Goal: Feedback & Contribution: Submit feedback/report problem

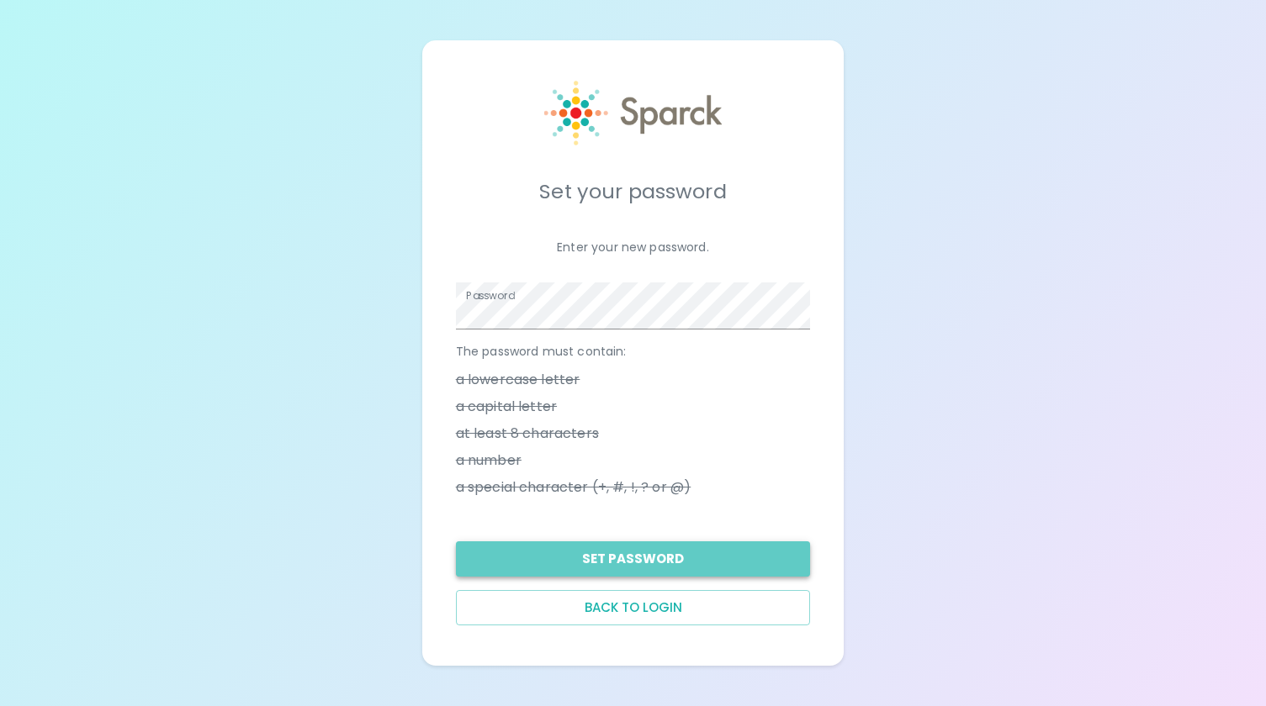
click at [634, 570] on button "Set Password" at bounding box center [633, 559] width 355 height 35
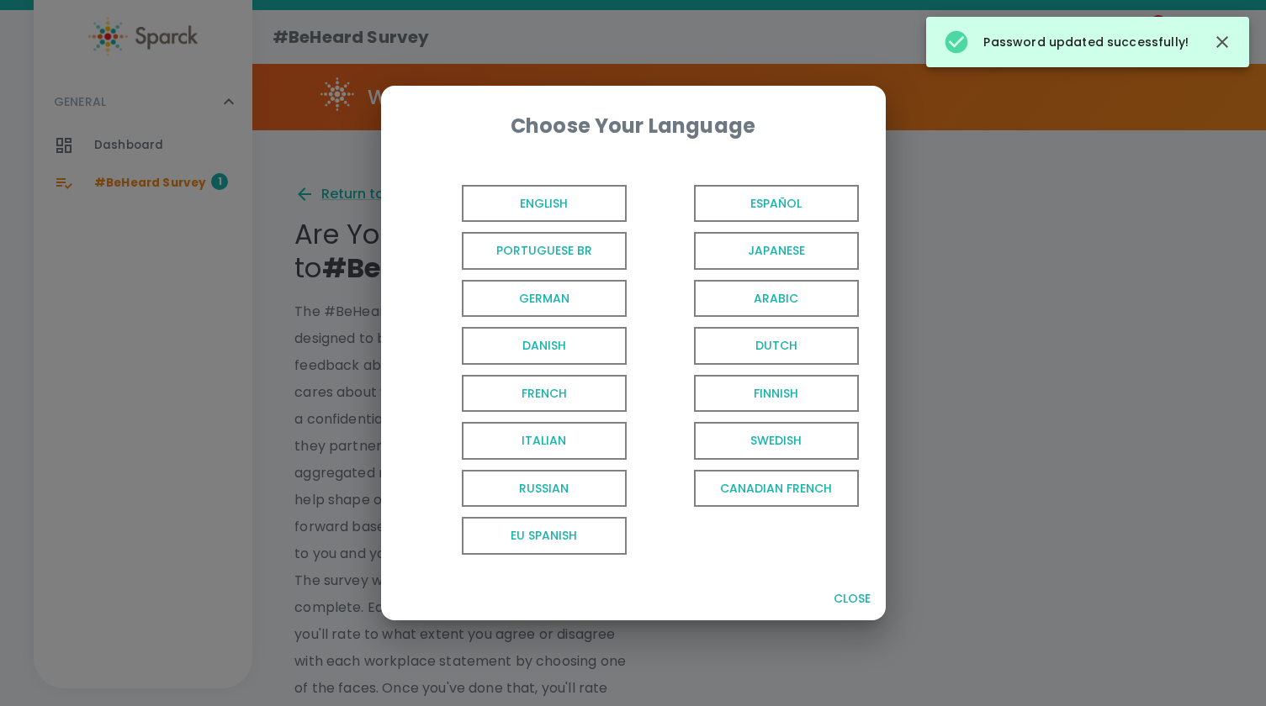
click at [585, 206] on span "English" at bounding box center [544, 204] width 165 height 38
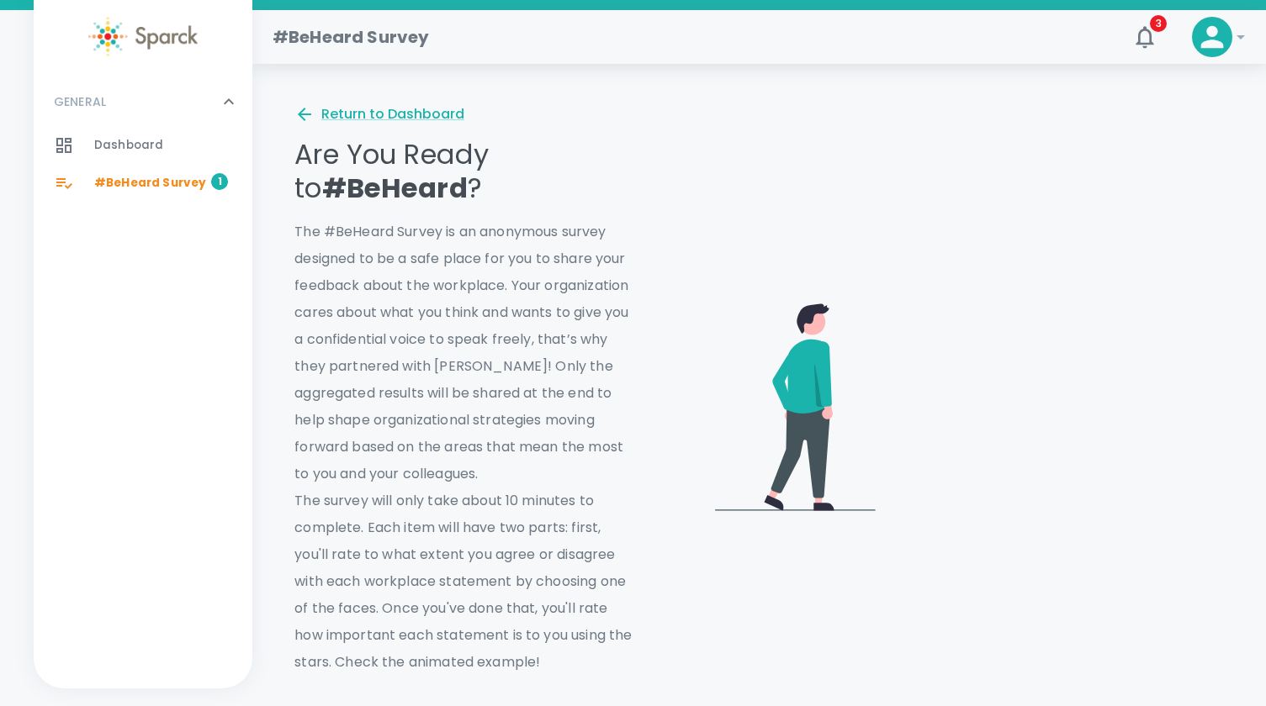
scroll to position [77, 0]
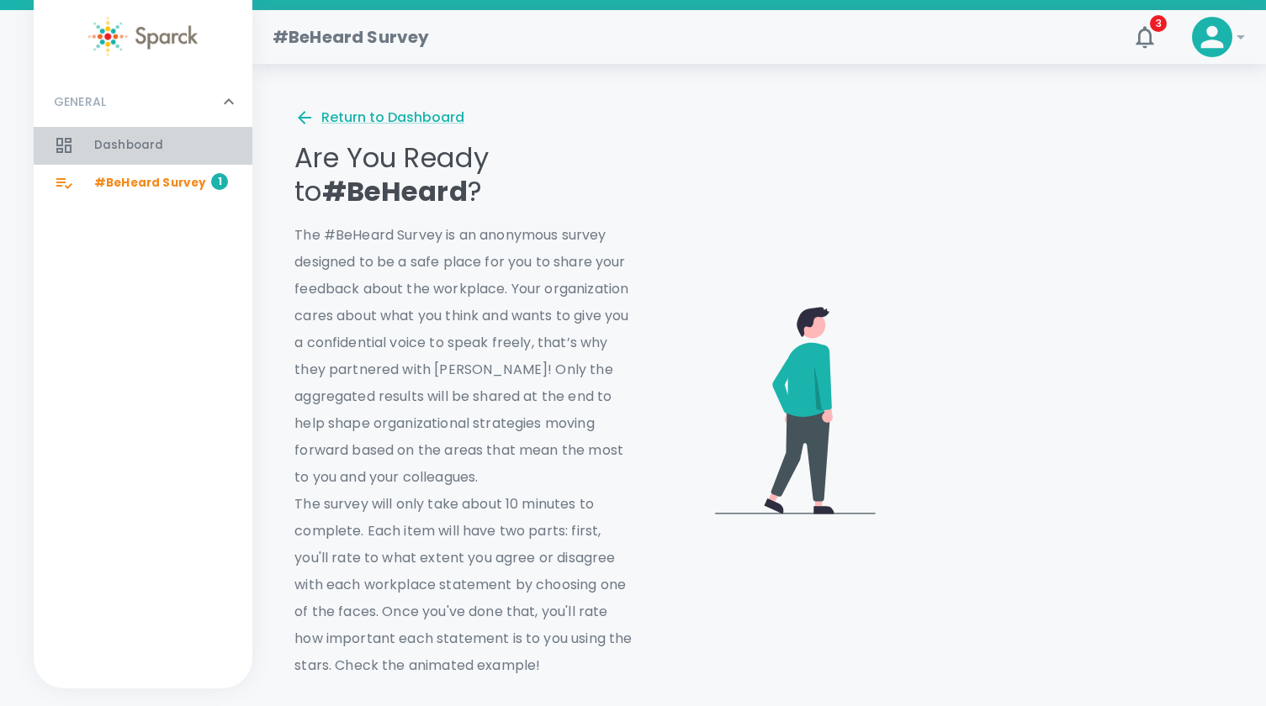
click at [176, 151] on div "Dashboard 0" at bounding box center [173, 146] width 158 height 24
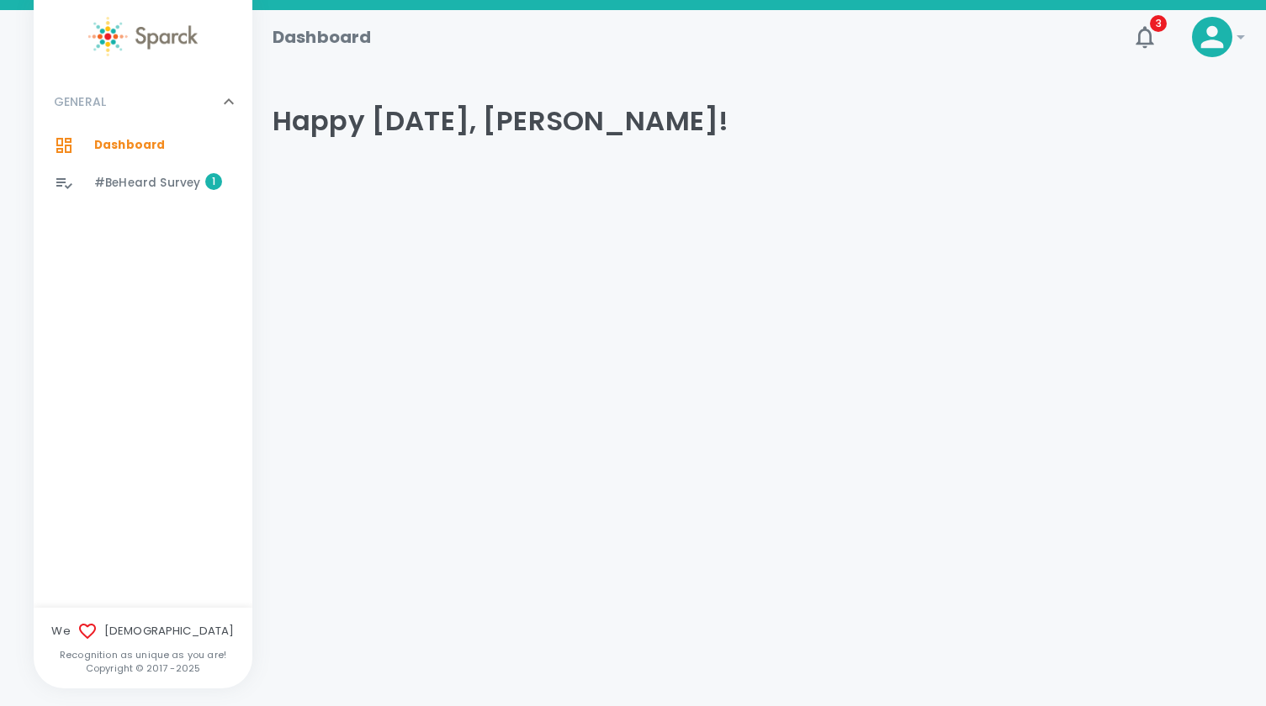
click at [165, 193] on span "#BeHeard Survey 1" at bounding box center [147, 184] width 106 height 24
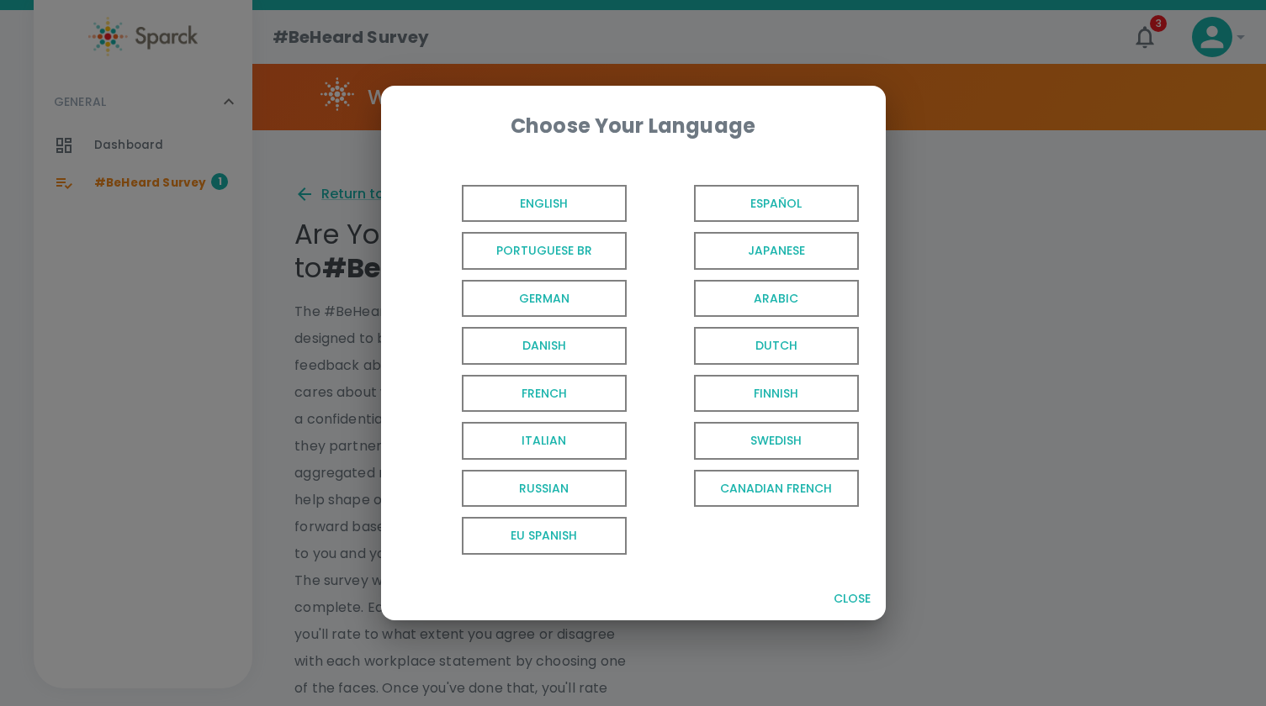
click at [538, 218] on span "English" at bounding box center [544, 204] width 165 height 38
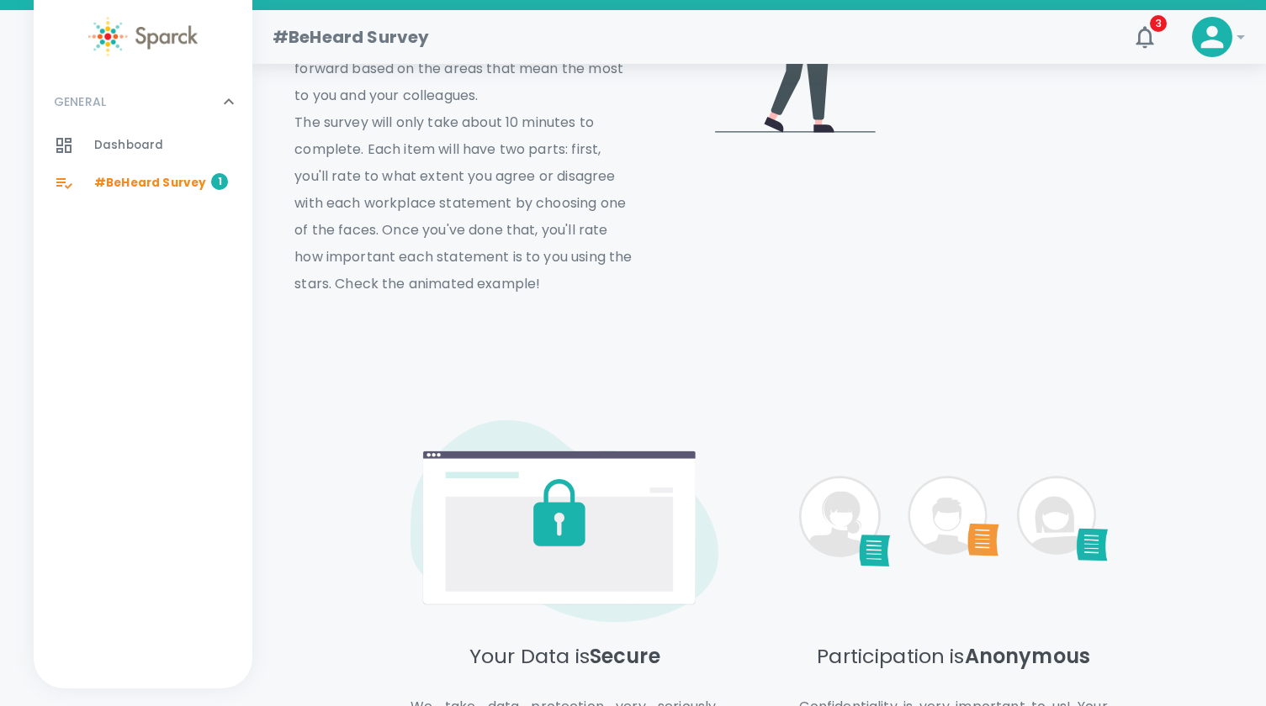
scroll to position [673, 0]
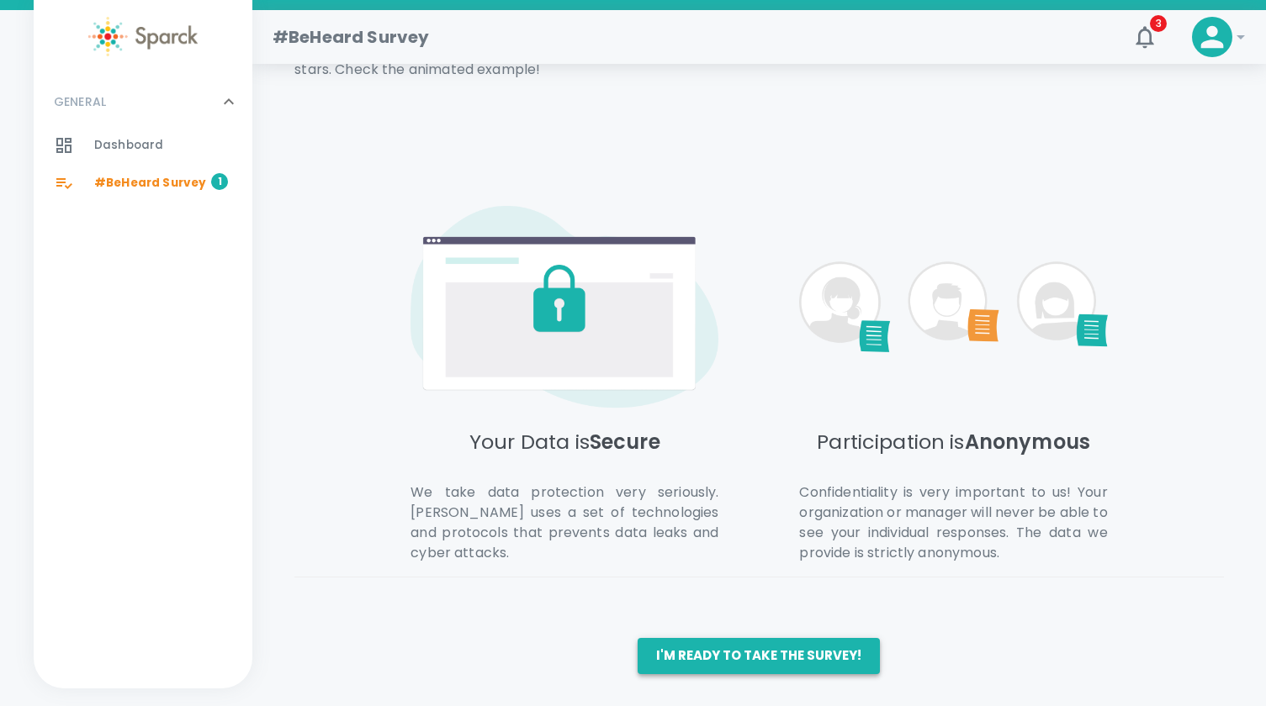
click at [764, 663] on button "I'm ready to take the survey!" at bounding box center [758, 655] width 242 height 35
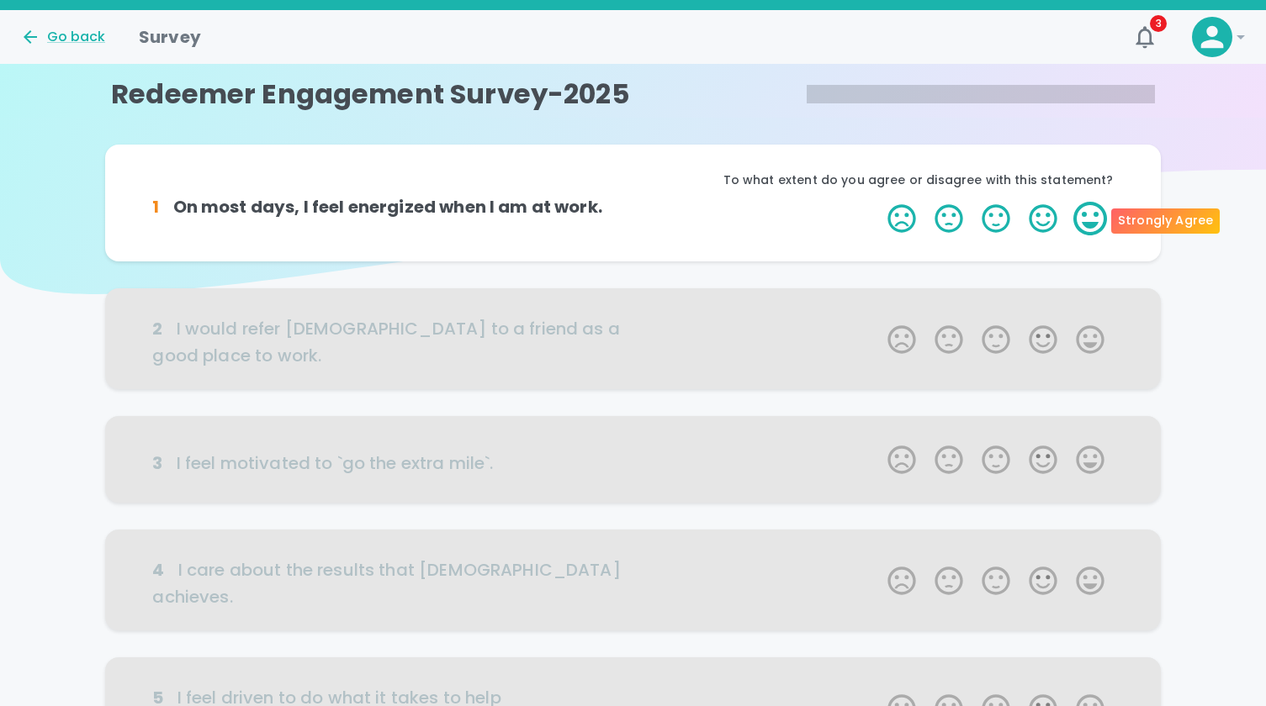
click at [1097, 220] on label "5 Stars" at bounding box center [1089, 219] width 47 height 34
click at [878, 202] on input "5 Stars" at bounding box center [877, 201] width 1 height 1
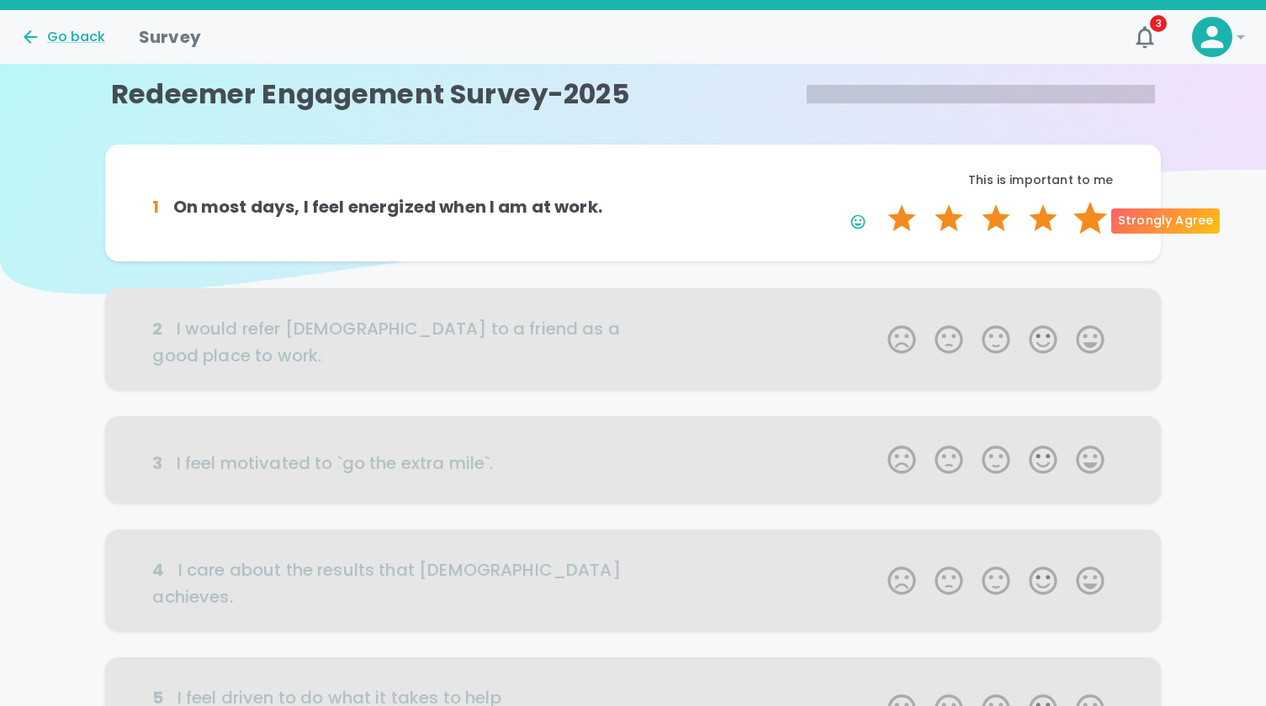
click at [1089, 218] on label "5 Stars" at bounding box center [1089, 219] width 47 height 34
click at [878, 202] on input "5 Stars" at bounding box center [877, 201] width 1 height 1
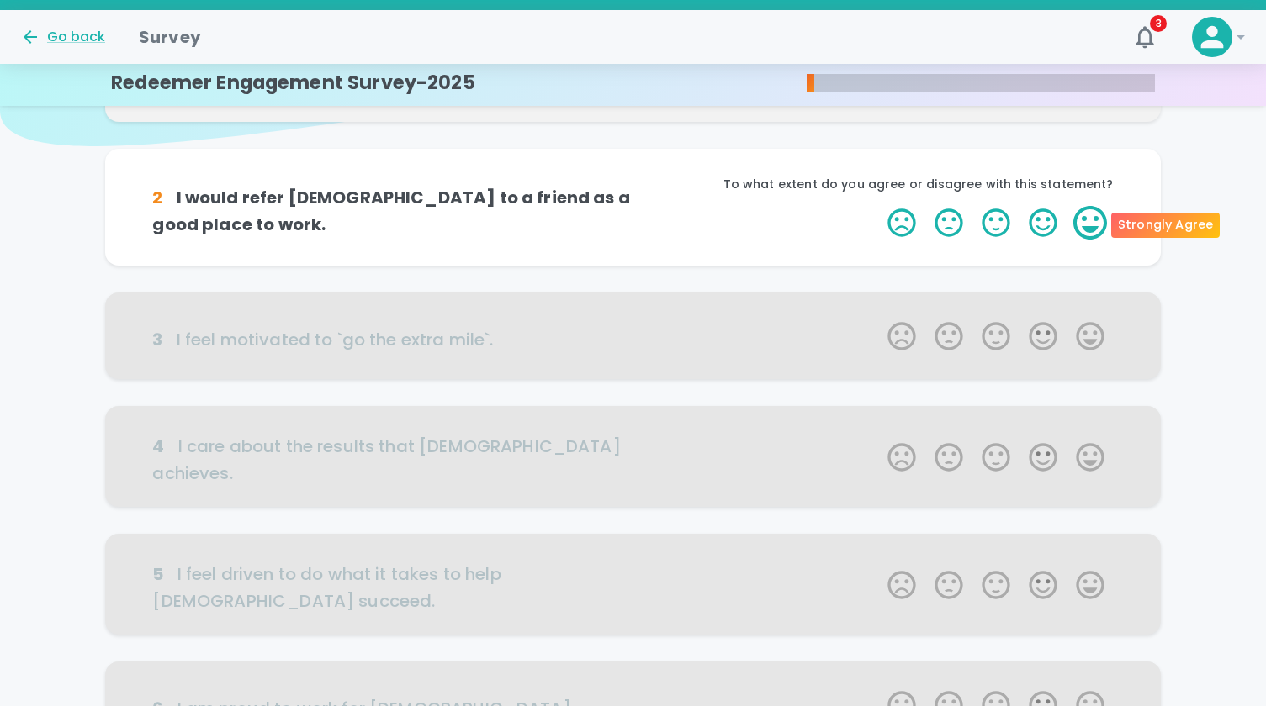
click at [1090, 227] on label "5 Stars" at bounding box center [1089, 223] width 47 height 34
click at [878, 206] on input "5 Stars" at bounding box center [877, 205] width 1 height 1
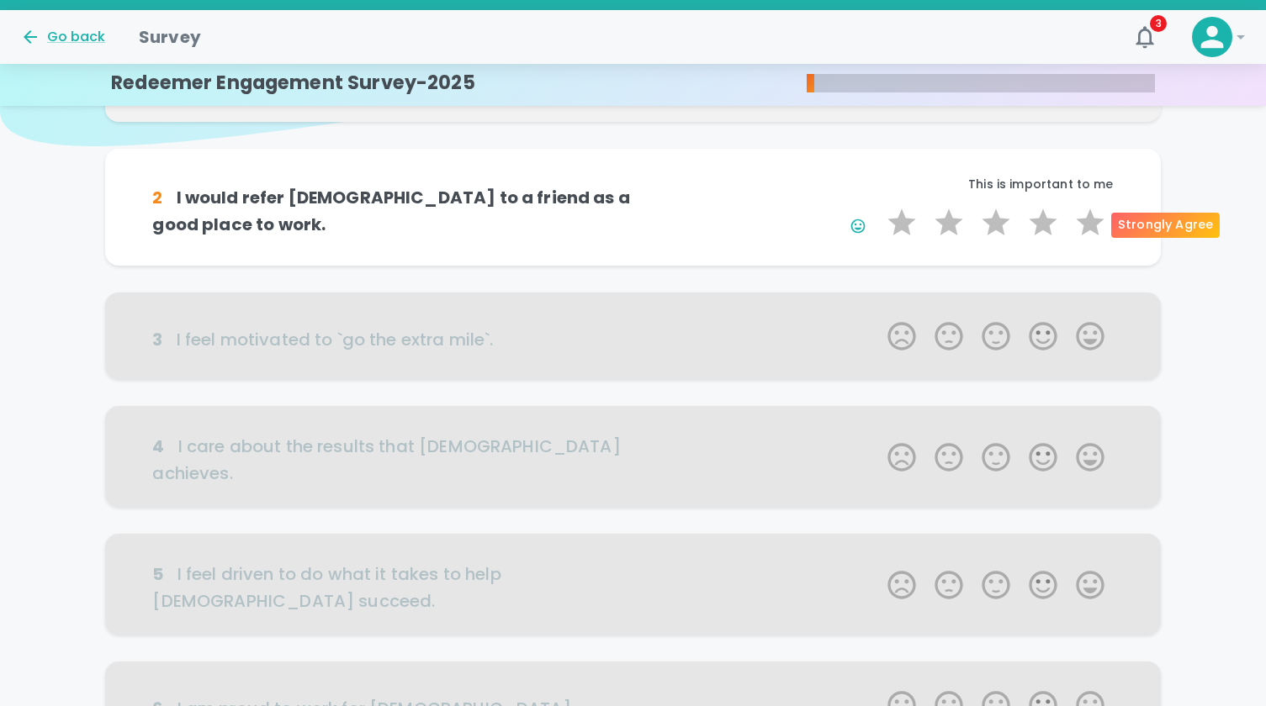
click at [1090, 227] on label "5 Stars" at bounding box center [1089, 223] width 47 height 34
click at [878, 206] on input "5 Stars" at bounding box center [877, 205] width 1 height 1
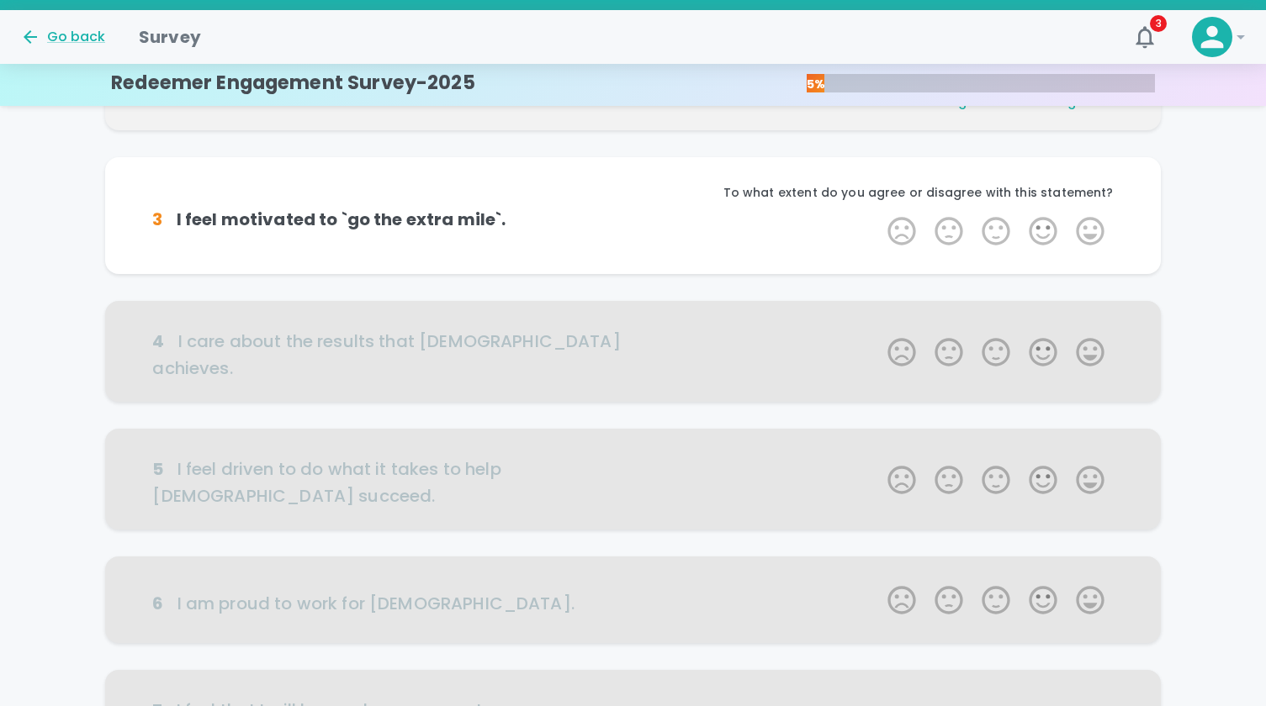
scroll to position [296, 0]
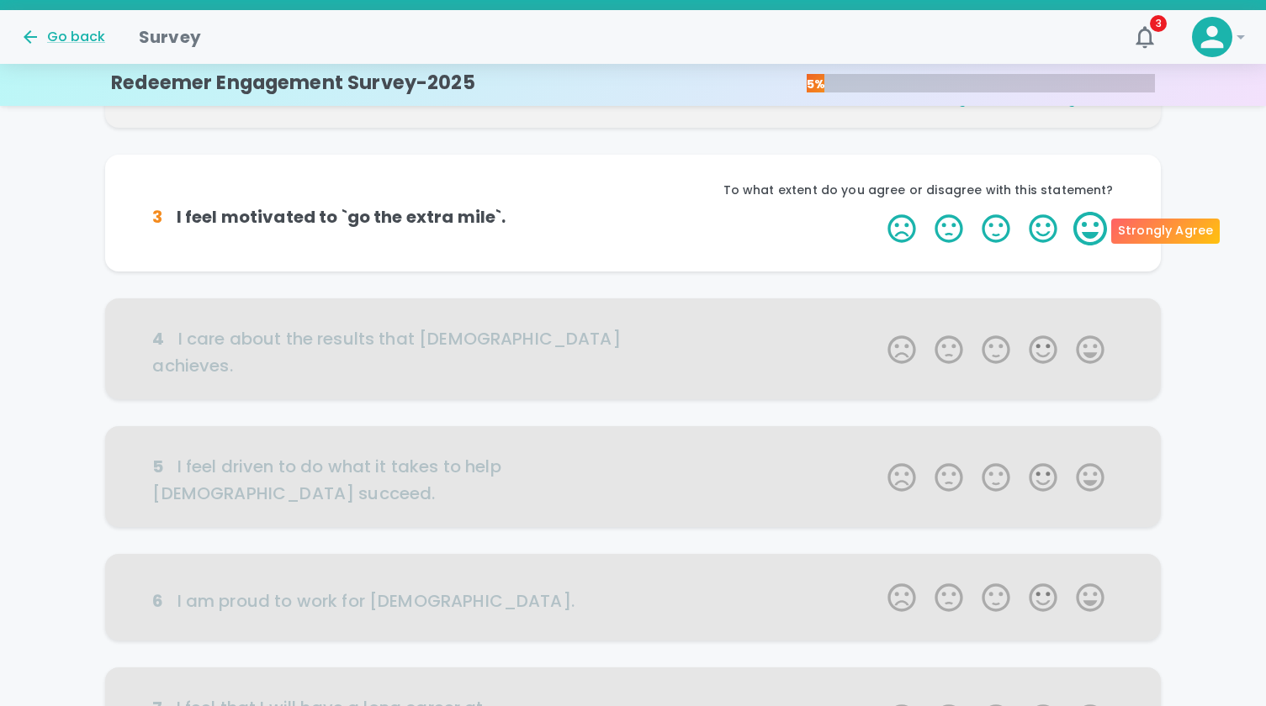
click at [1088, 229] on label "5 Stars" at bounding box center [1089, 229] width 47 height 34
click at [878, 212] on input "5 Stars" at bounding box center [877, 211] width 1 height 1
click at [1088, 229] on label "5 Stars" at bounding box center [1089, 229] width 47 height 34
click at [878, 212] on input "5 Stars" at bounding box center [877, 211] width 1 height 1
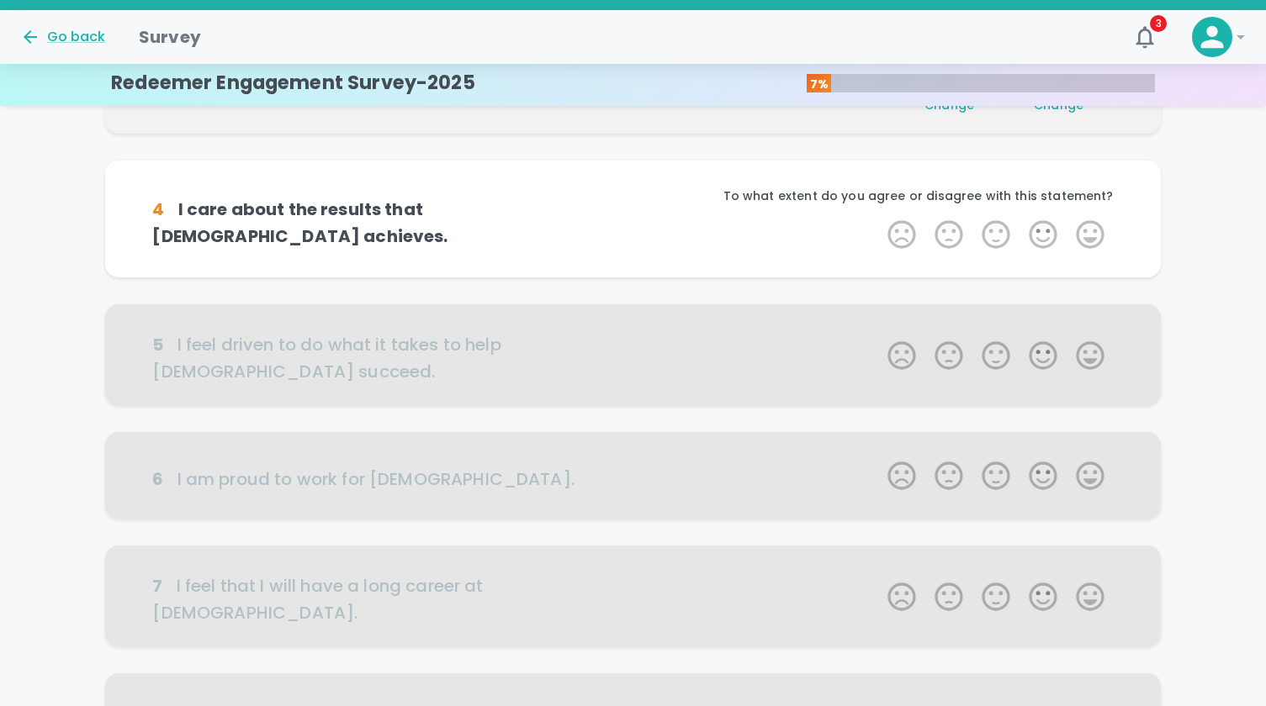
click at [1088, 229] on label "5 Stars" at bounding box center [1089, 235] width 47 height 34
click at [878, 218] on input "5 Stars" at bounding box center [877, 217] width 1 height 1
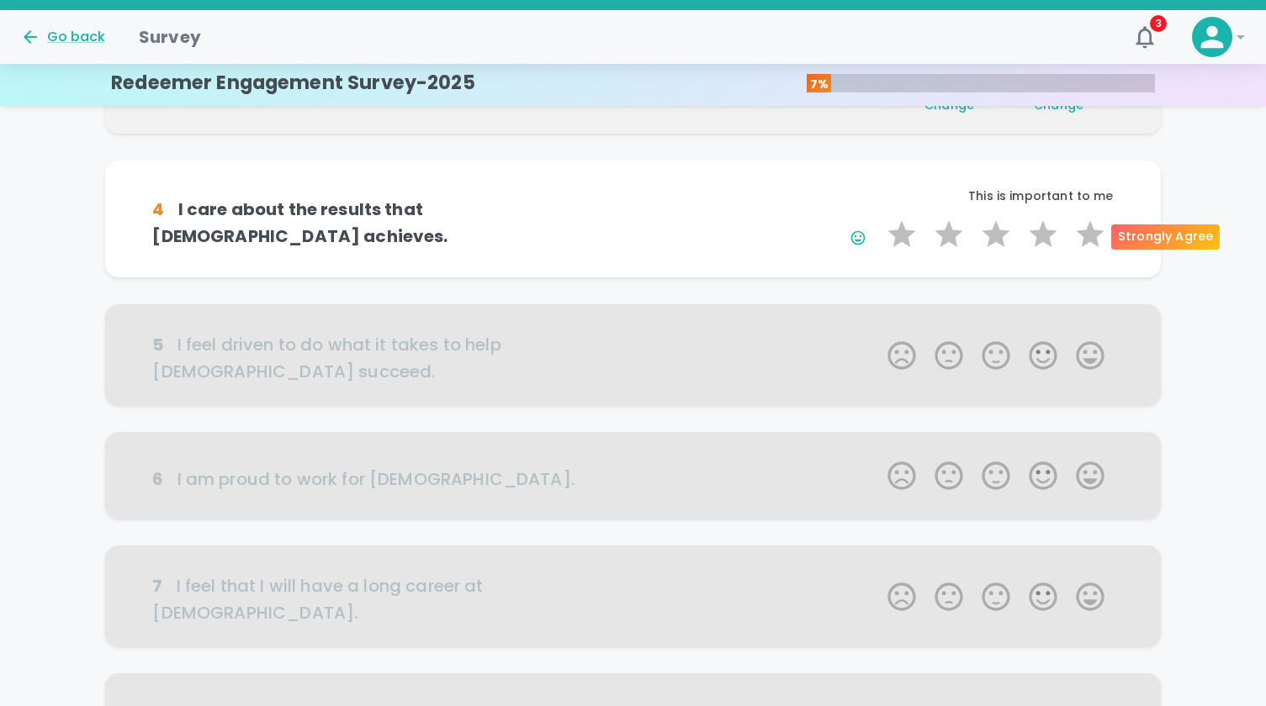
click at [1088, 229] on label "5 Stars" at bounding box center [1089, 235] width 47 height 34
click at [878, 218] on input "5 Stars" at bounding box center [877, 217] width 1 height 1
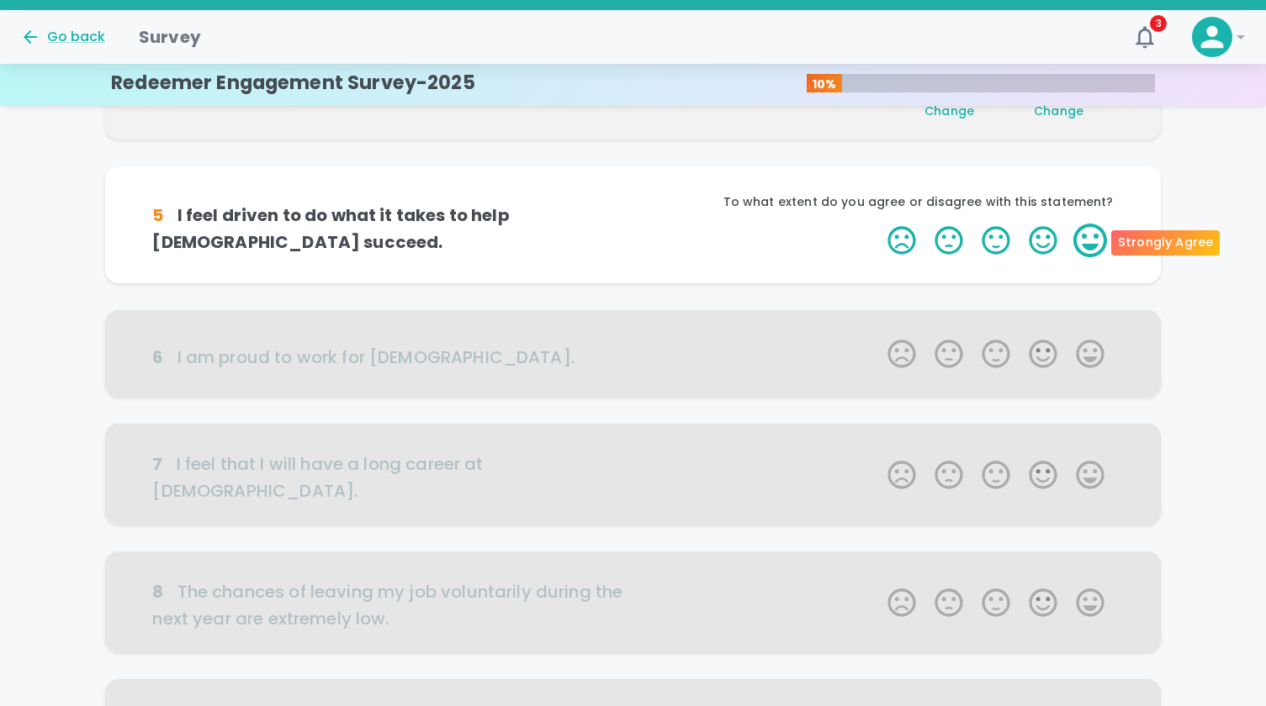
click at [1088, 230] on label "5 Stars" at bounding box center [1089, 241] width 47 height 34
click at [878, 224] on input "5 Stars" at bounding box center [877, 223] width 1 height 1
click at [1088, 230] on label "5 Stars" at bounding box center [1089, 241] width 47 height 34
click at [878, 224] on input "5 Stars" at bounding box center [877, 223] width 1 height 1
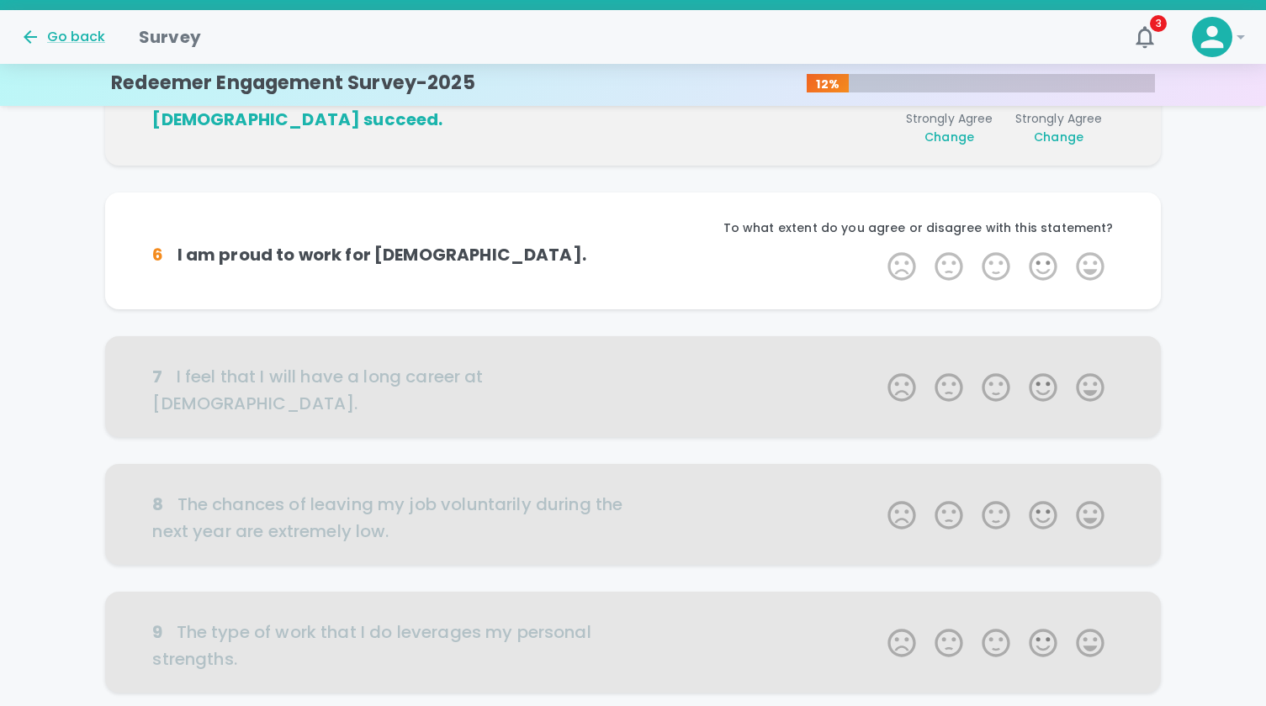
scroll to position [740, 0]
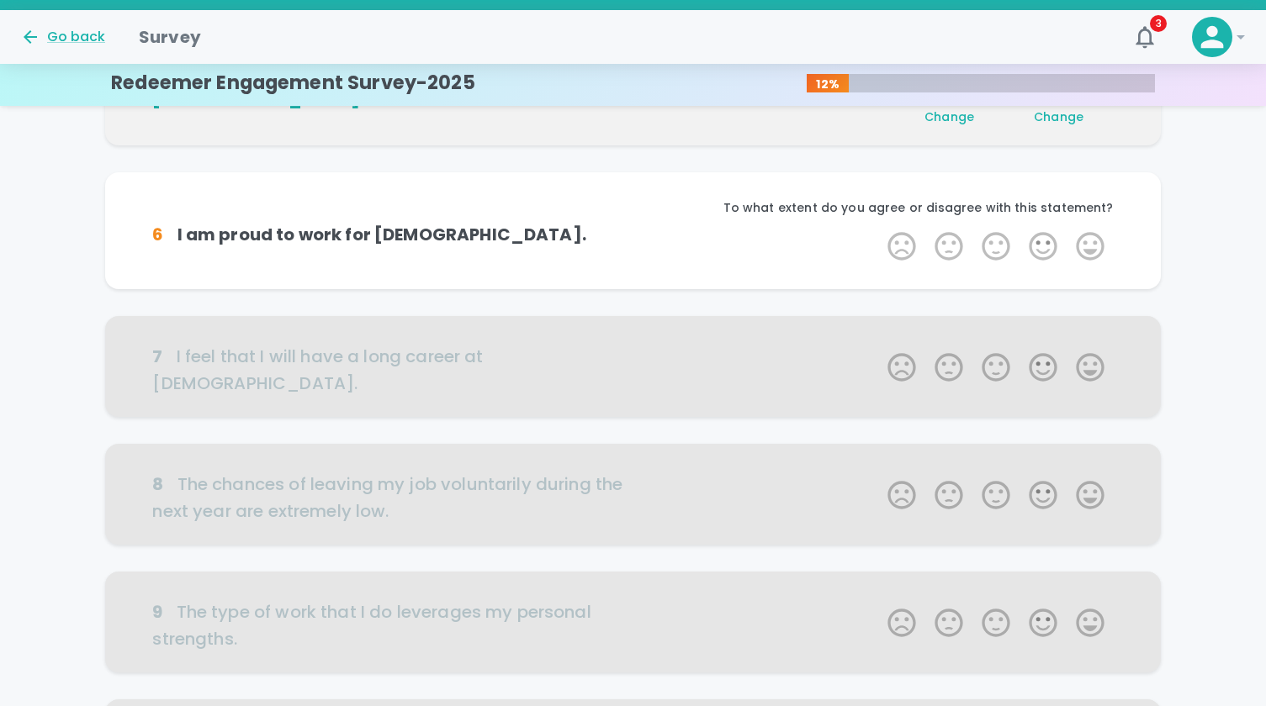
click at [1088, 230] on label "5 Stars" at bounding box center [1089, 247] width 47 height 34
click at [878, 230] on input "5 Stars" at bounding box center [877, 229] width 1 height 1
click at [1088, 230] on label "5 Stars" at bounding box center [1089, 247] width 47 height 34
click at [878, 230] on input "5 Stars" at bounding box center [877, 229] width 1 height 1
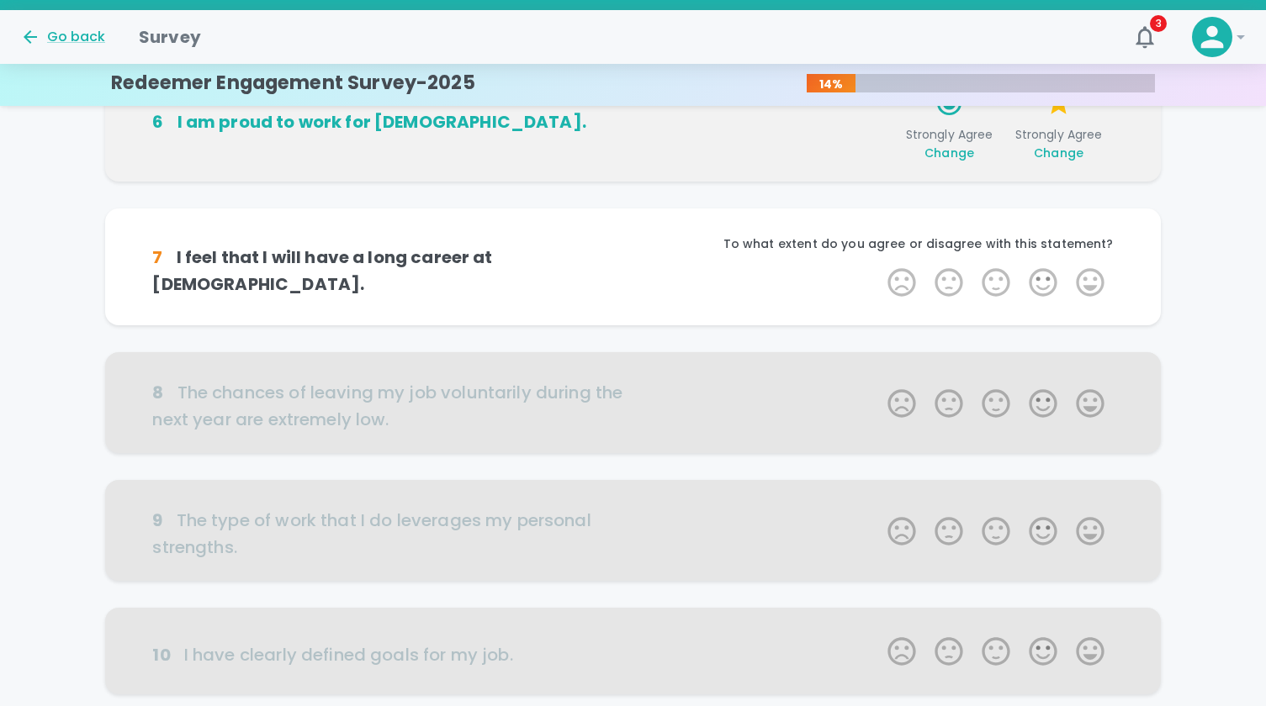
scroll to position [888, 0]
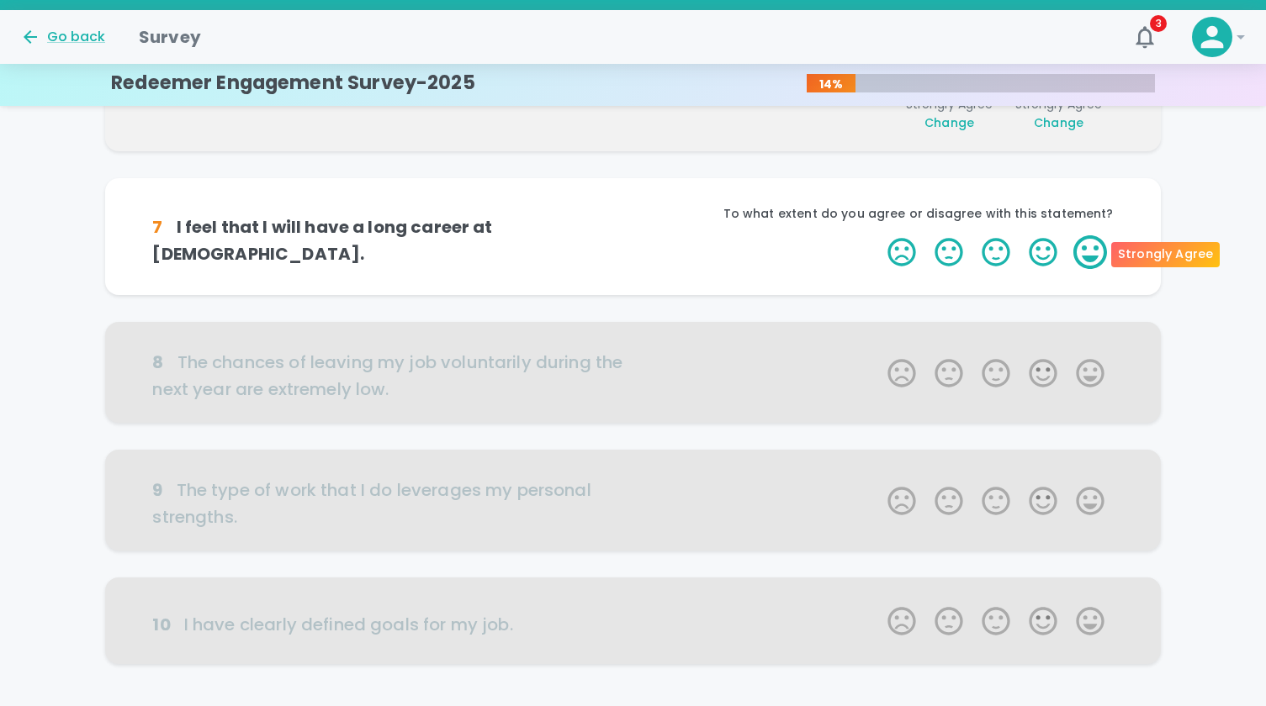
click at [1092, 256] on label "5 Stars" at bounding box center [1089, 252] width 47 height 34
click at [878, 235] on input "5 Stars" at bounding box center [877, 235] width 1 height 1
click at [1092, 256] on label "5 Stars" at bounding box center [1089, 252] width 47 height 34
click at [878, 235] on input "5 Stars" at bounding box center [877, 235] width 1 height 1
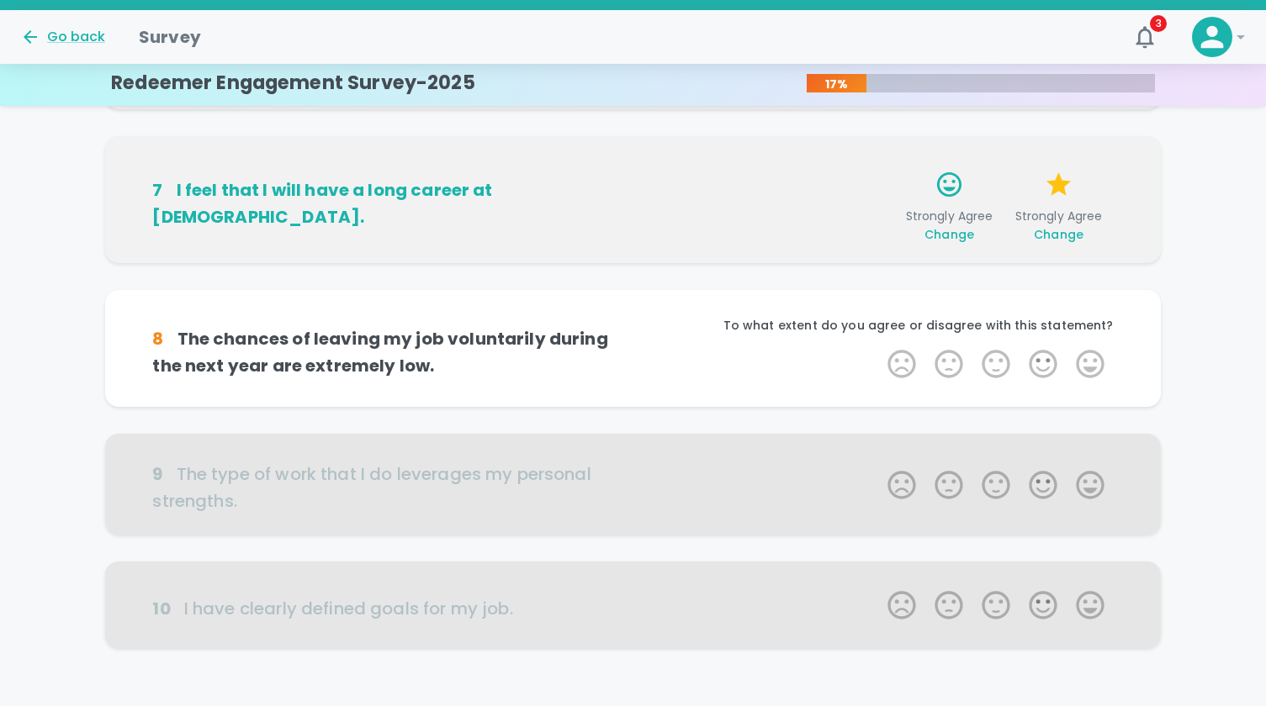
scroll to position [1008, 0]
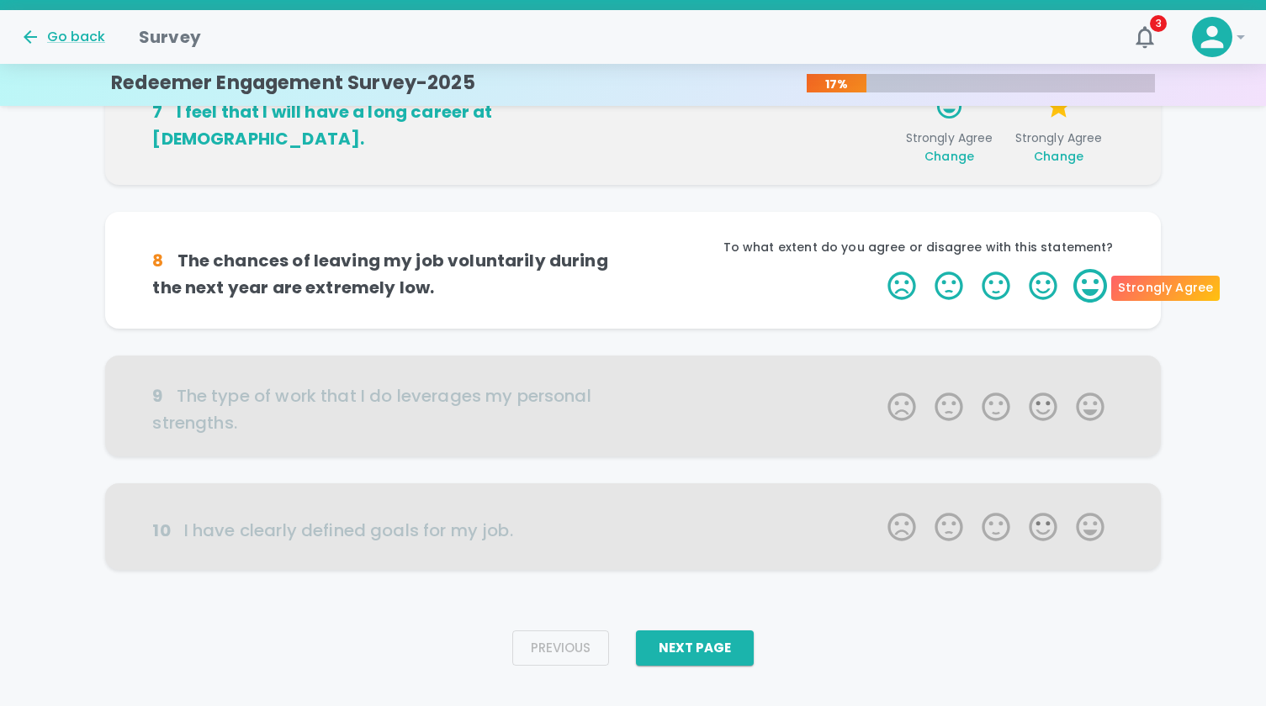
click at [1087, 279] on label "5 Stars" at bounding box center [1089, 286] width 47 height 34
click at [878, 269] on input "5 Stars" at bounding box center [877, 268] width 1 height 1
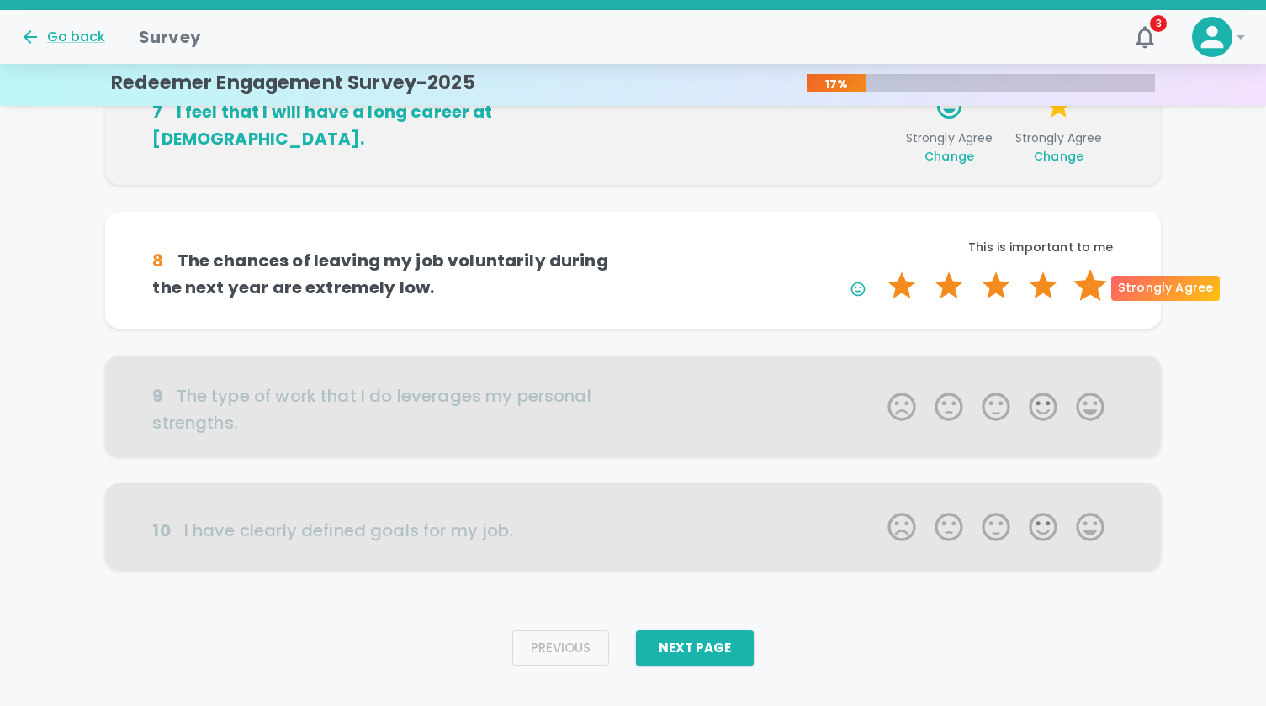
click at [1087, 279] on label "5 Stars" at bounding box center [1089, 286] width 47 height 34
click at [878, 269] on input "5 Stars" at bounding box center [877, 268] width 1 height 1
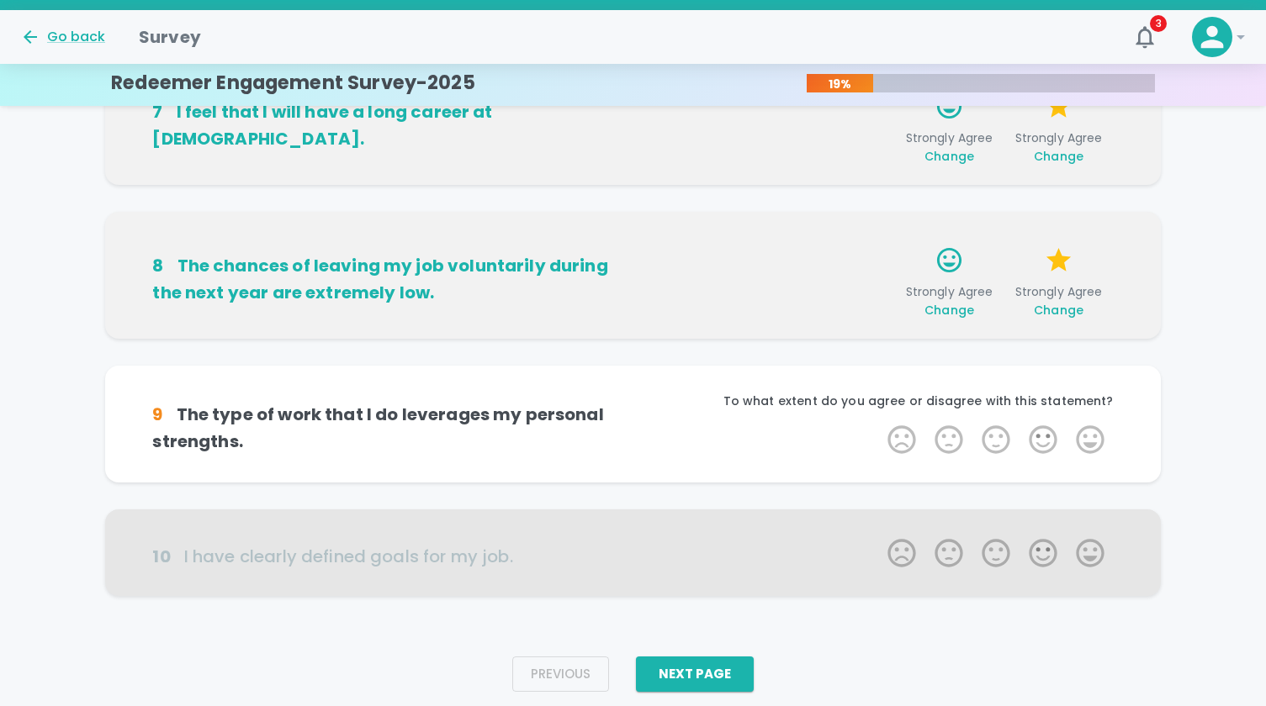
scroll to position [1034, 0]
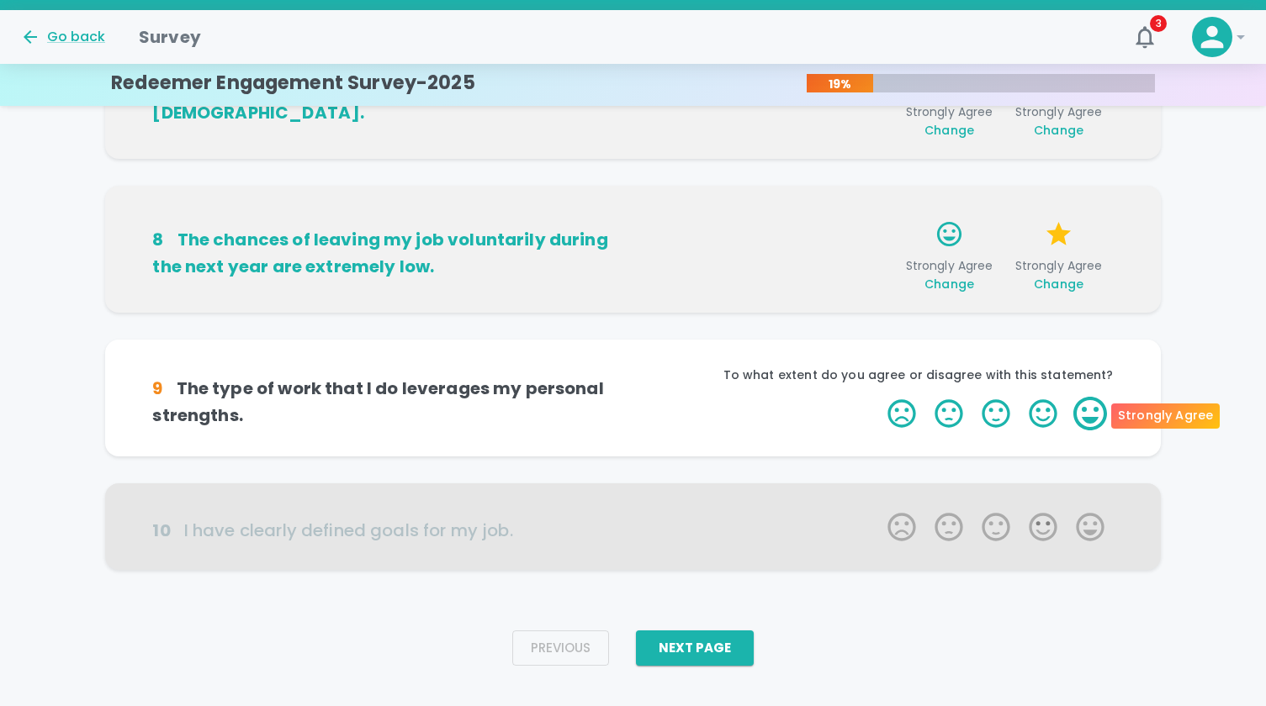
click at [1097, 418] on label "5 Stars" at bounding box center [1089, 414] width 47 height 34
click at [878, 397] on input "5 Stars" at bounding box center [877, 396] width 1 height 1
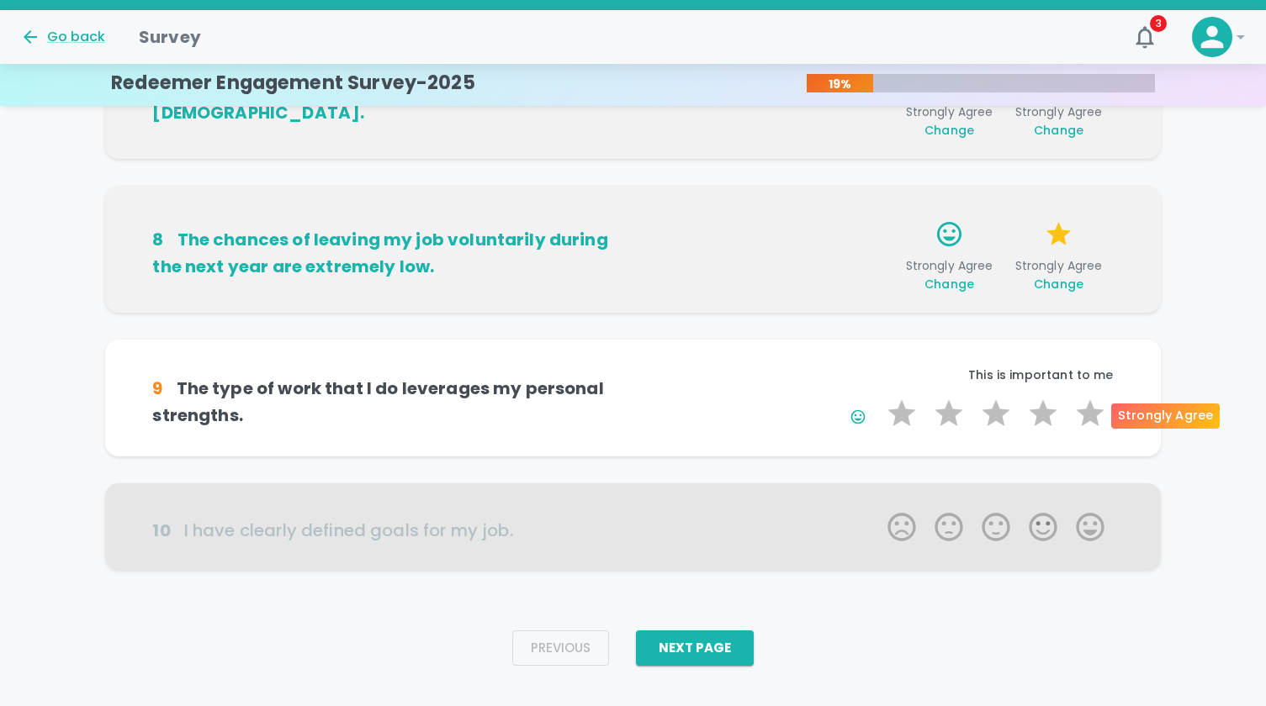
click at [1097, 418] on label "5 Stars" at bounding box center [1089, 414] width 47 height 34
click at [878, 397] on input "5 Stars" at bounding box center [877, 396] width 1 height 1
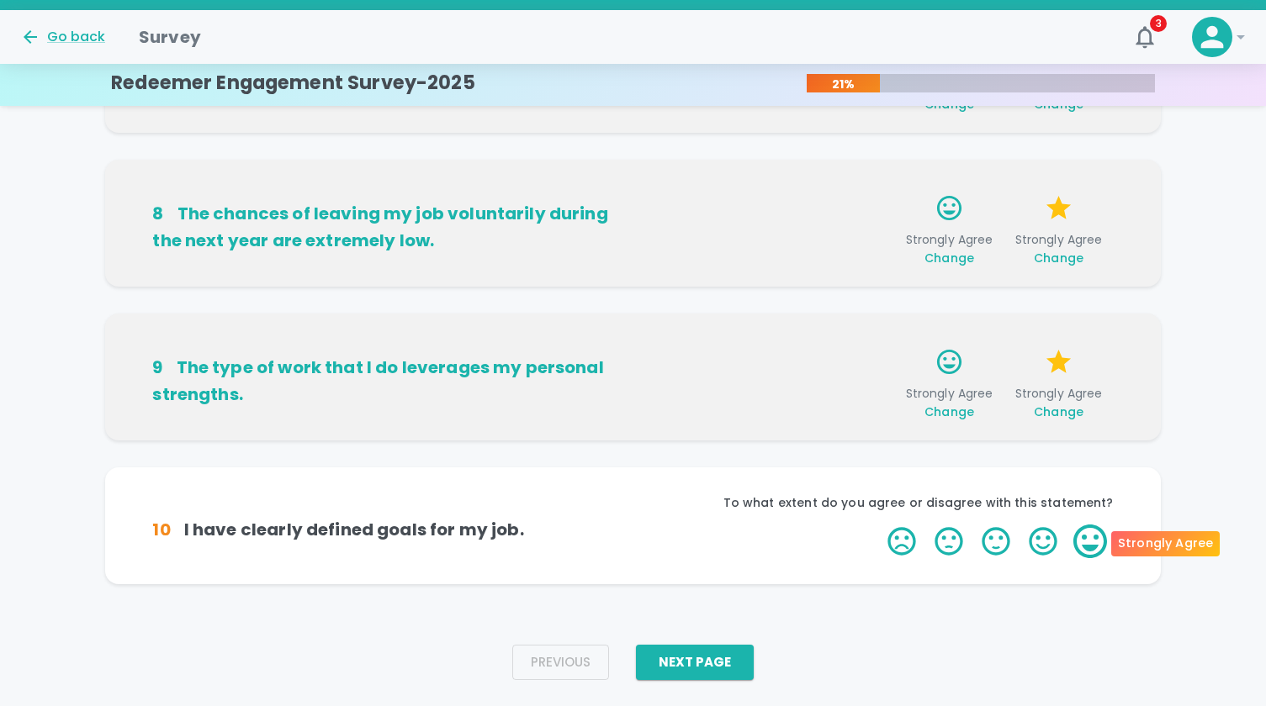
click at [1082, 531] on label "5 Stars" at bounding box center [1089, 542] width 47 height 34
click at [878, 525] on input "5 Stars" at bounding box center [877, 524] width 1 height 1
click at [1082, 531] on label "5 Stars" at bounding box center [1089, 542] width 47 height 34
click at [878, 525] on input "5 Stars" at bounding box center [877, 524] width 1 height 1
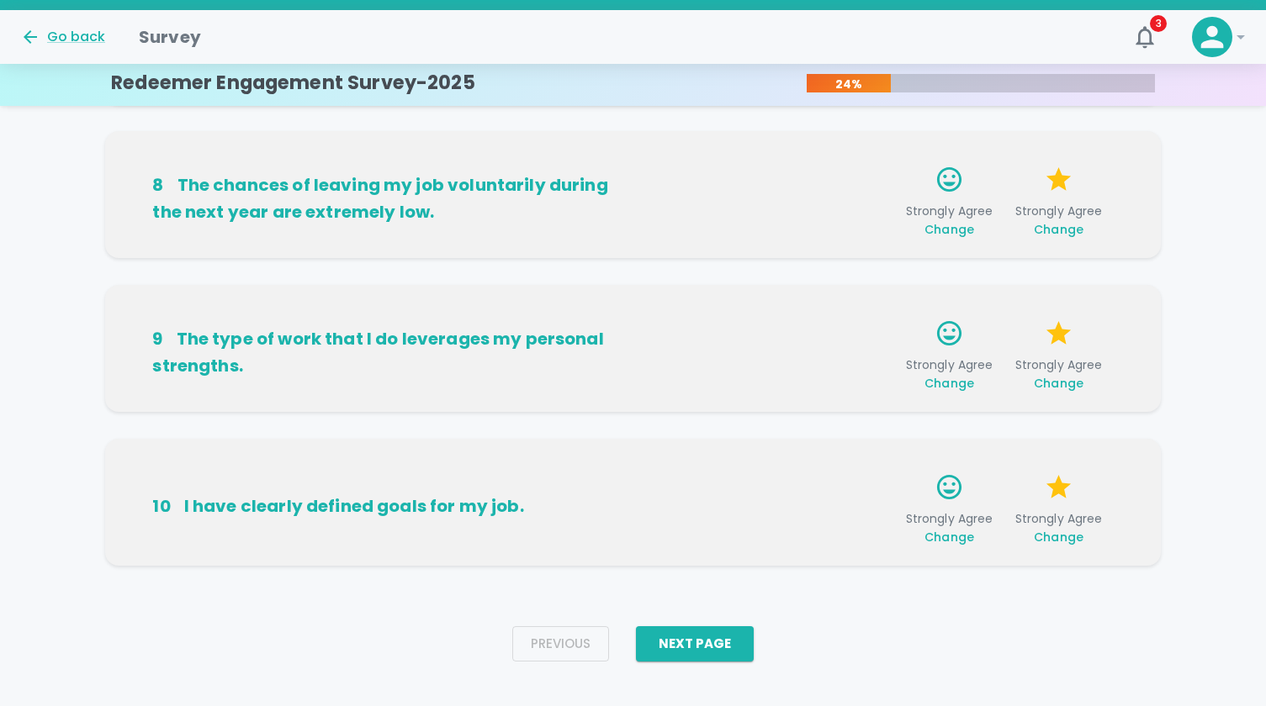
scroll to position [1102, 0]
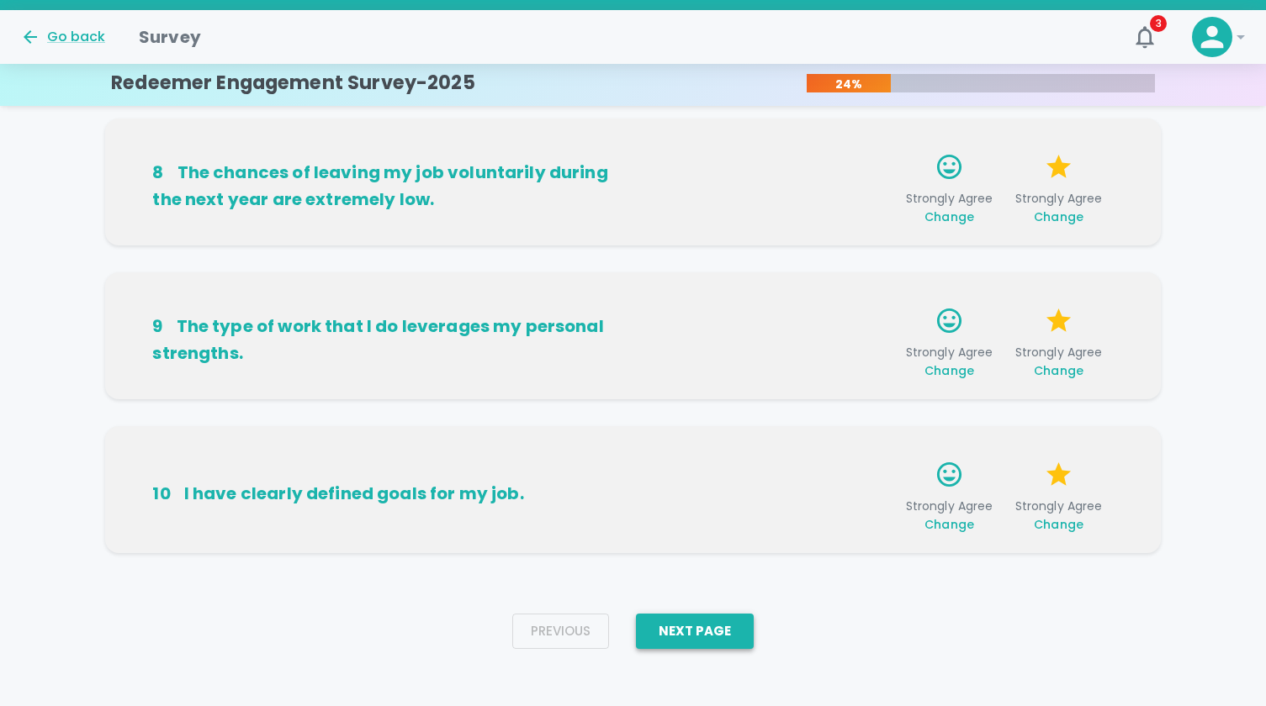
click at [721, 624] on button "Next Page" at bounding box center [695, 631] width 118 height 35
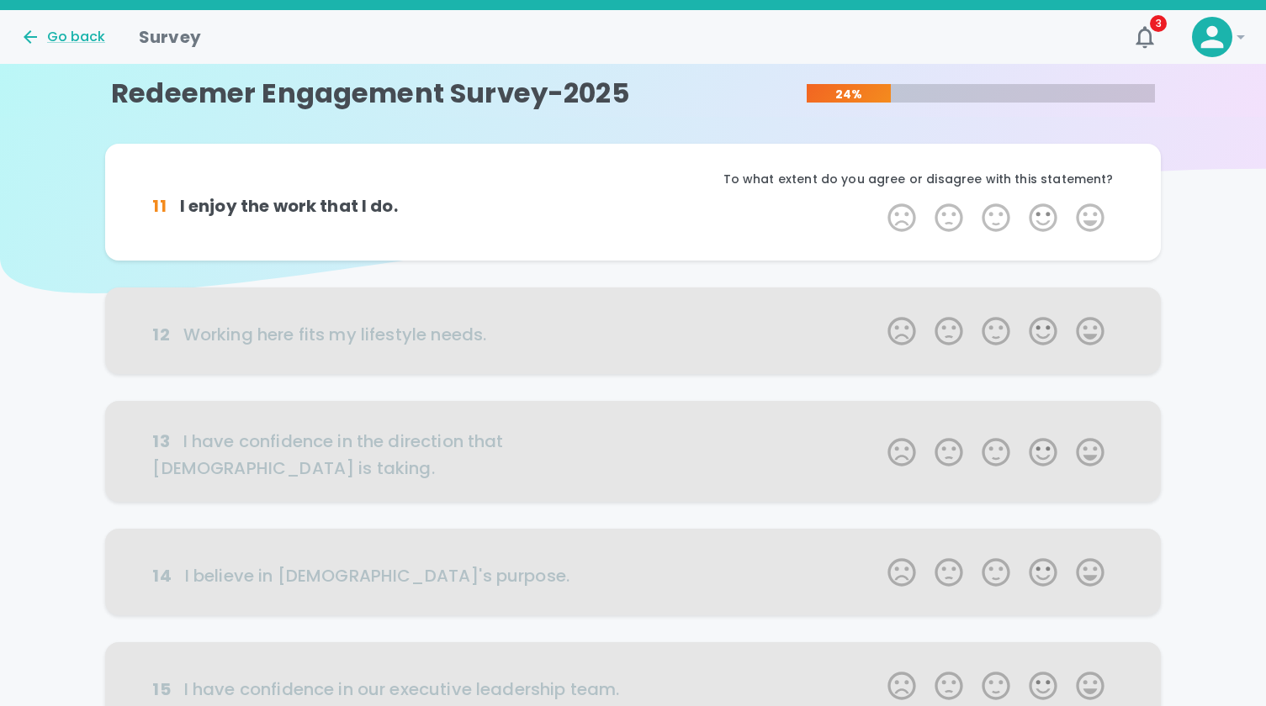
scroll to position [0, 0]
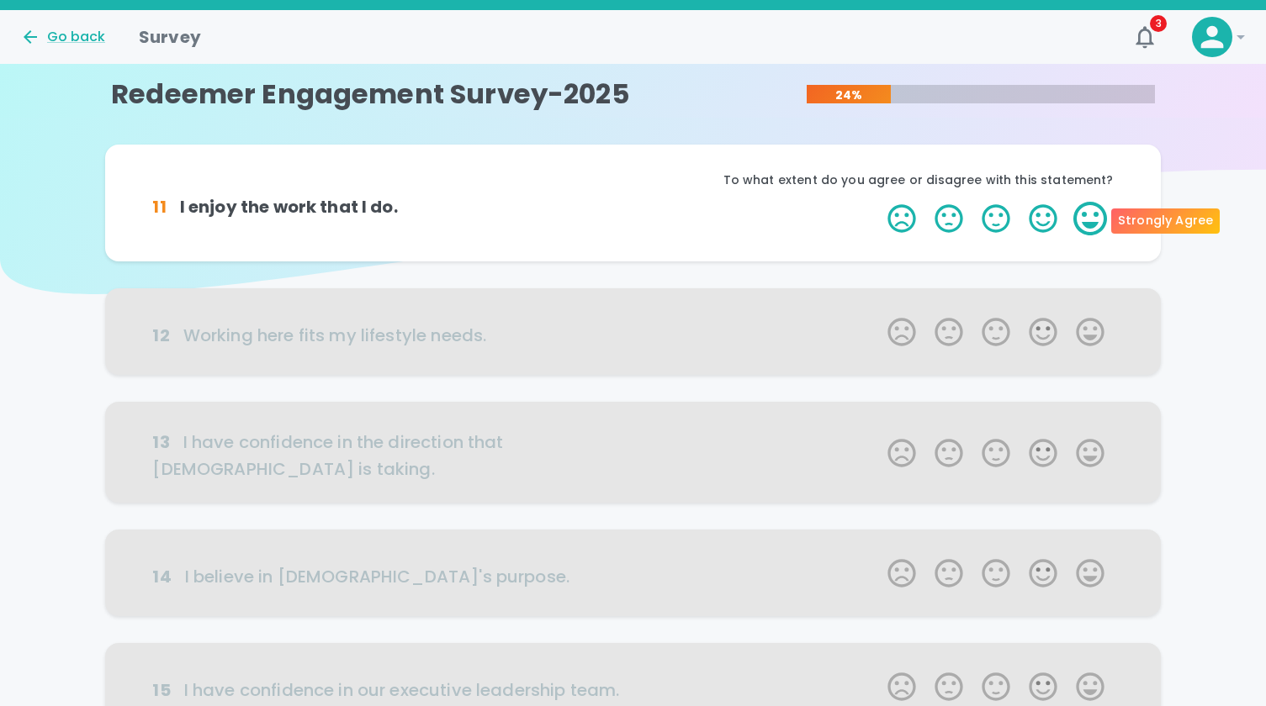
click at [1093, 221] on label "5 Stars" at bounding box center [1089, 219] width 47 height 34
click at [878, 202] on input "5 Stars" at bounding box center [877, 201] width 1 height 1
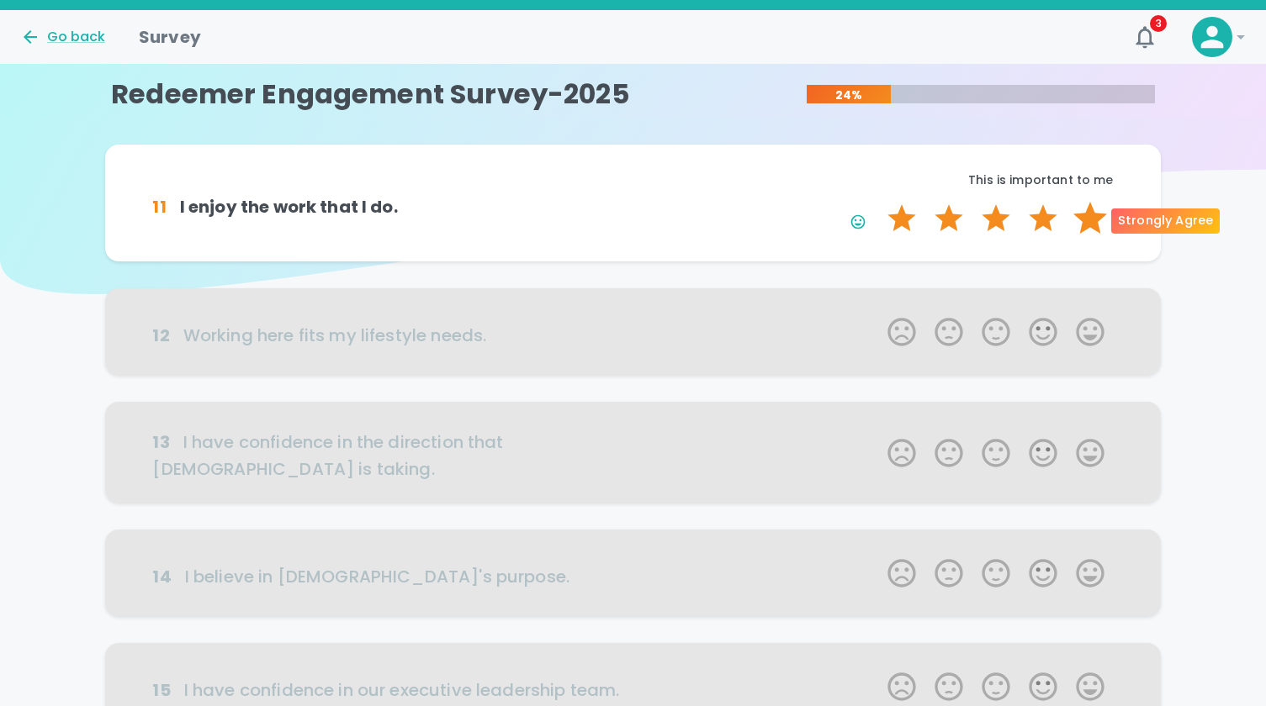
click at [1093, 221] on label "5 Stars" at bounding box center [1089, 219] width 47 height 34
click at [878, 202] on input "5 Stars" at bounding box center [877, 201] width 1 height 1
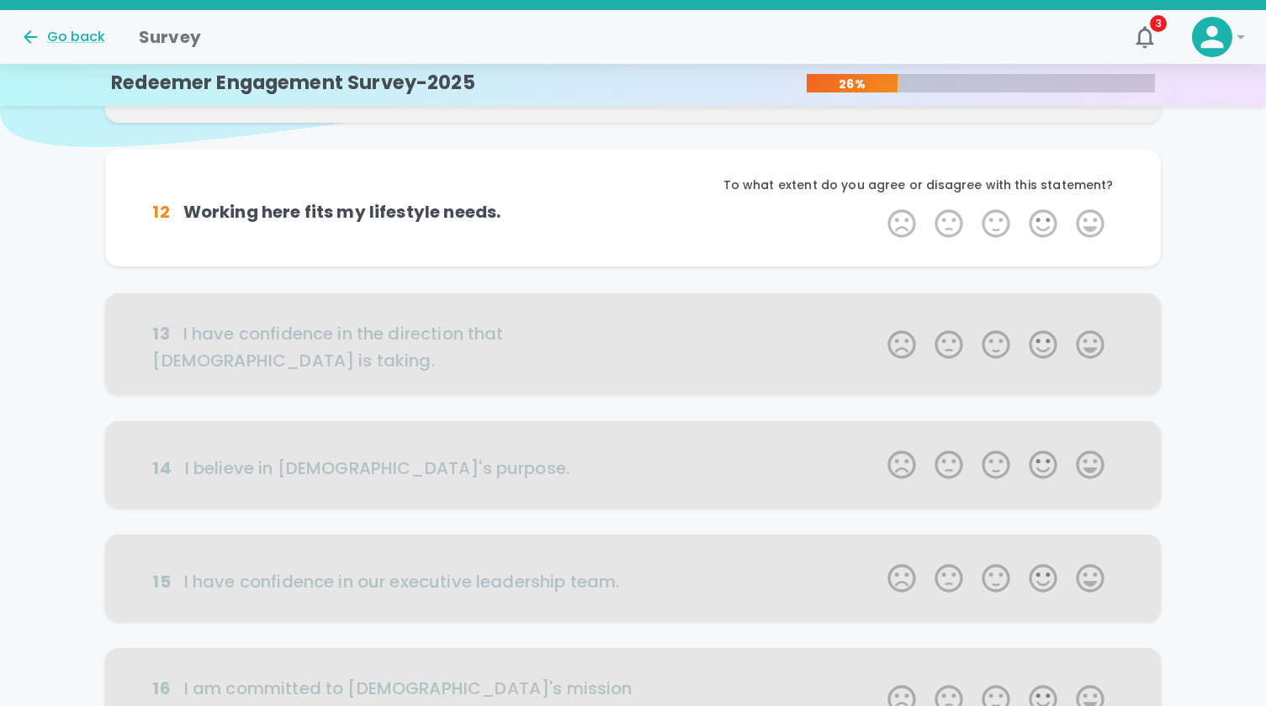
scroll to position [148, 0]
click at [1092, 221] on label "5 Stars" at bounding box center [1089, 223] width 47 height 34
click at [878, 206] on input "5 Stars" at bounding box center [877, 205] width 1 height 1
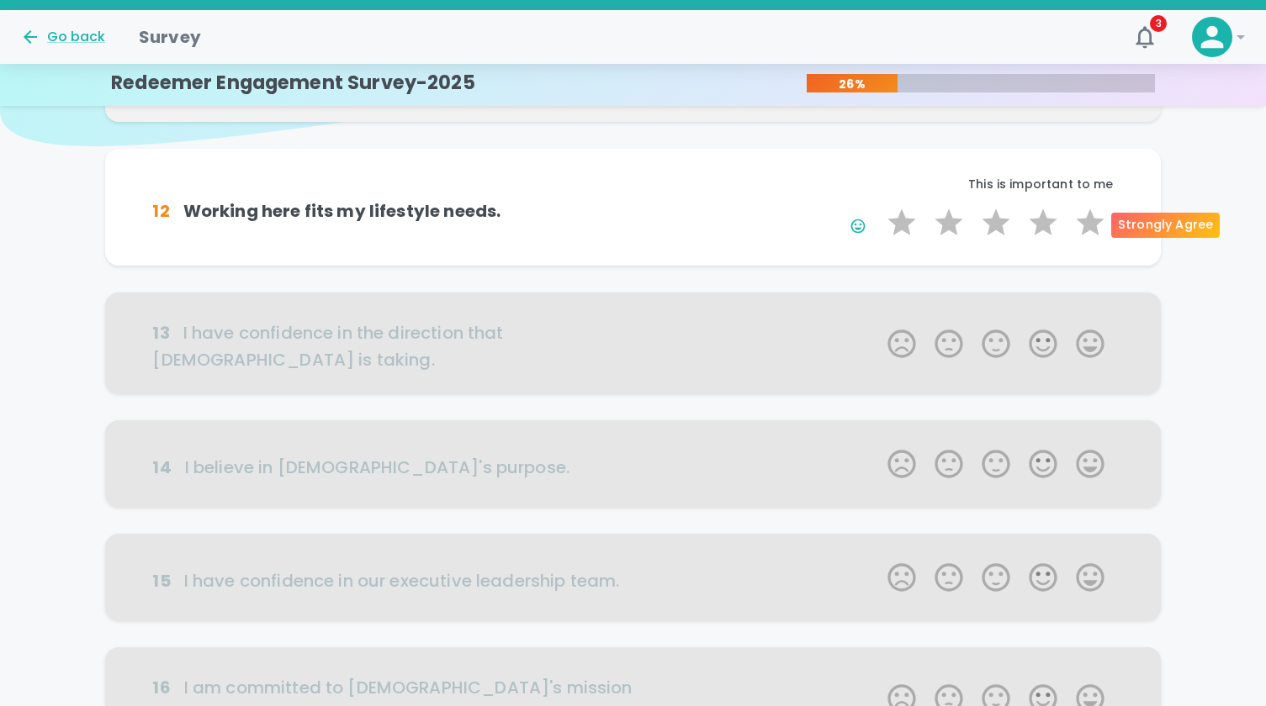
click at [1092, 221] on label "5 Stars" at bounding box center [1089, 223] width 47 height 34
click at [878, 206] on input "5 Stars" at bounding box center [877, 205] width 1 height 1
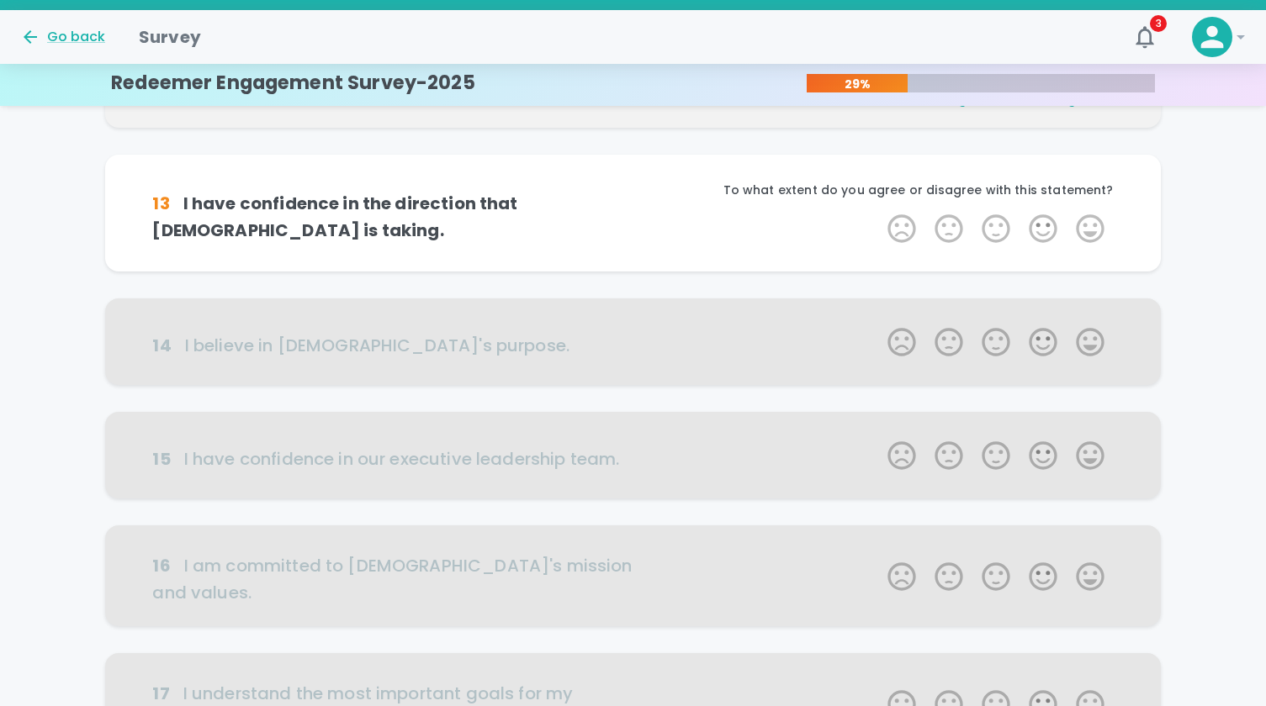
click at [1092, 221] on label "5 Stars" at bounding box center [1089, 229] width 47 height 34
click at [878, 212] on input "5 Stars" at bounding box center [877, 211] width 1 height 1
click at [1092, 221] on label "5 Stars" at bounding box center [1089, 229] width 47 height 34
click at [878, 212] on input "5 Stars" at bounding box center [877, 211] width 1 height 1
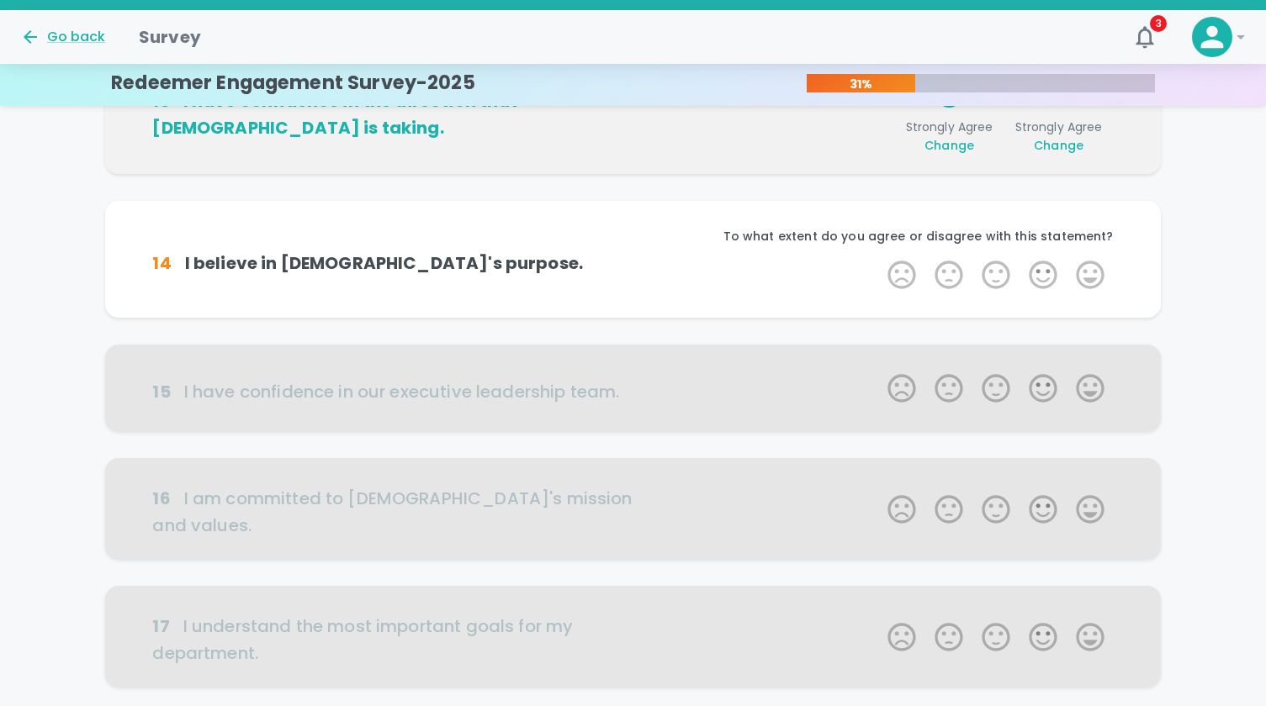
scroll to position [444, 0]
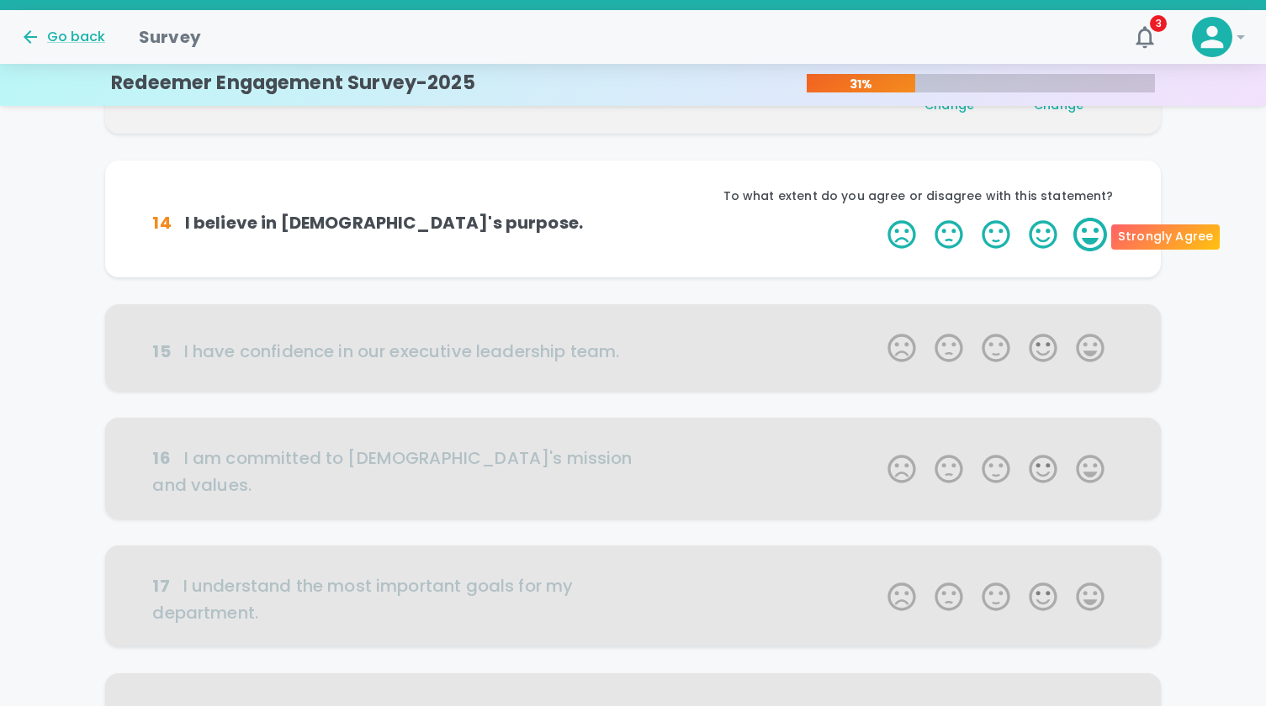
click at [1092, 222] on label "5 Stars" at bounding box center [1089, 235] width 47 height 34
click at [878, 218] on input "5 Stars" at bounding box center [877, 217] width 1 height 1
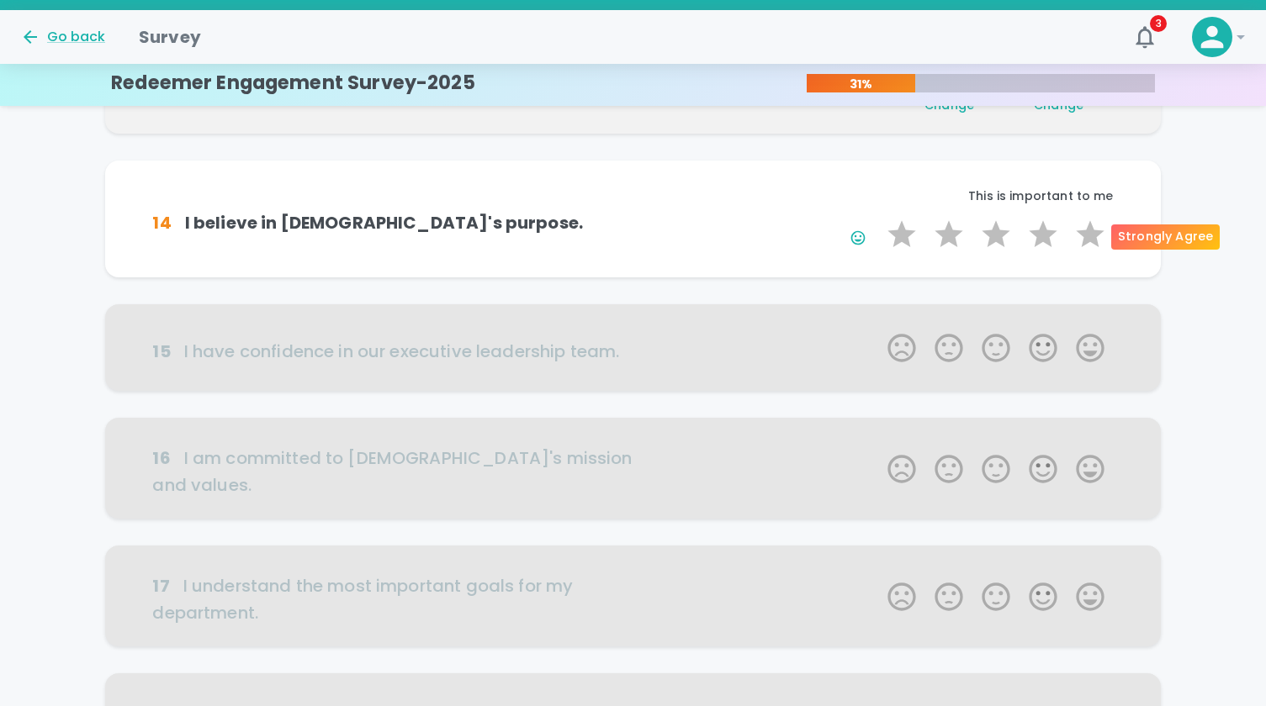
click at [1092, 222] on label "5 Stars" at bounding box center [1089, 235] width 47 height 34
click at [878, 218] on input "5 Stars" at bounding box center [877, 217] width 1 height 1
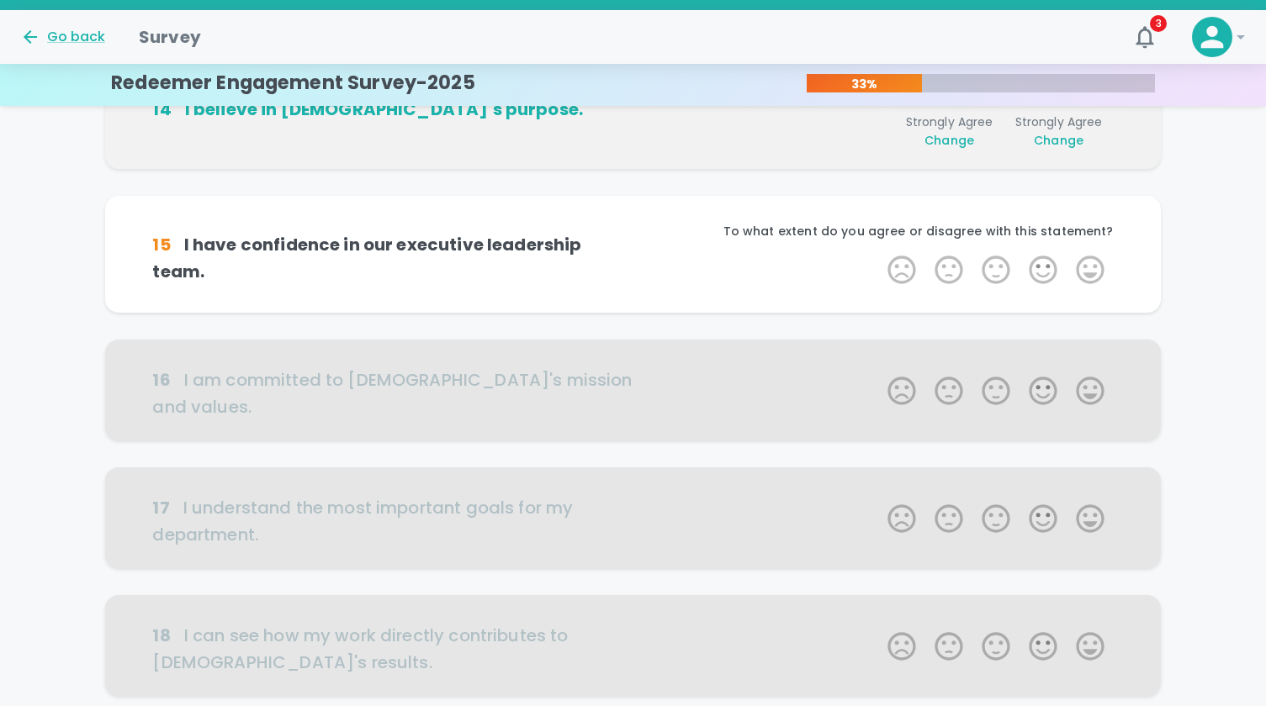
scroll to position [592, 0]
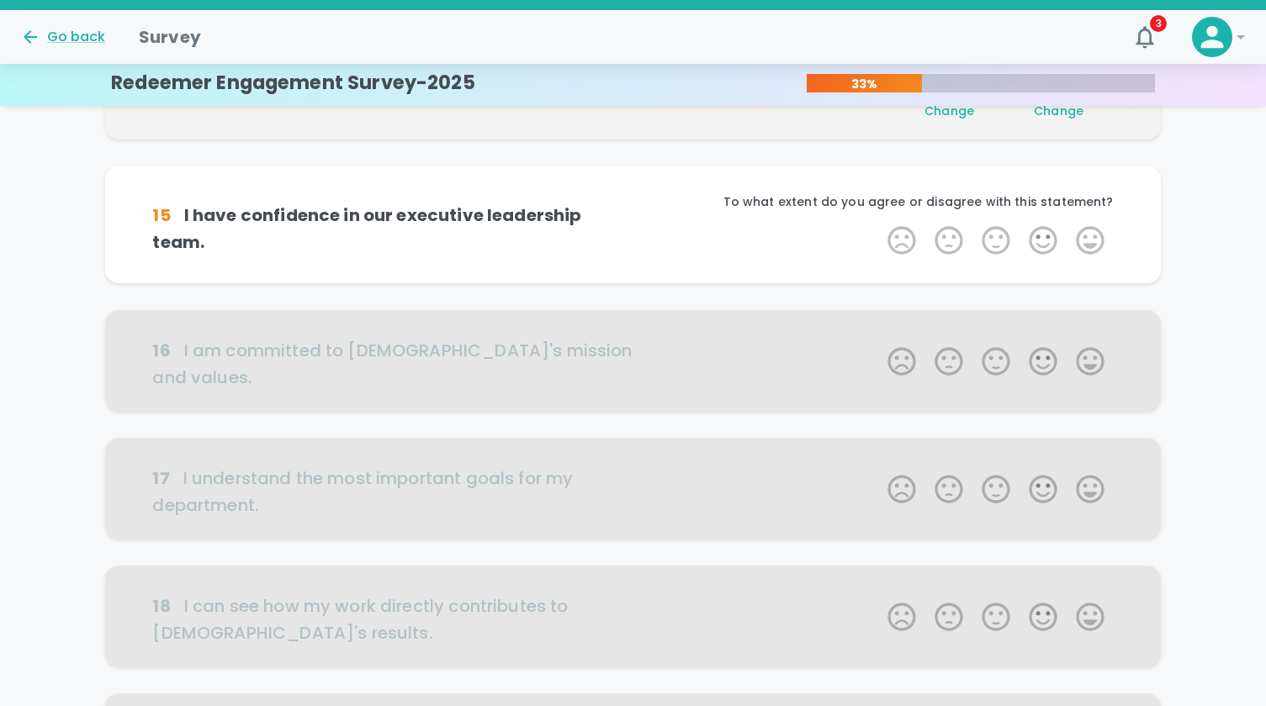
click at [1092, 222] on div "To what extent do you agree or disagree with this statement?" at bounding box center [873, 208] width 480 height 30
click at [1092, 234] on label "5 Stars" at bounding box center [1089, 241] width 47 height 34
click at [878, 224] on input "5 Stars" at bounding box center [877, 223] width 1 height 1
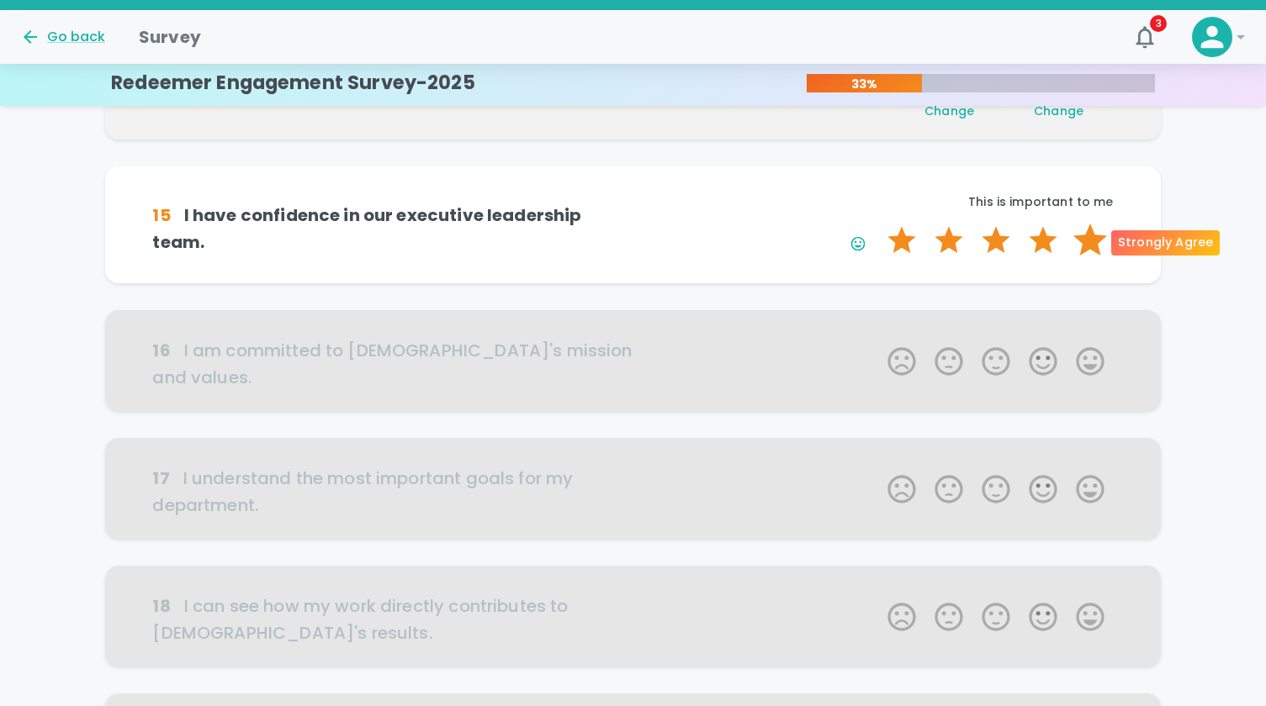
click at [1092, 234] on label "5 Stars" at bounding box center [1089, 241] width 47 height 34
click at [878, 224] on input "5 Stars" at bounding box center [877, 223] width 1 height 1
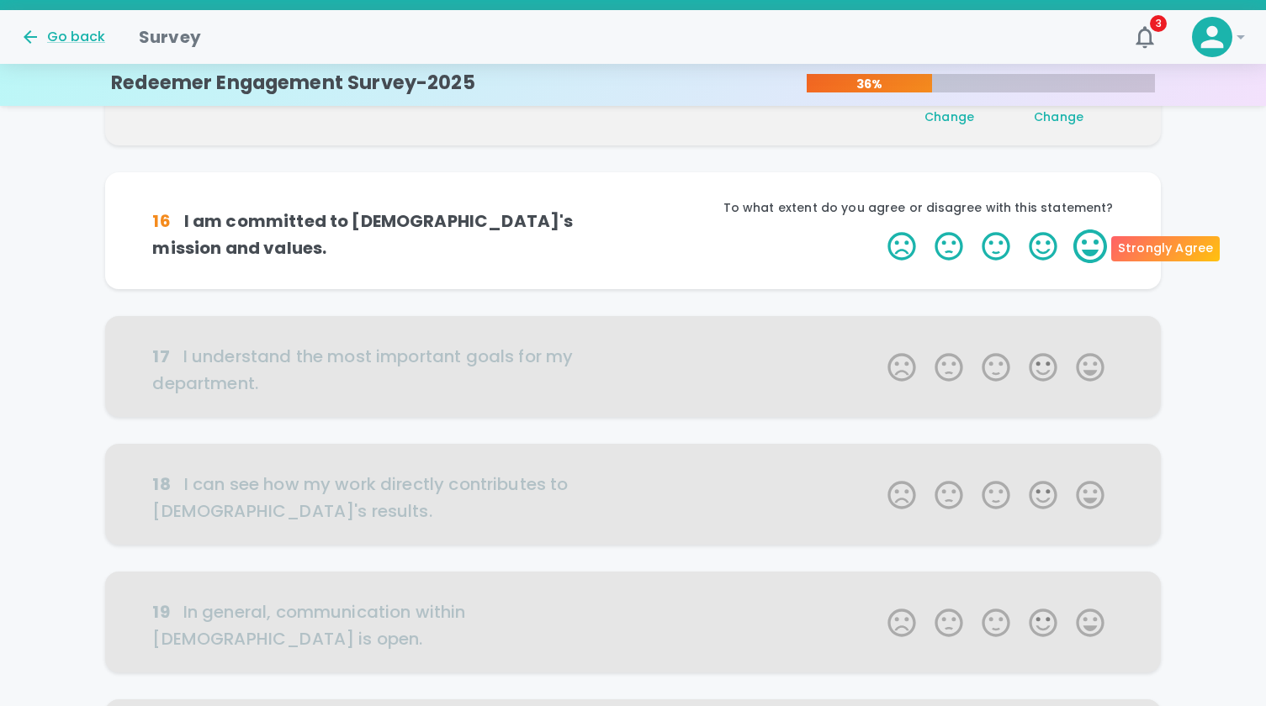
click at [1089, 259] on label "5 Stars" at bounding box center [1089, 247] width 47 height 34
click at [878, 230] on input "5 Stars" at bounding box center [877, 229] width 1 height 1
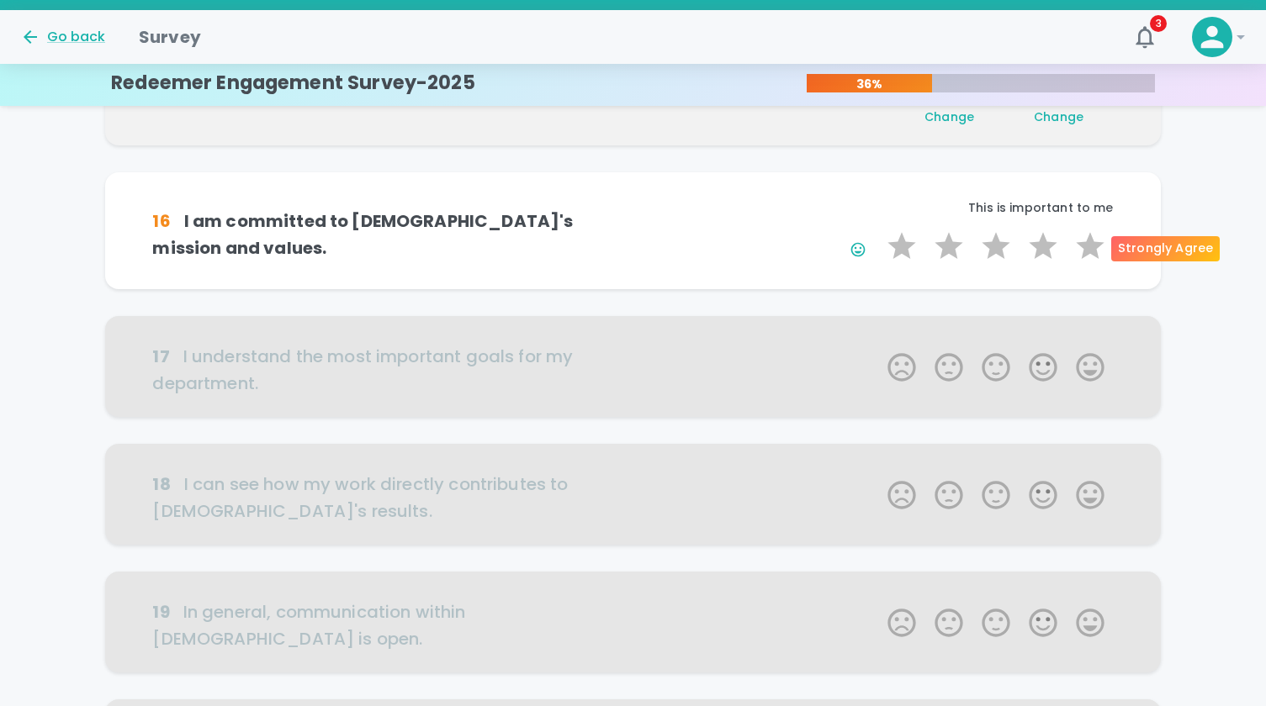
click at [1089, 259] on label "5 Stars" at bounding box center [1089, 247] width 47 height 34
click at [878, 230] on input "5 Stars" at bounding box center [877, 229] width 1 height 1
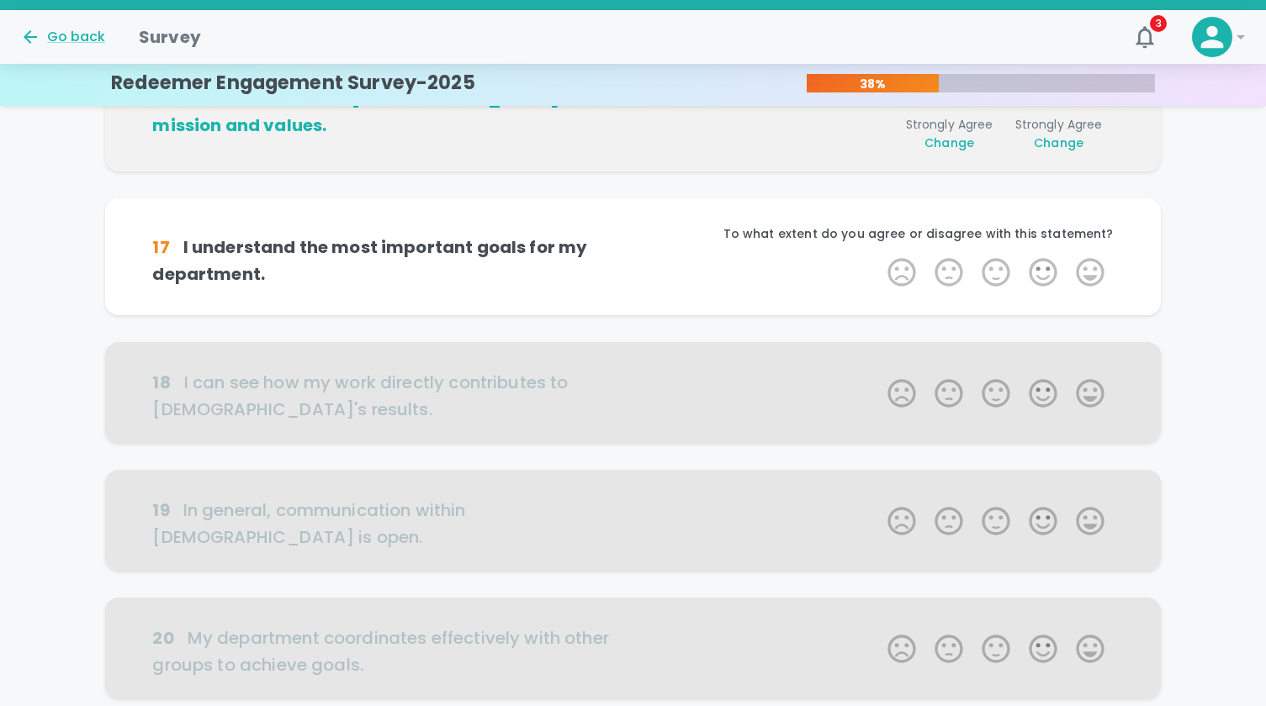
scroll to position [888, 0]
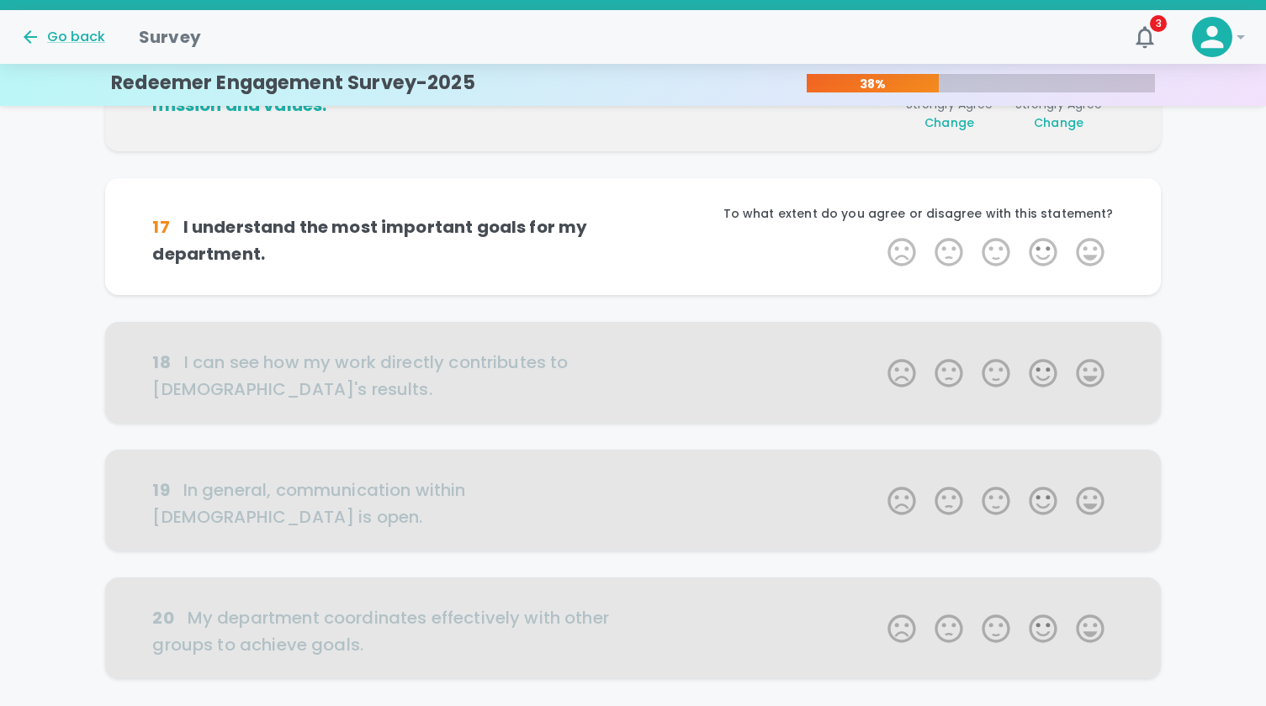
click at [1093, 269] on div "1 Star 2 Stars 3 Stars 4 Stars 5 Stars Empty" at bounding box center [995, 255] width 235 height 40
click at [1093, 255] on label "5 Stars" at bounding box center [1089, 252] width 47 height 34
click at [878, 235] on input "5 Stars" at bounding box center [877, 235] width 1 height 1
click at [1093, 255] on label "5 Stars" at bounding box center [1089, 252] width 47 height 34
click at [878, 235] on input "5 Stars" at bounding box center [877, 235] width 1 height 1
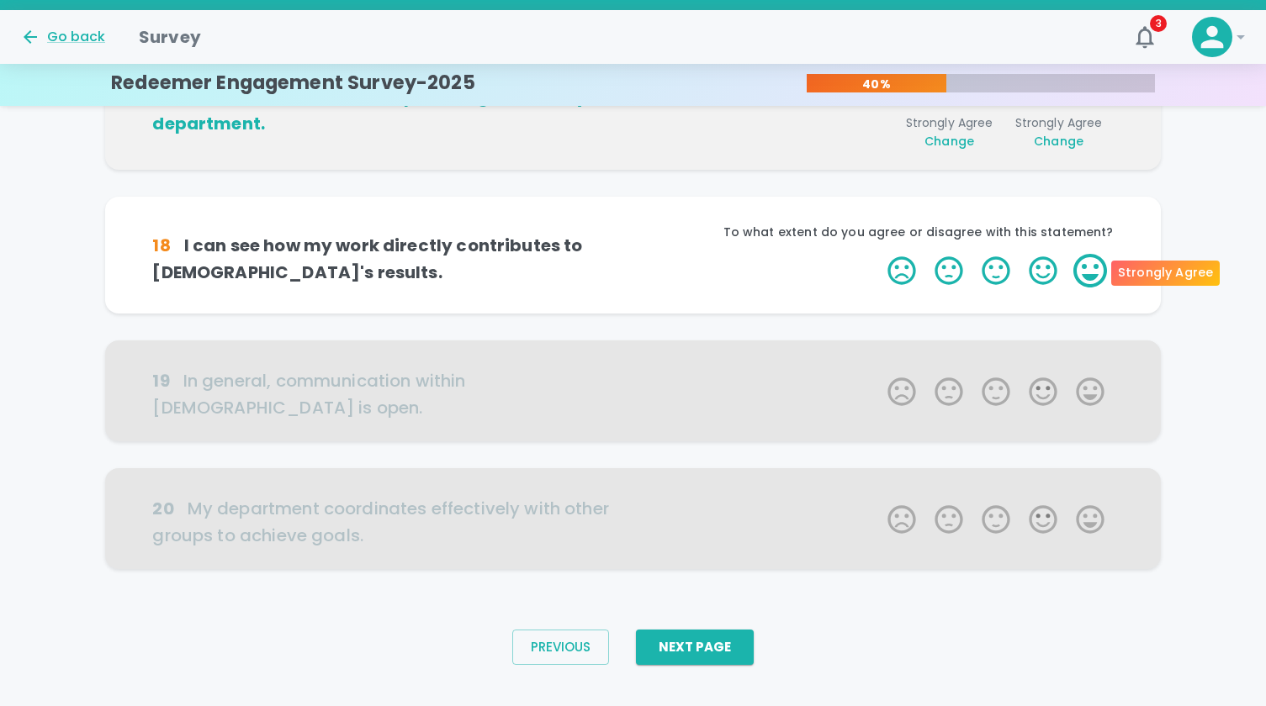
click at [1098, 272] on label "5 Stars" at bounding box center [1089, 271] width 47 height 34
click at [878, 254] on input "5 Stars" at bounding box center [877, 253] width 1 height 1
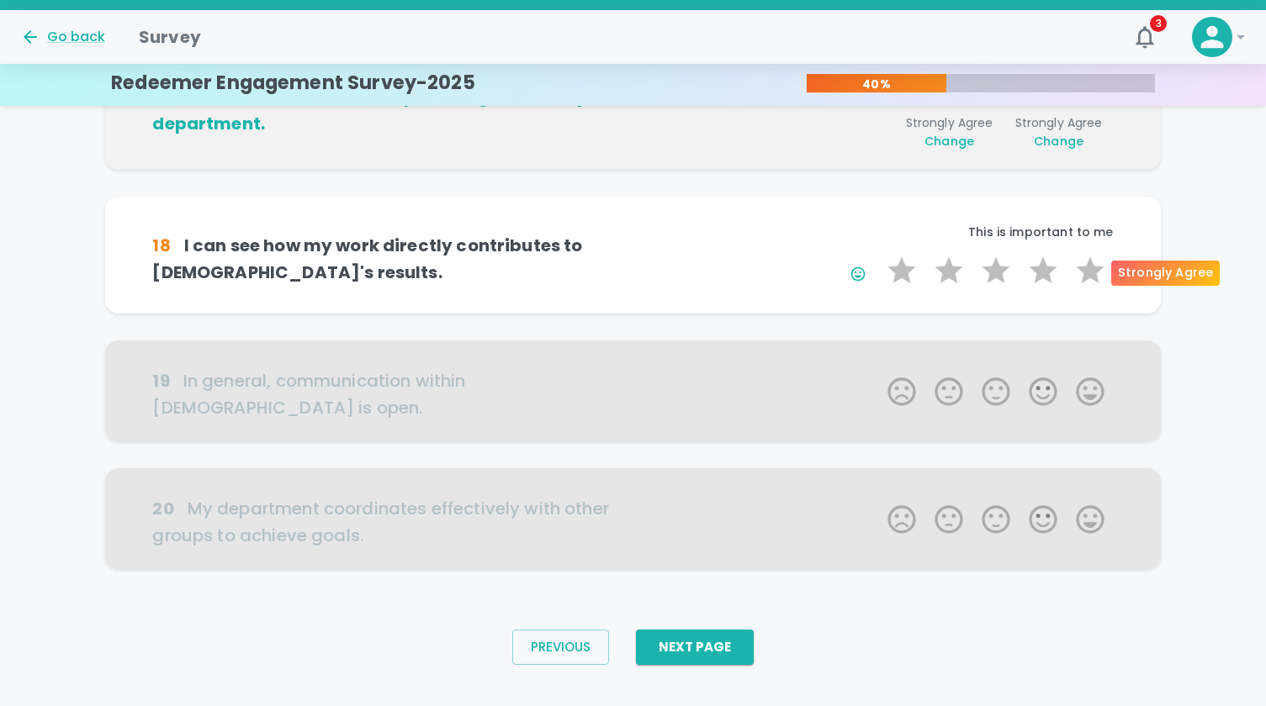
click at [1098, 272] on label "5 Stars" at bounding box center [1089, 271] width 47 height 34
click at [878, 254] on input "5 Stars" at bounding box center [877, 253] width 1 height 1
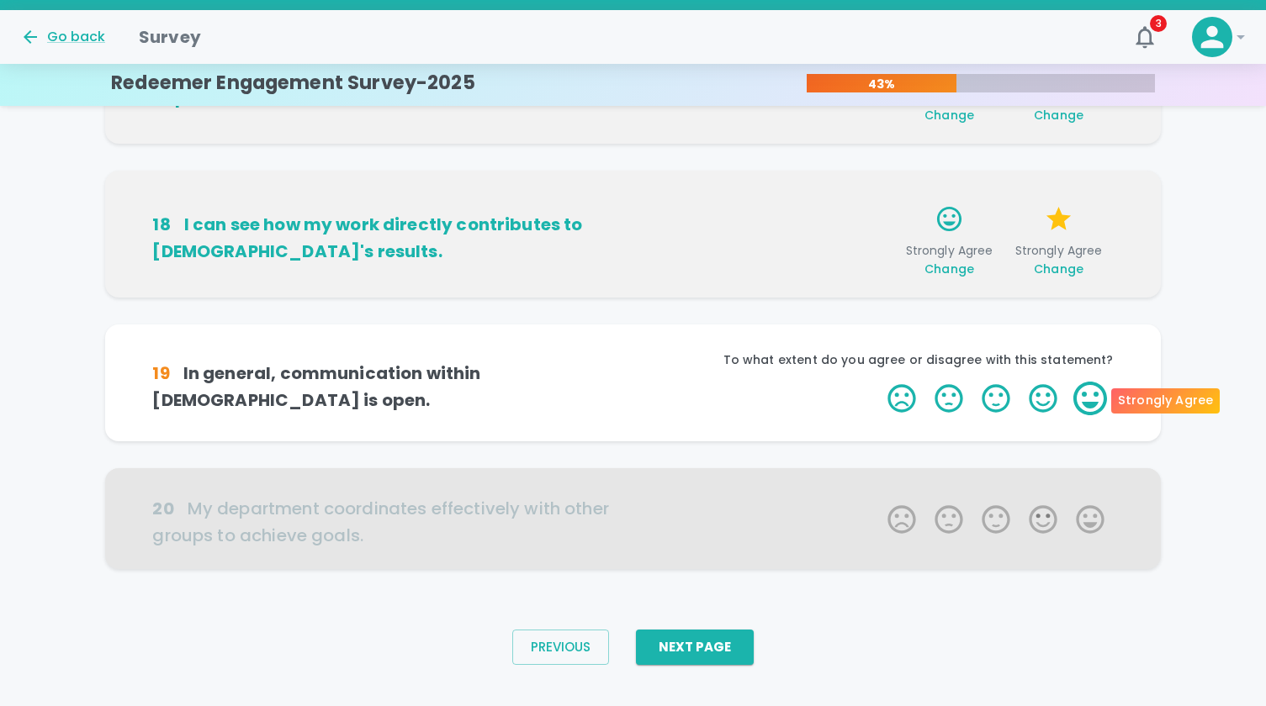
click at [1093, 394] on label "5 Stars" at bounding box center [1089, 399] width 47 height 34
click at [878, 382] on input "5 Stars" at bounding box center [877, 381] width 1 height 1
click at [1093, 394] on label "5 Stars" at bounding box center [1089, 399] width 47 height 34
click at [878, 382] on input "5 Stars" at bounding box center [877, 381] width 1 height 1
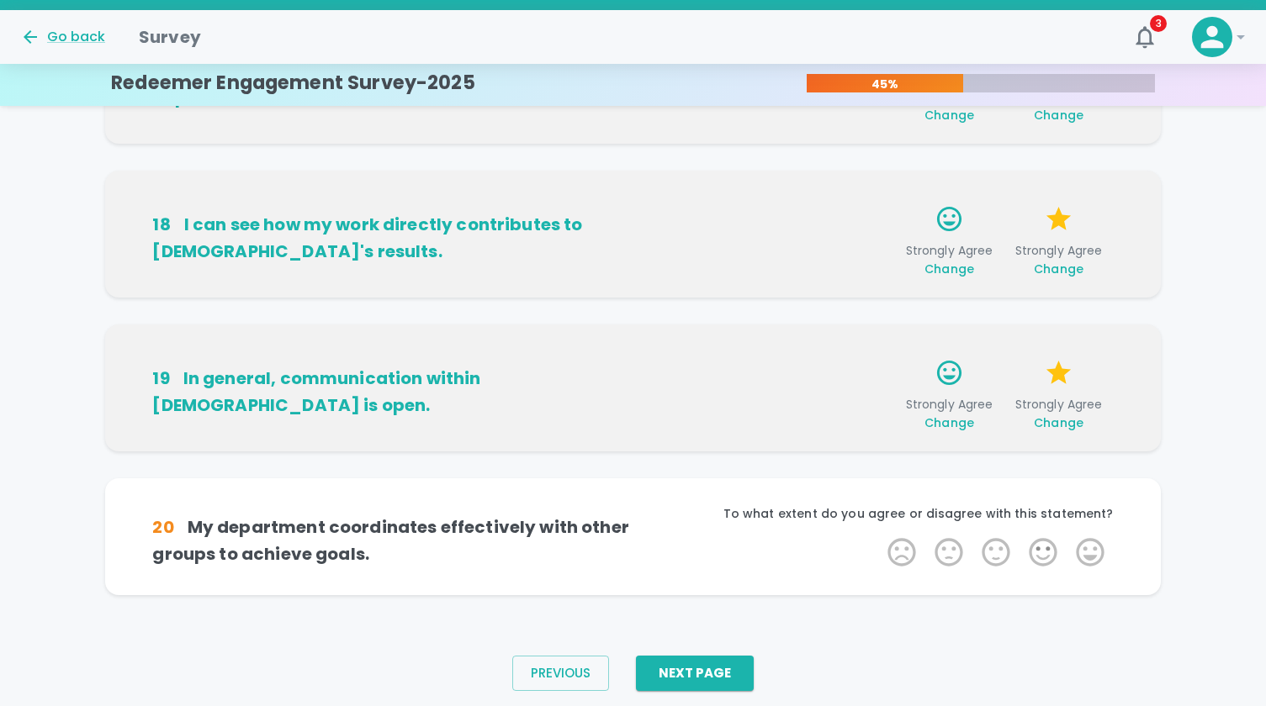
scroll to position [1076, 0]
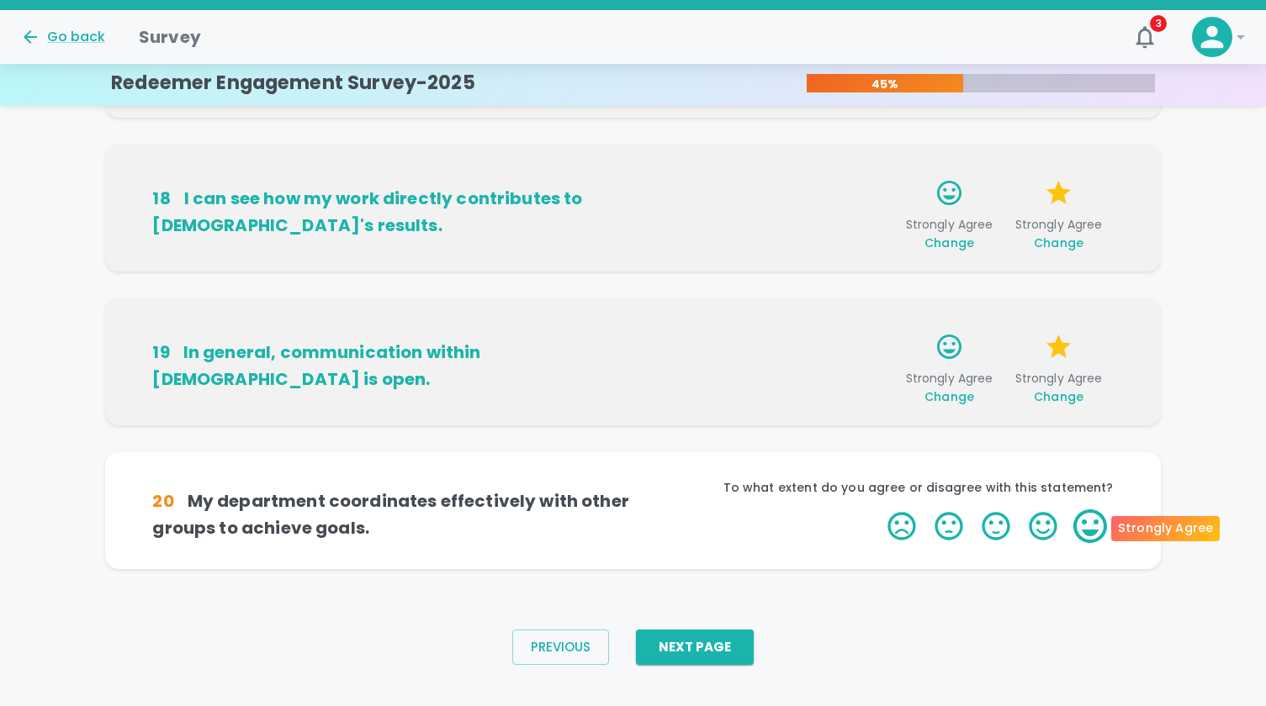
click at [1095, 524] on label "5 Stars" at bounding box center [1089, 527] width 47 height 34
click at [878, 510] on input "5 Stars" at bounding box center [877, 509] width 1 height 1
click at [1095, 524] on label "5 Stars" at bounding box center [1089, 527] width 47 height 34
click at [878, 510] on input "5 Stars" at bounding box center [877, 509] width 1 height 1
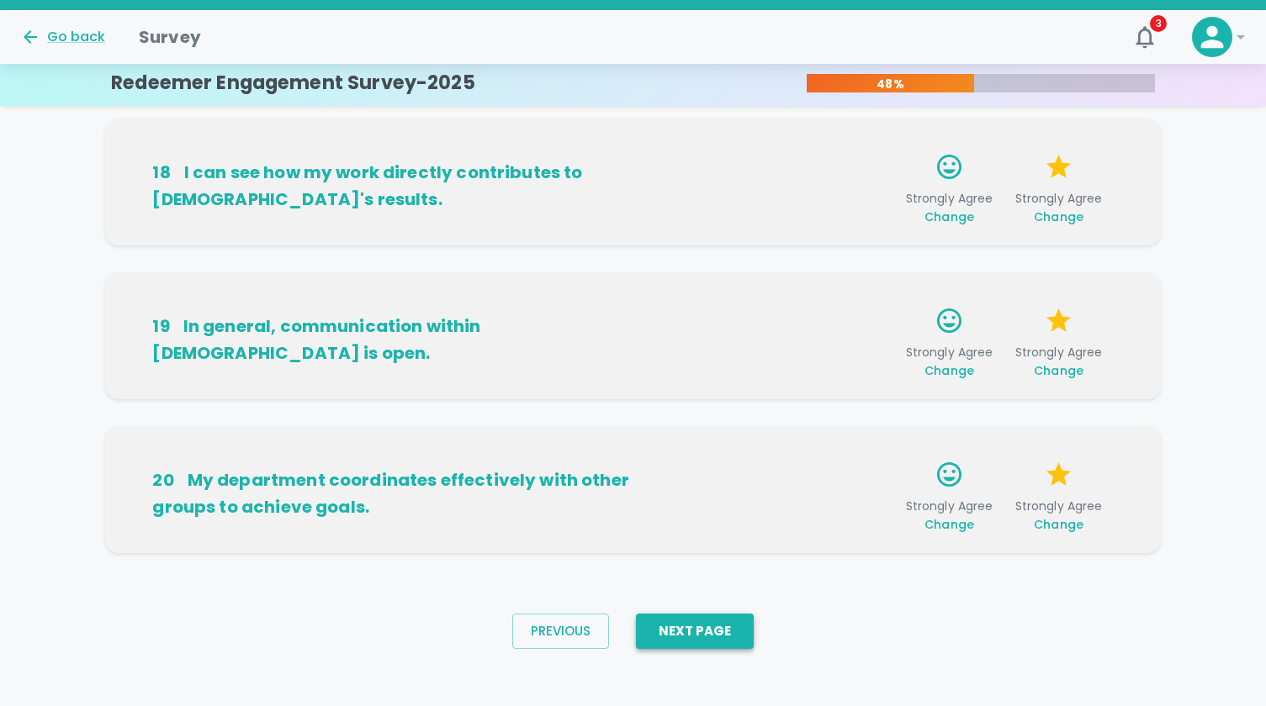
click at [738, 622] on button "Next Page" at bounding box center [695, 631] width 118 height 35
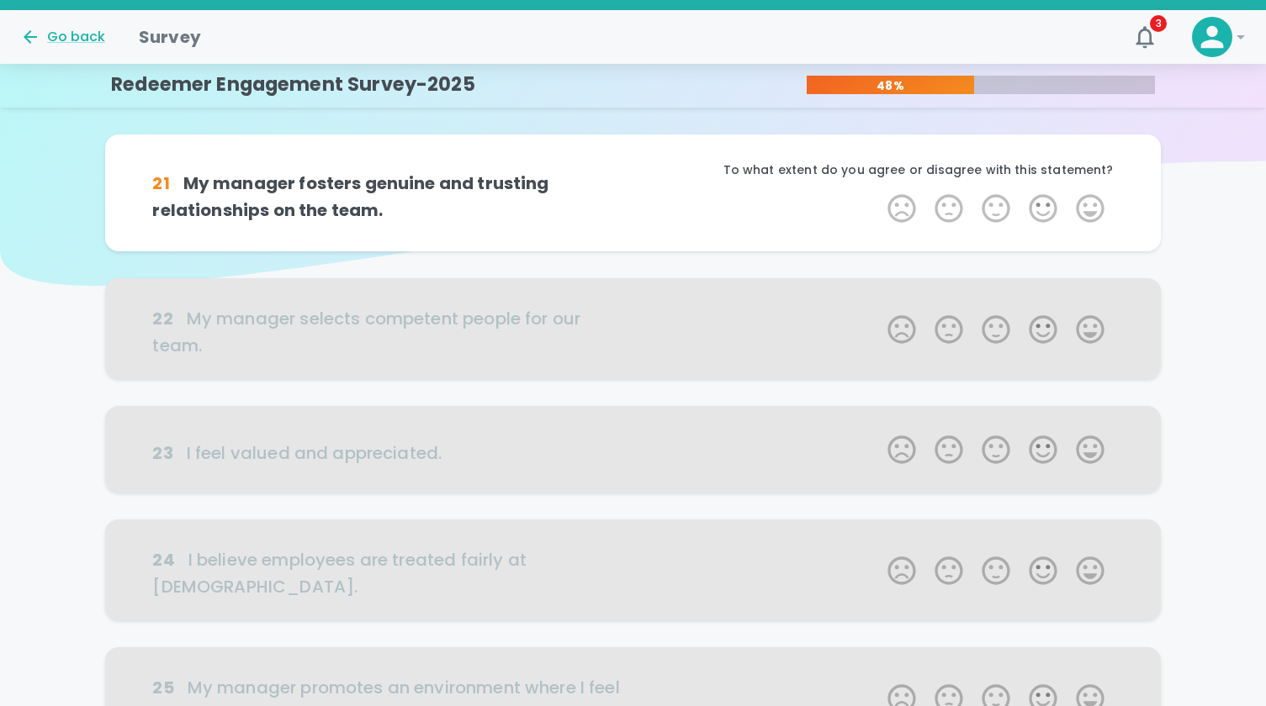
scroll to position [0, 0]
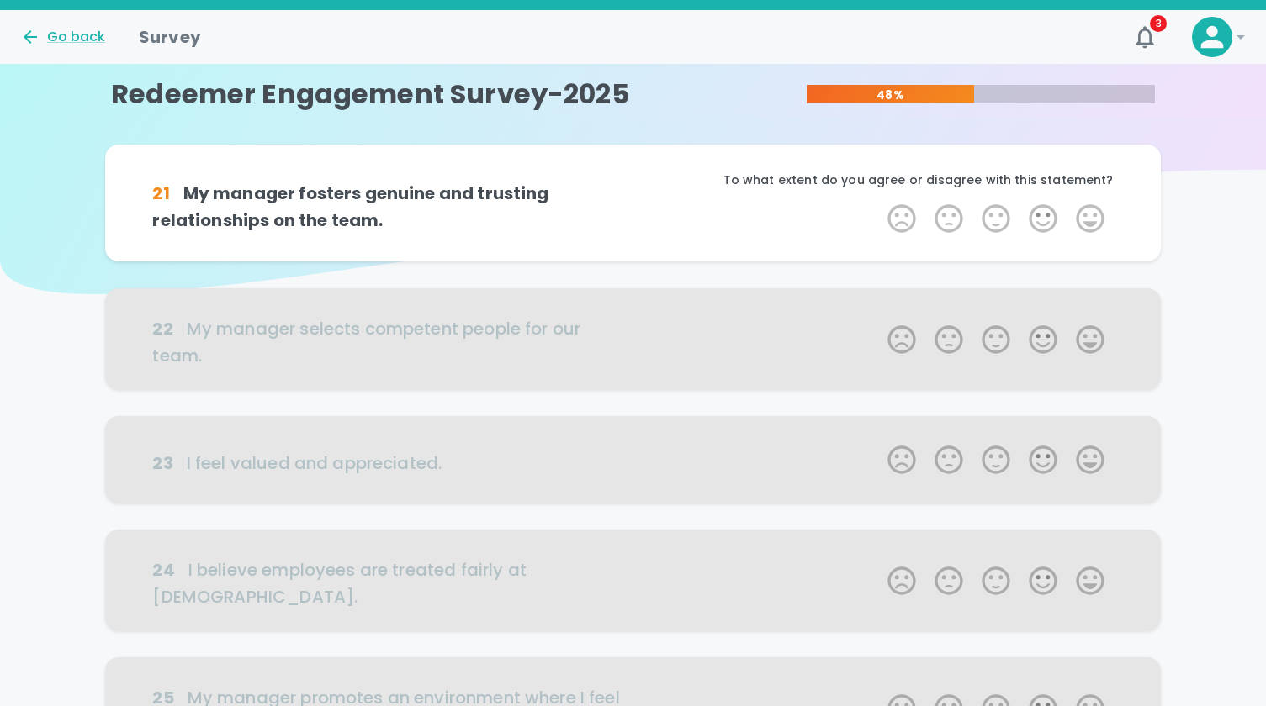
click at [1085, 235] on label "5 Stars" at bounding box center [1089, 219] width 47 height 34
click at [878, 202] on input "5 Stars" at bounding box center [877, 201] width 1 height 1
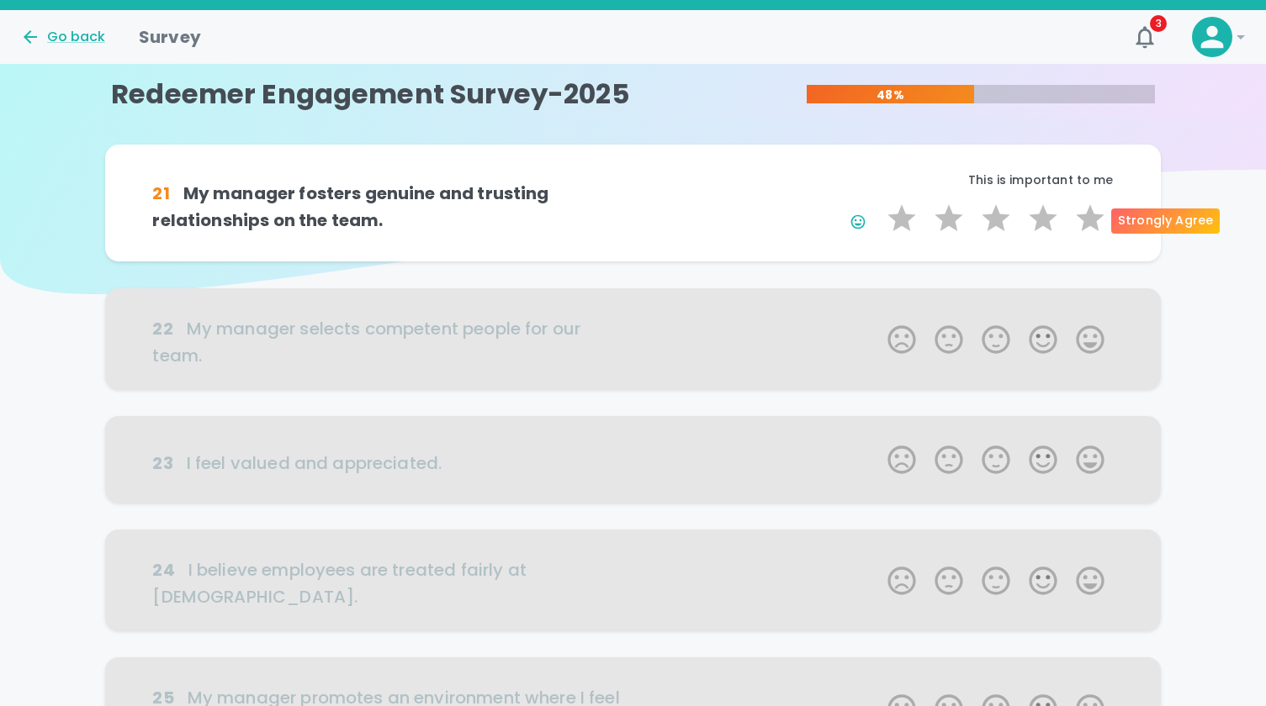
click at [1085, 235] on label "5 Stars" at bounding box center [1089, 219] width 47 height 34
click at [878, 202] on input "5 Stars" at bounding box center [877, 201] width 1 height 1
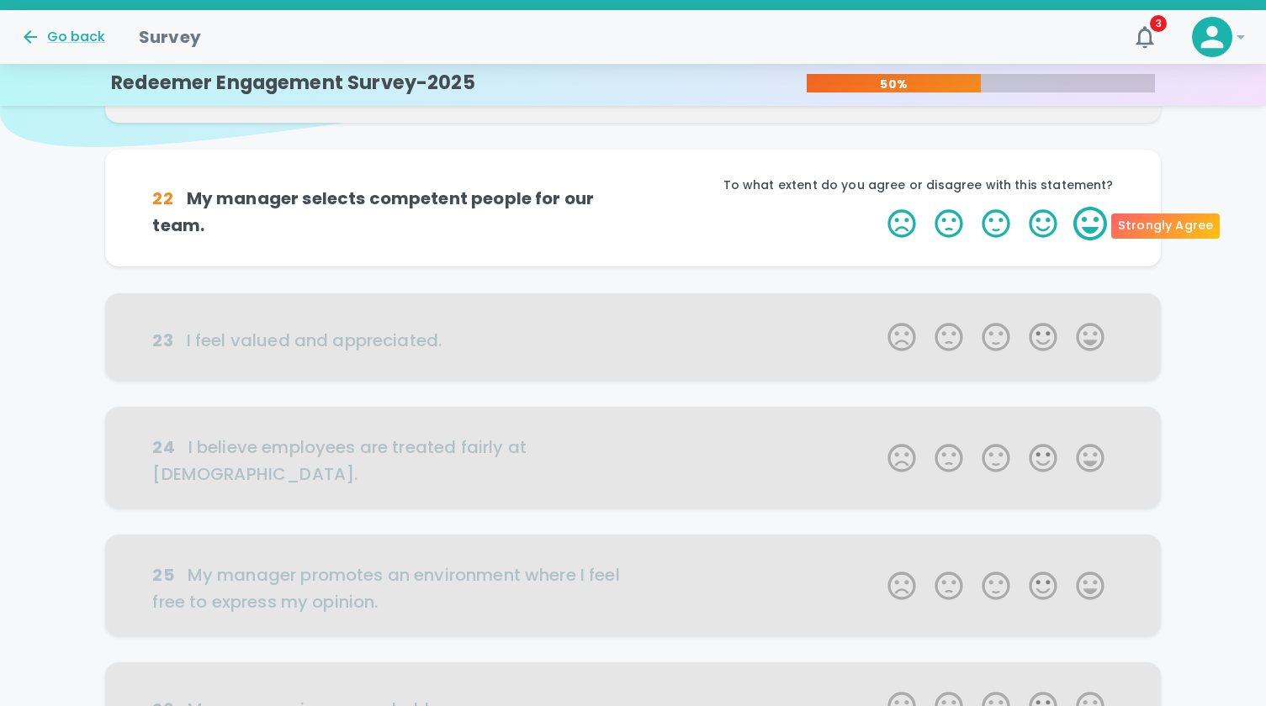
scroll to position [148, 0]
click at [1083, 233] on label "5 Stars" at bounding box center [1089, 223] width 47 height 34
click at [878, 206] on input "5 Stars" at bounding box center [877, 205] width 1 height 1
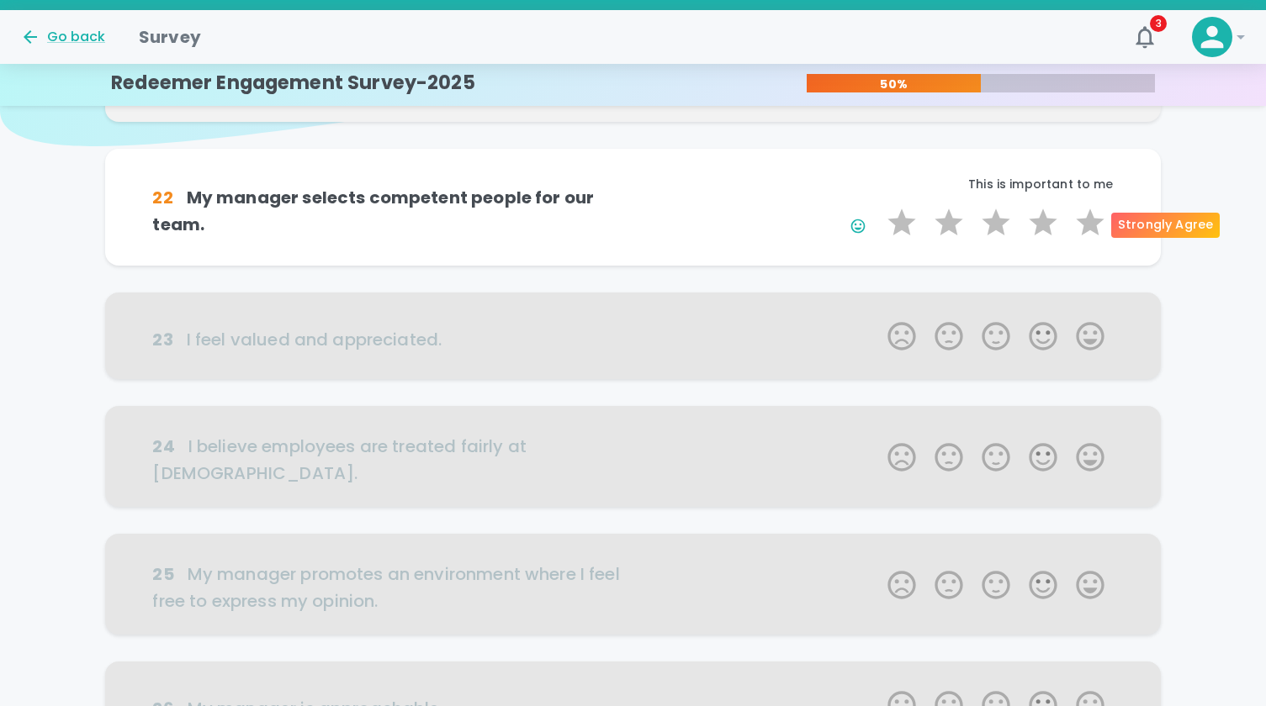
click at [1083, 233] on label "5 Stars" at bounding box center [1089, 223] width 47 height 34
click at [878, 206] on input "5 Stars" at bounding box center [877, 205] width 1 height 1
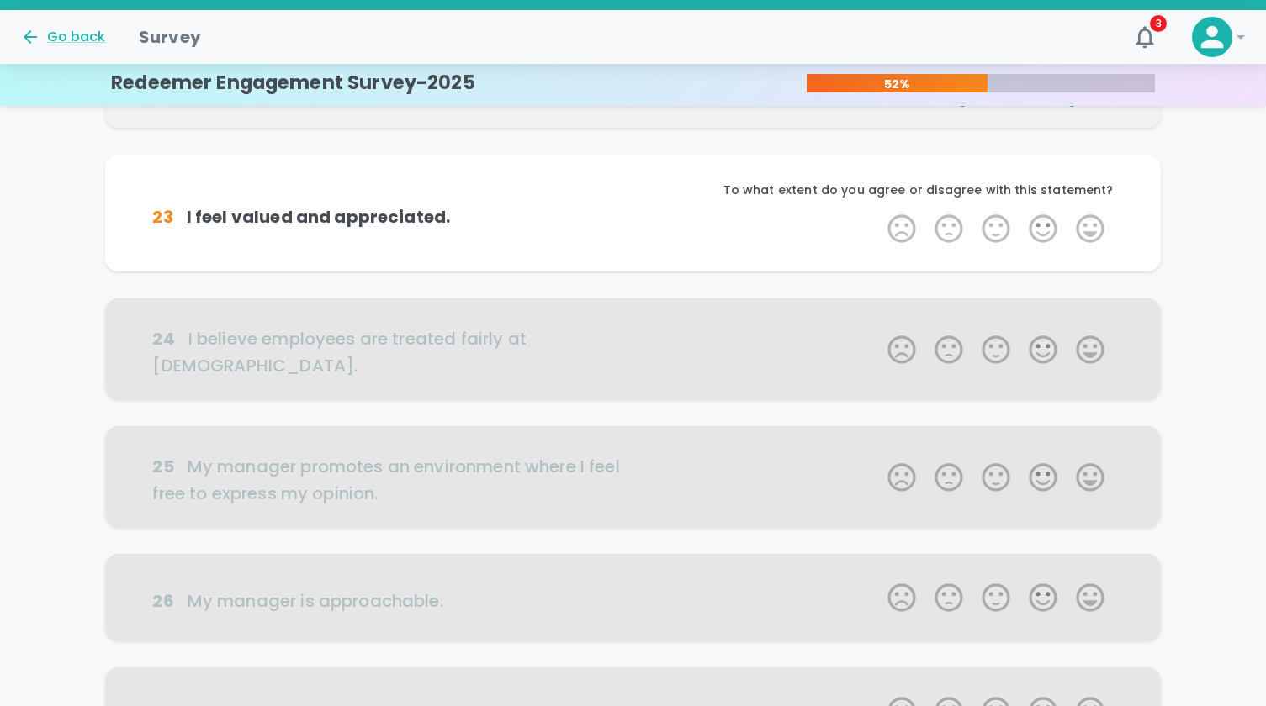
click at [1083, 233] on label "5 Stars" at bounding box center [1089, 229] width 47 height 34
click at [878, 212] on input "5 Stars" at bounding box center [877, 211] width 1 height 1
click at [1083, 233] on label "5 Stars" at bounding box center [1089, 229] width 47 height 34
click at [878, 212] on input "5 Stars" at bounding box center [877, 211] width 1 height 1
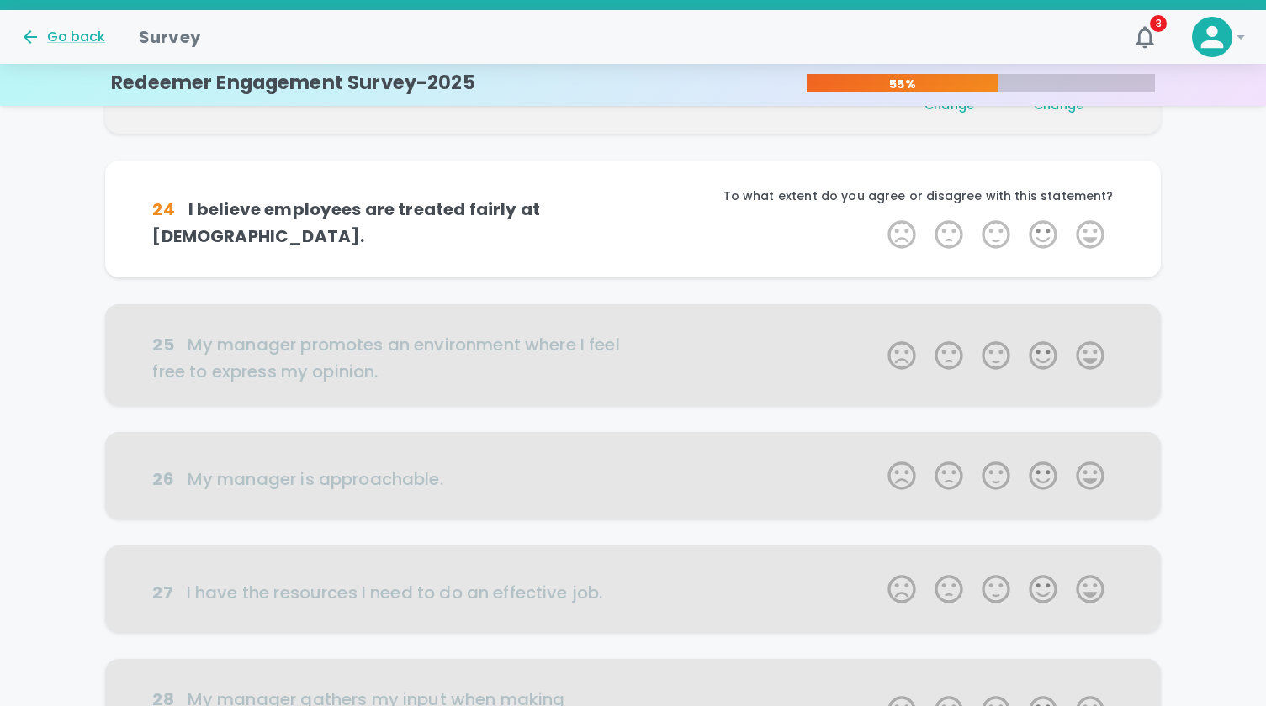
click at [1083, 233] on label "5 Stars" at bounding box center [1089, 235] width 47 height 34
click at [878, 218] on input "5 Stars" at bounding box center [877, 217] width 1 height 1
click at [1083, 233] on label "5 Stars" at bounding box center [1089, 235] width 47 height 34
click at [878, 218] on input "5 Stars" at bounding box center [877, 217] width 1 height 1
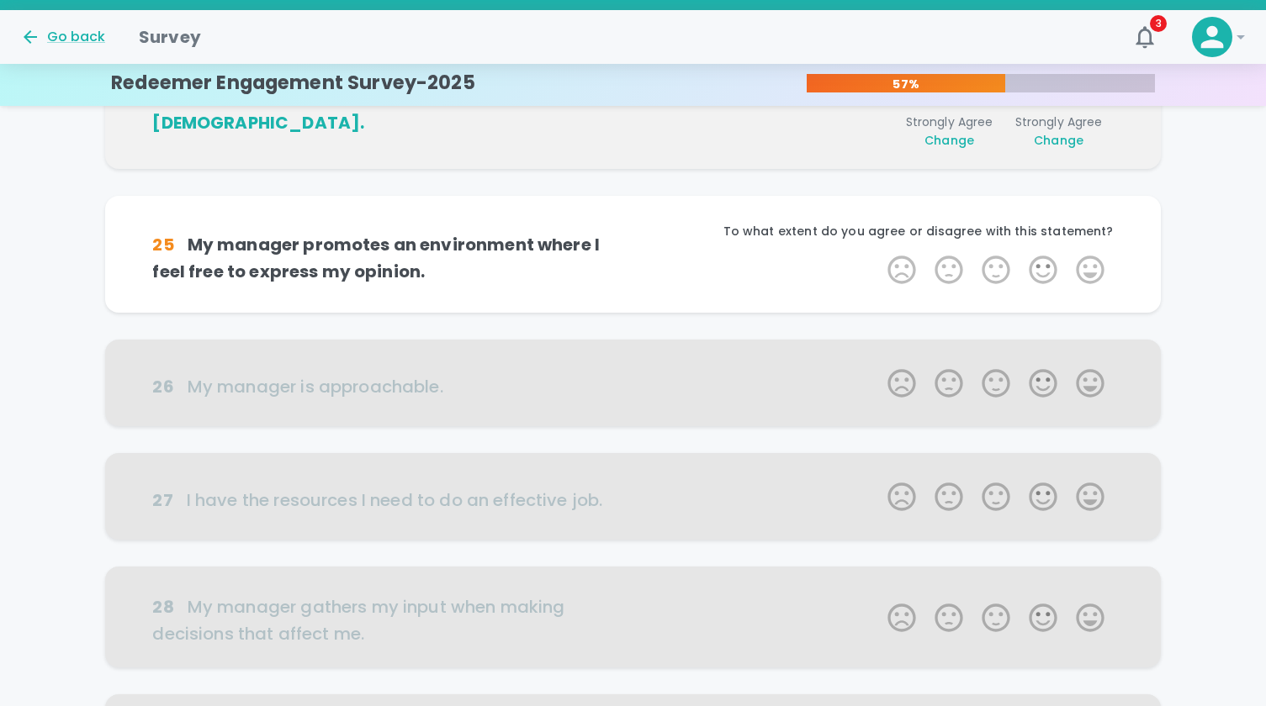
scroll to position [592, 0]
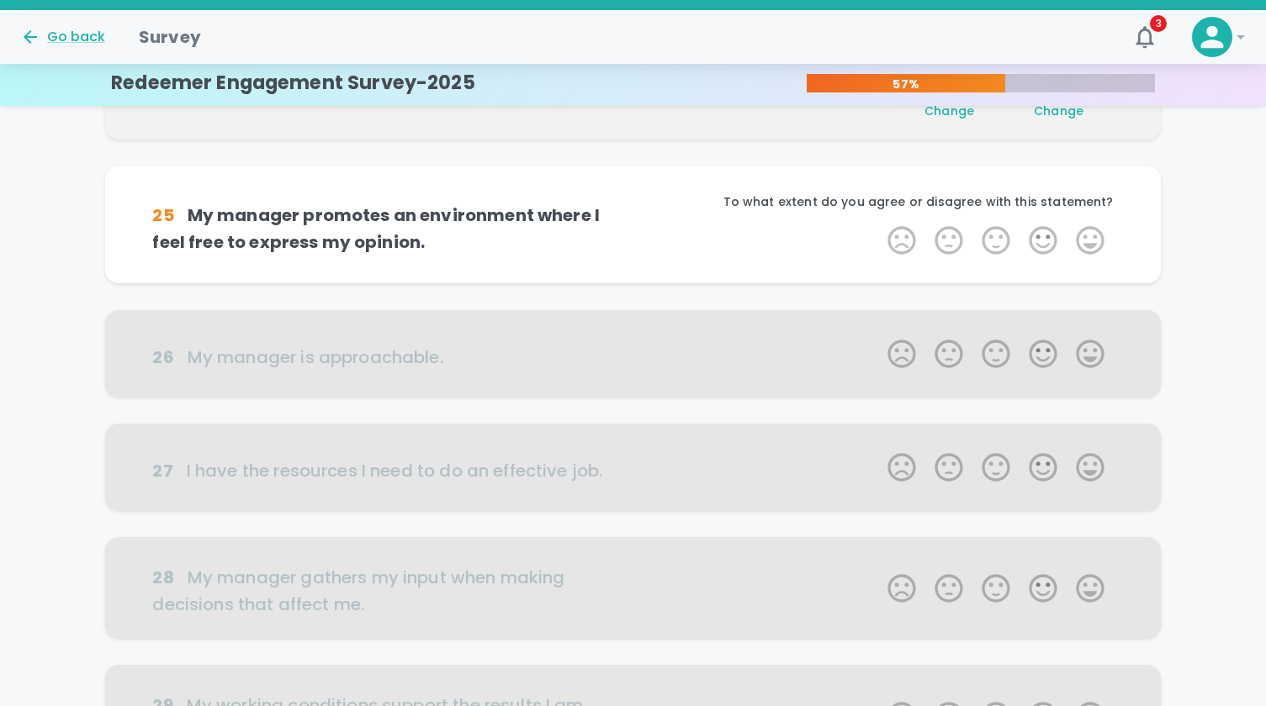
click at [1083, 233] on label "5 Stars" at bounding box center [1089, 241] width 47 height 34
click at [878, 224] on input "5 Stars" at bounding box center [877, 223] width 1 height 1
click at [1083, 233] on label "5 Stars" at bounding box center [1089, 241] width 47 height 34
click at [878, 224] on input "5 Stars" at bounding box center [877, 223] width 1 height 1
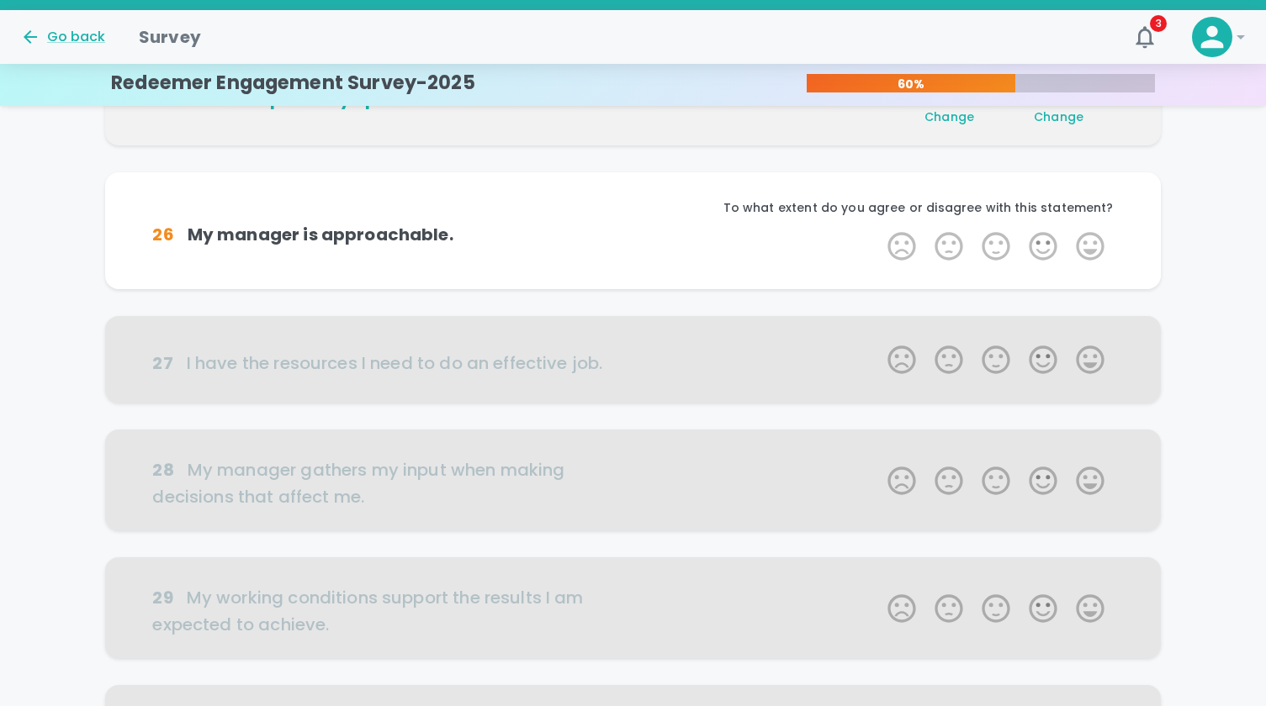
click at [1083, 233] on label "5 Stars" at bounding box center [1089, 247] width 47 height 34
click at [878, 230] on input "5 Stars" at bounding box center [877, 229] width 1 height 1
click at [1083, 233] on label "5 Stars" at bounding box center [1089, 247] width 47 height 34
click at [878, 230] on input "5 Stars" at bounding box center [877, 229] width 1 height 1
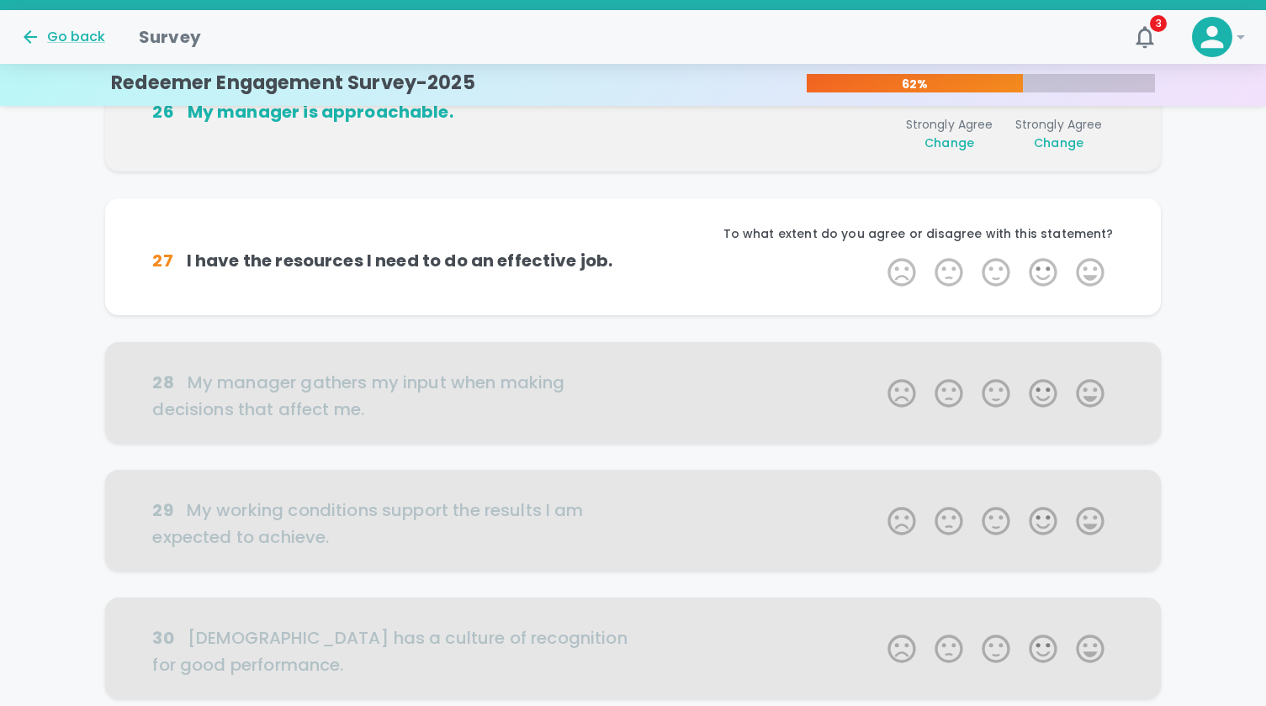
scroll to position [888, 0]
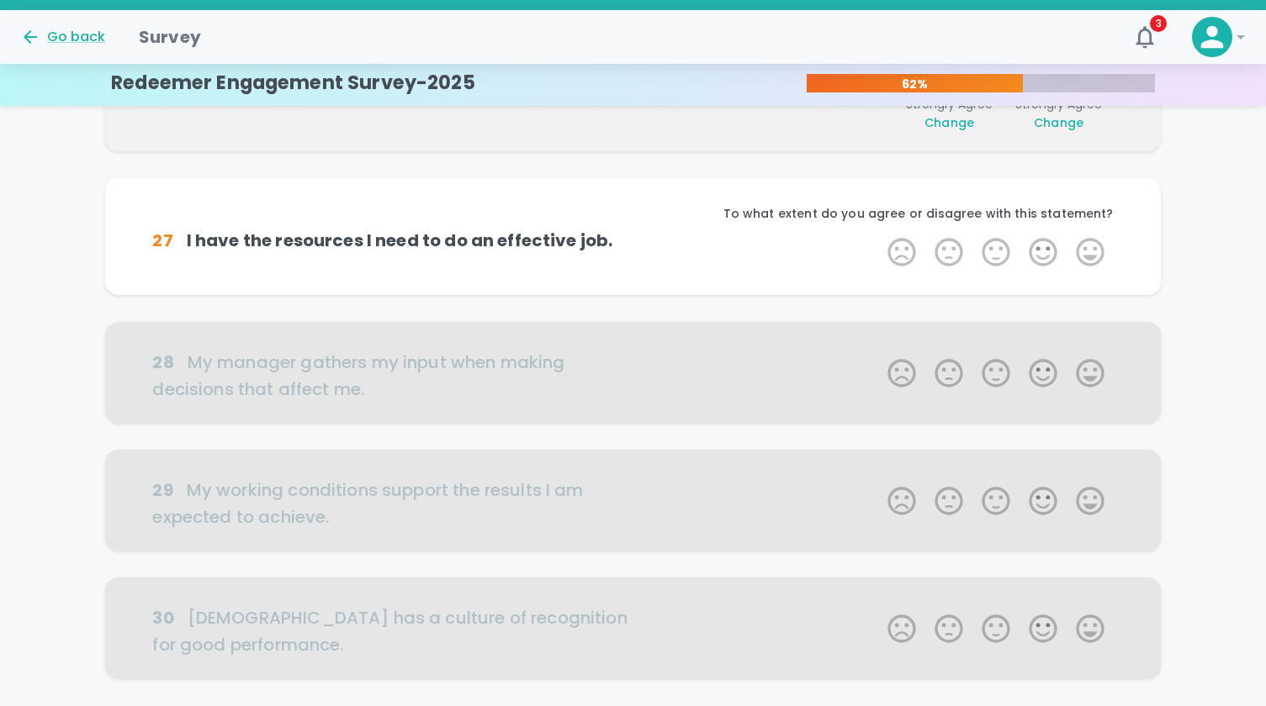
click at [1083, 233] on div "To what extent do you agree or disagree with this statement?" at bounding box center [873, 220] width 480 height 30
click at [1090, 242] on label "5 Stars" at bounding box center [1089, 252] width 47 height 34
click at [878, 235] on input "5 Stars" at bounding box center [877, 235] width 1 height 1
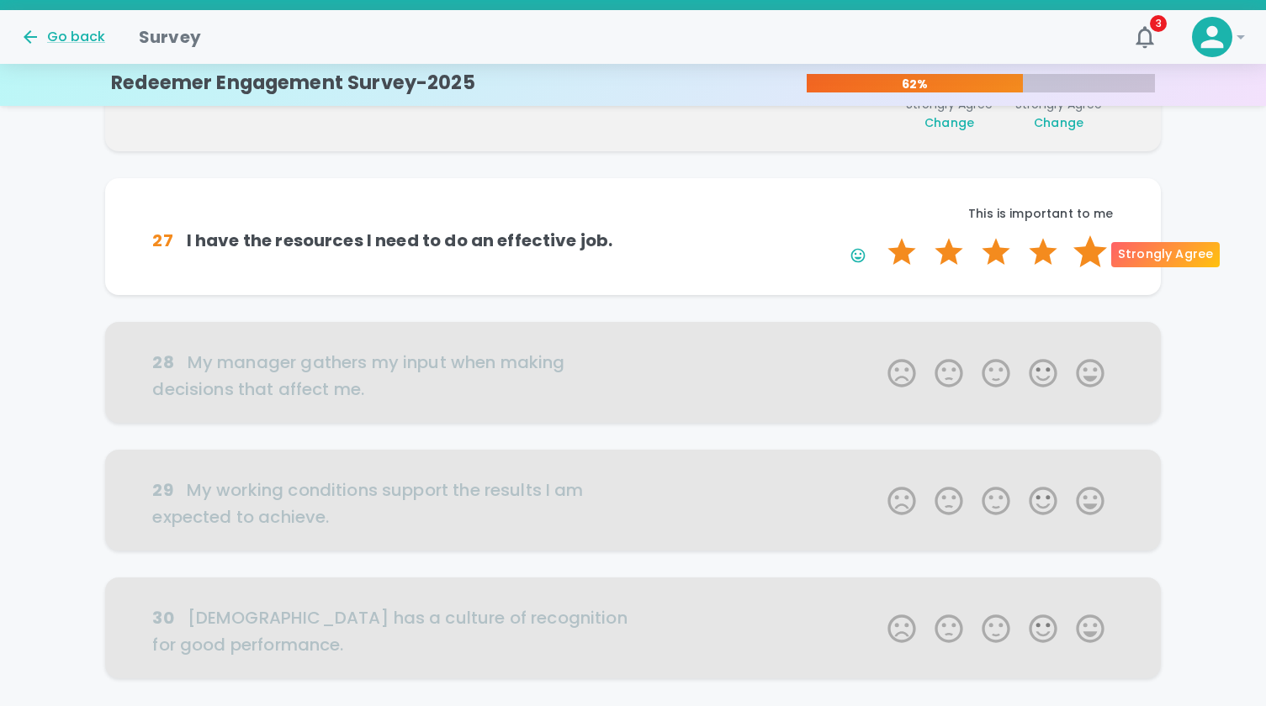
click at [1090, 243] on label "5 Stars" at bounding box center [1089, 252] width 47 height 34
click at [878, 235] on input "5 Stars" at bounding box center [877, 235] width 1 height 1
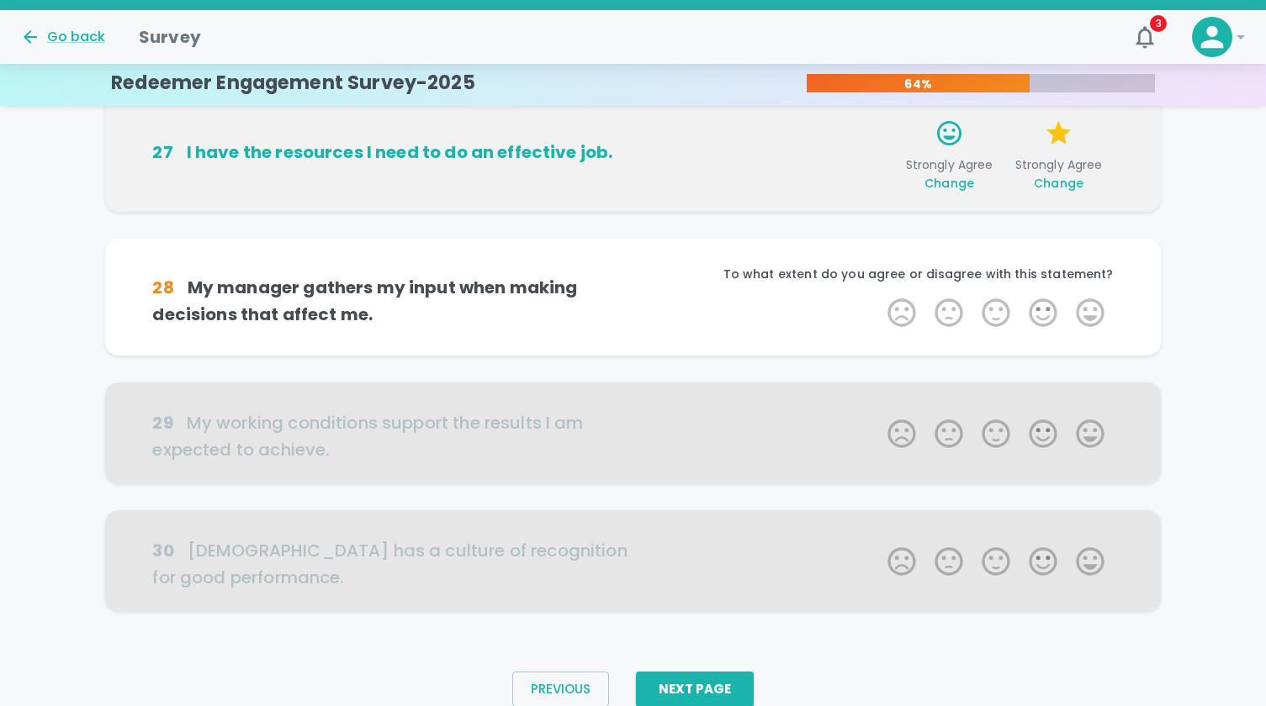
scroll to position [1023, 0]
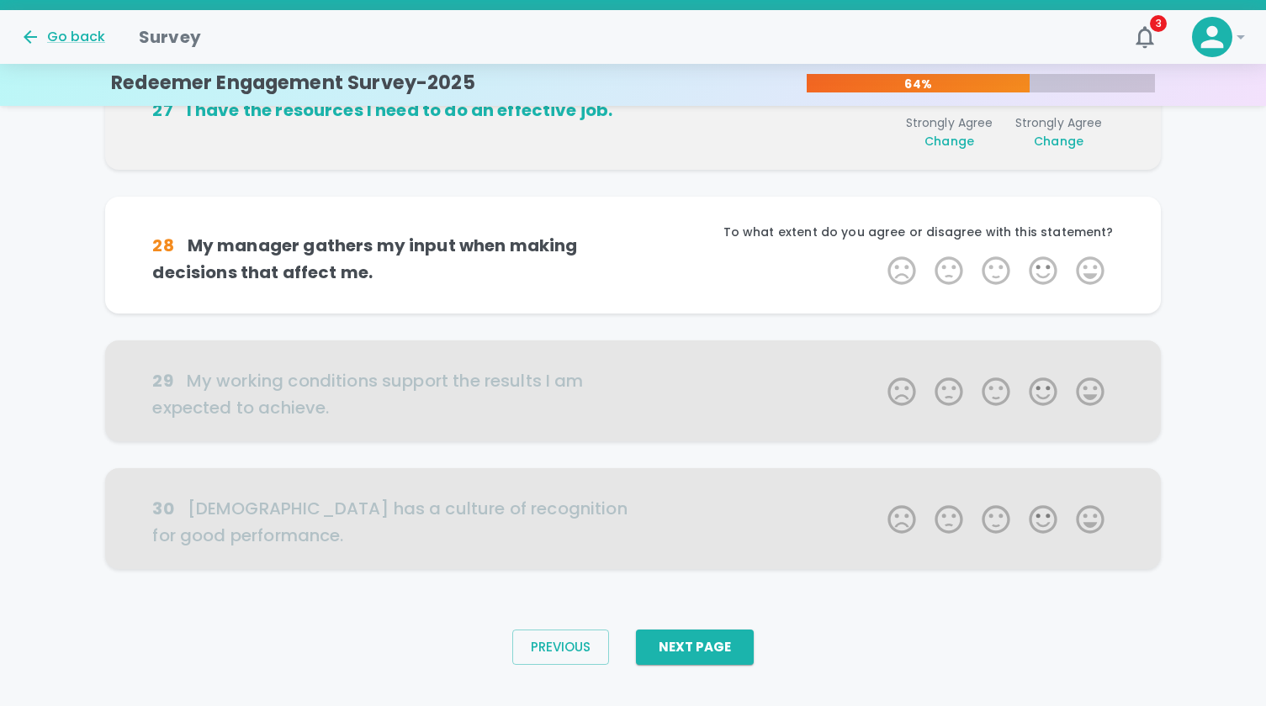
click at [1090, 243] on div "To what extent do you agree or disagree with this statement?" at bounding box center [873, 239] width 480 height 30
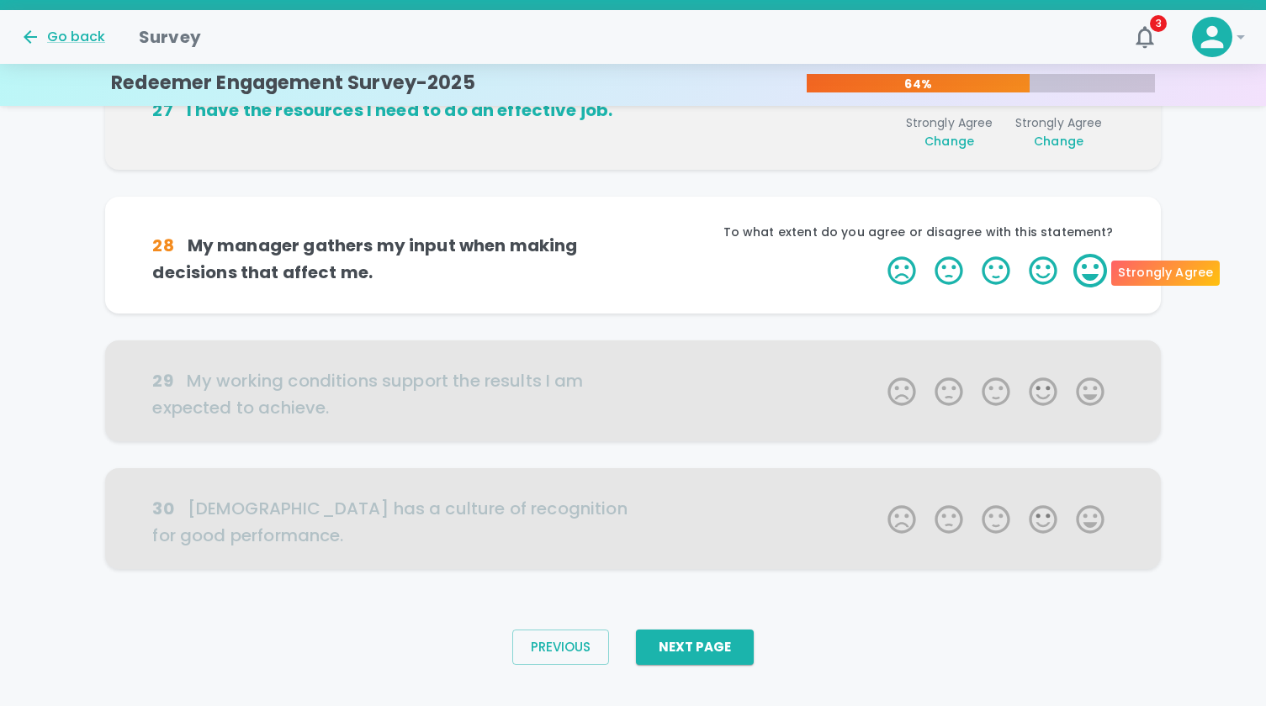
click at [1090, 257] on label "5 Stars" at bounding box center [1089, 271] width 47 height 34
click at [878, 254] on input "5 Stars" at bounding box center [877, 253] width 1 height 1
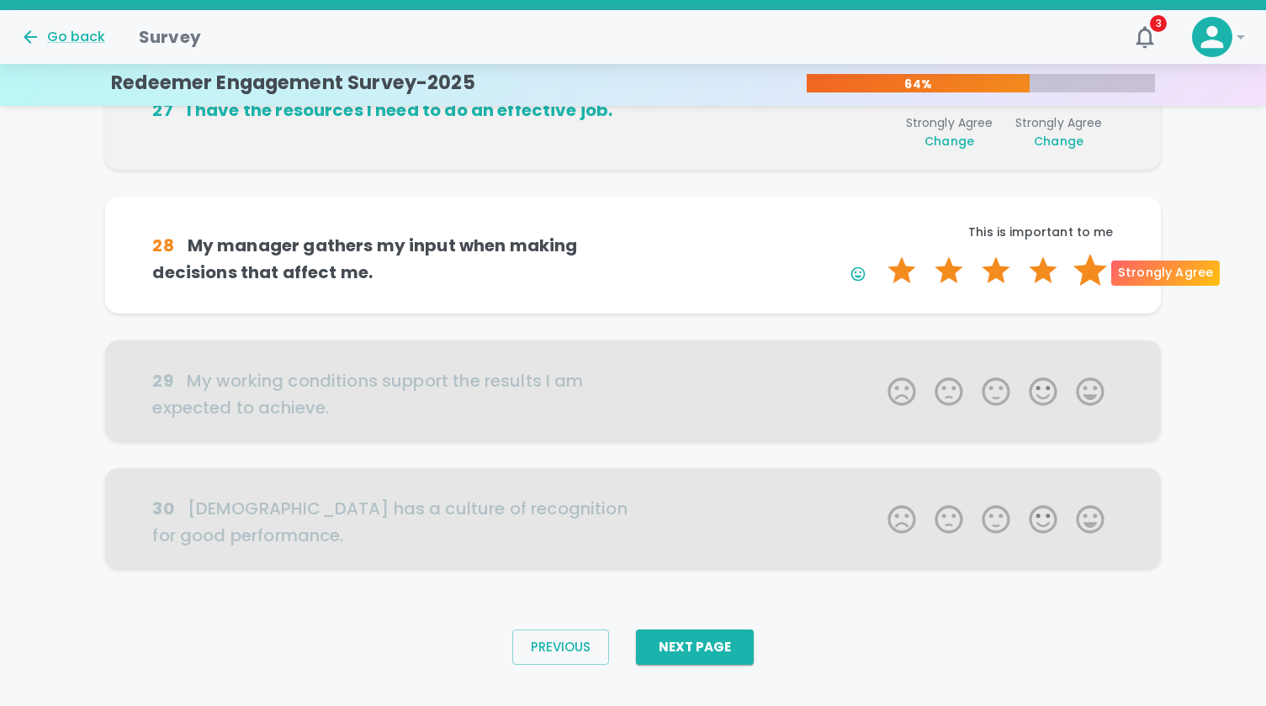
click at [1090, 261] on label "5 Stars" at bounding box center [1089, 271] width 47 height 34
click at [878, 254] on input "5 Stars" at bounding box center [877, 253] width 1 height 1
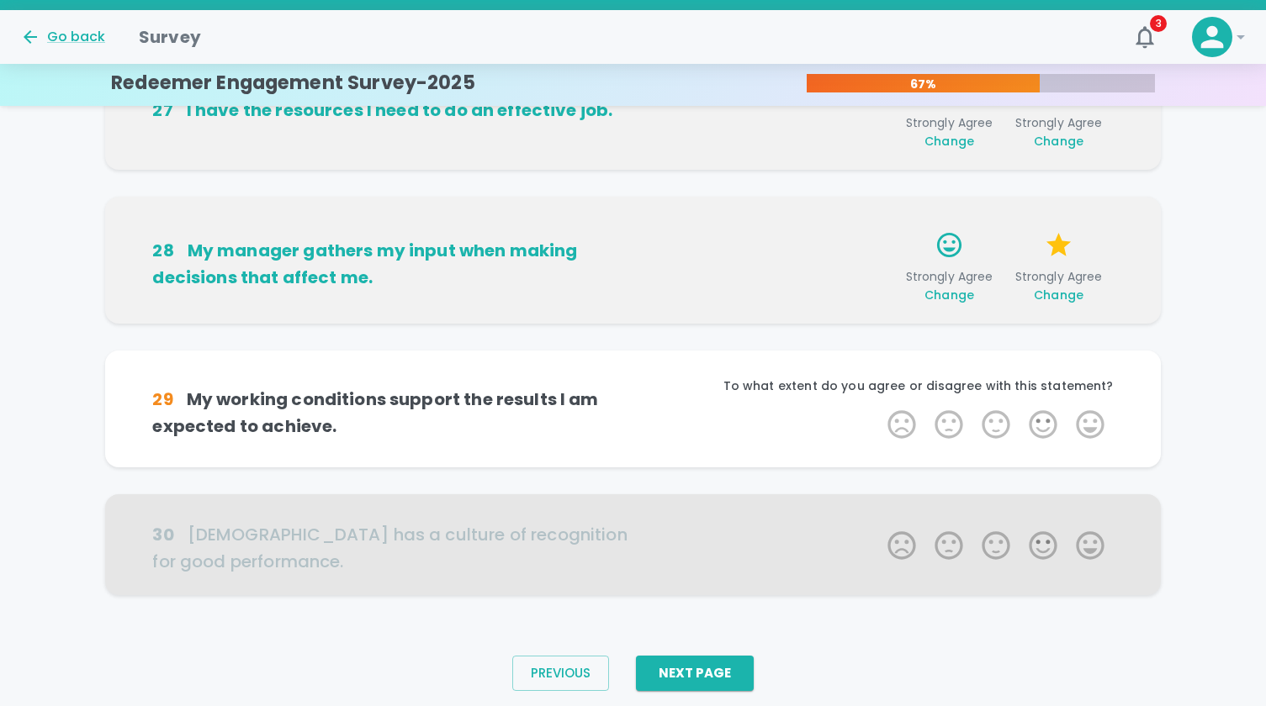
scroll to position [1050, 0]
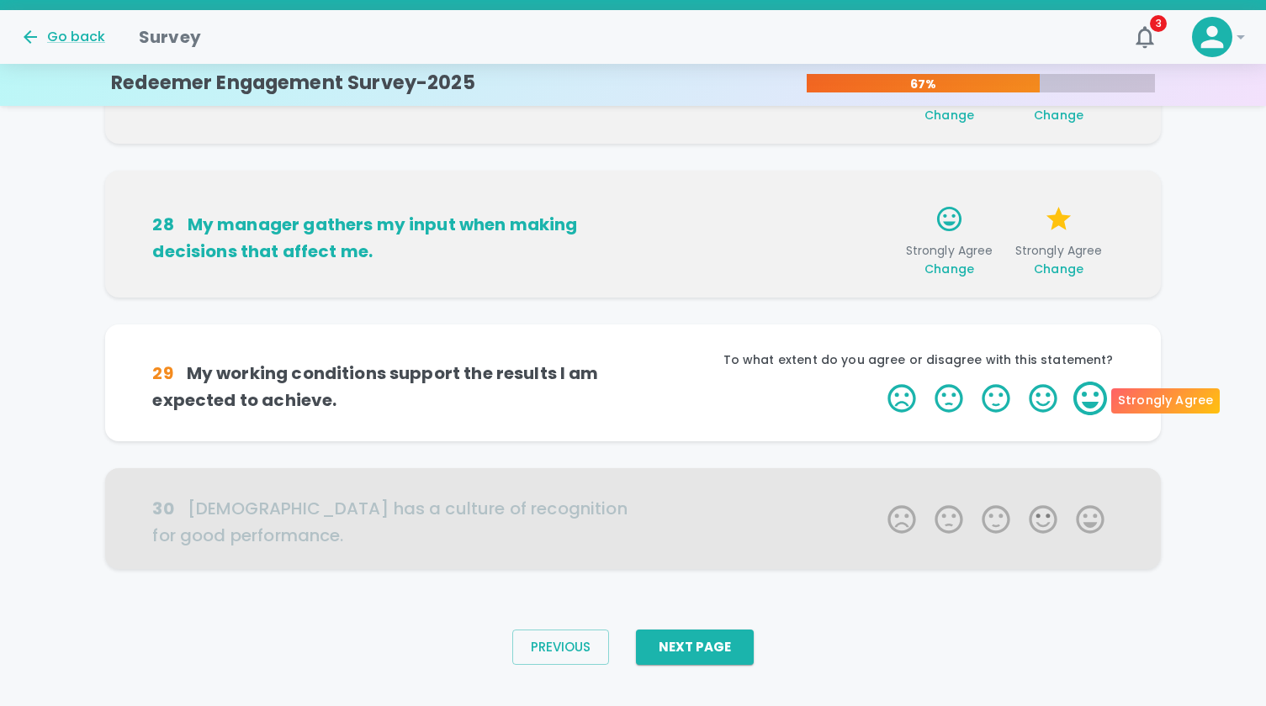
click at [1088, 395] on label "5 Stars" at bounding box center [1089, 399] width 47 height 34
click at [878, 382] on input "5 Stars" at bounding box center [877, 381] width 1 height 1
click at [1088, 395] on label "5 Stars" at bounding box center [1089, 399] width 47 height 34
click at [878, 382] on input "5 Stars" at bounding box center [877, 381] width 1 height 1
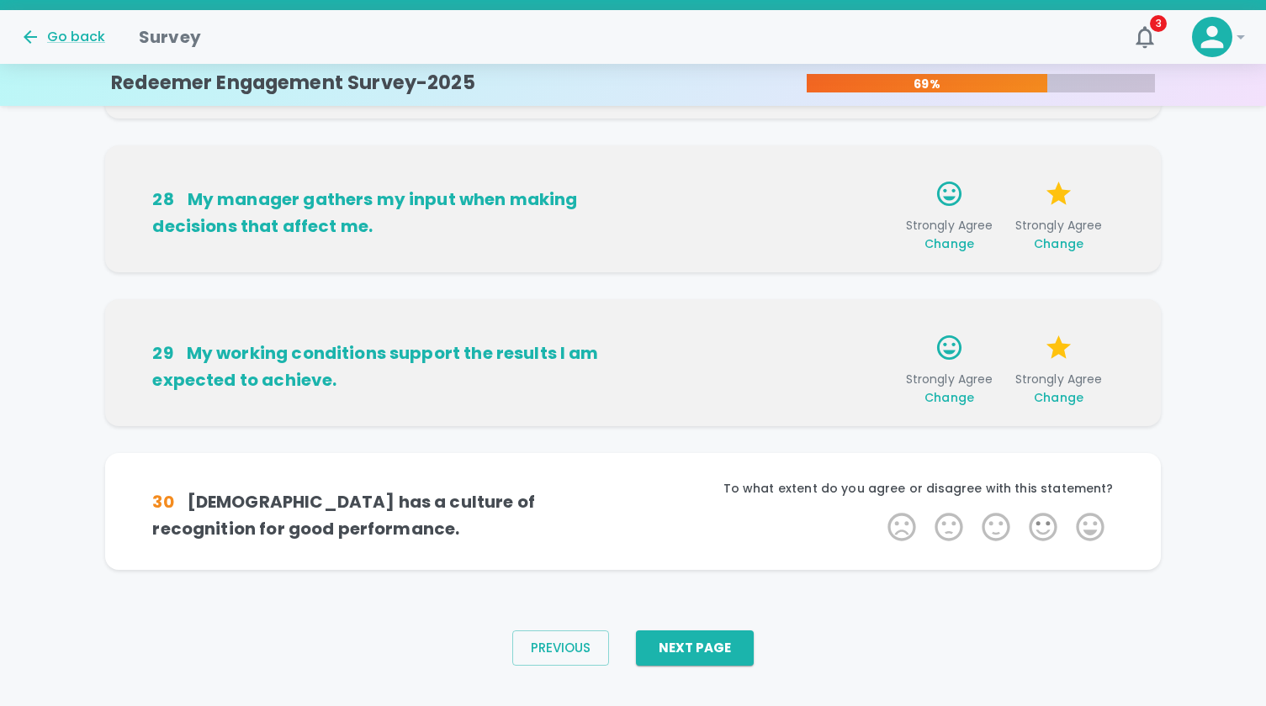
scroll to position [1076, 0]
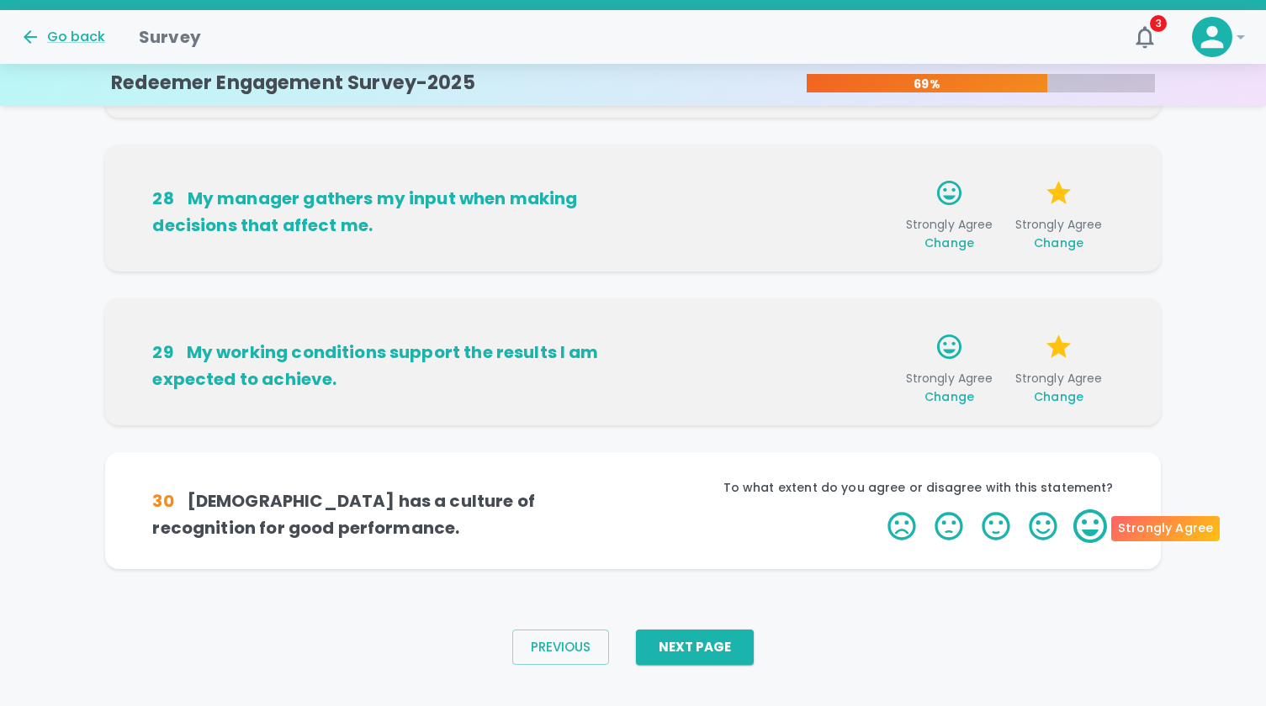
click at [1088, 519] on label "5 Stars" at bounding box center [1089, 527] width 47 height 34
click at [878, 510] on input "5 Stars" at bounding box center [877, 509] width 1 height 1
click at [1088, 519] on label "5 Stars" at bounding box center [1089, 527] width 47 height 34
click at [878, 510] on input "5 Stars" at bounding box center [877, 509] width 1 height 1
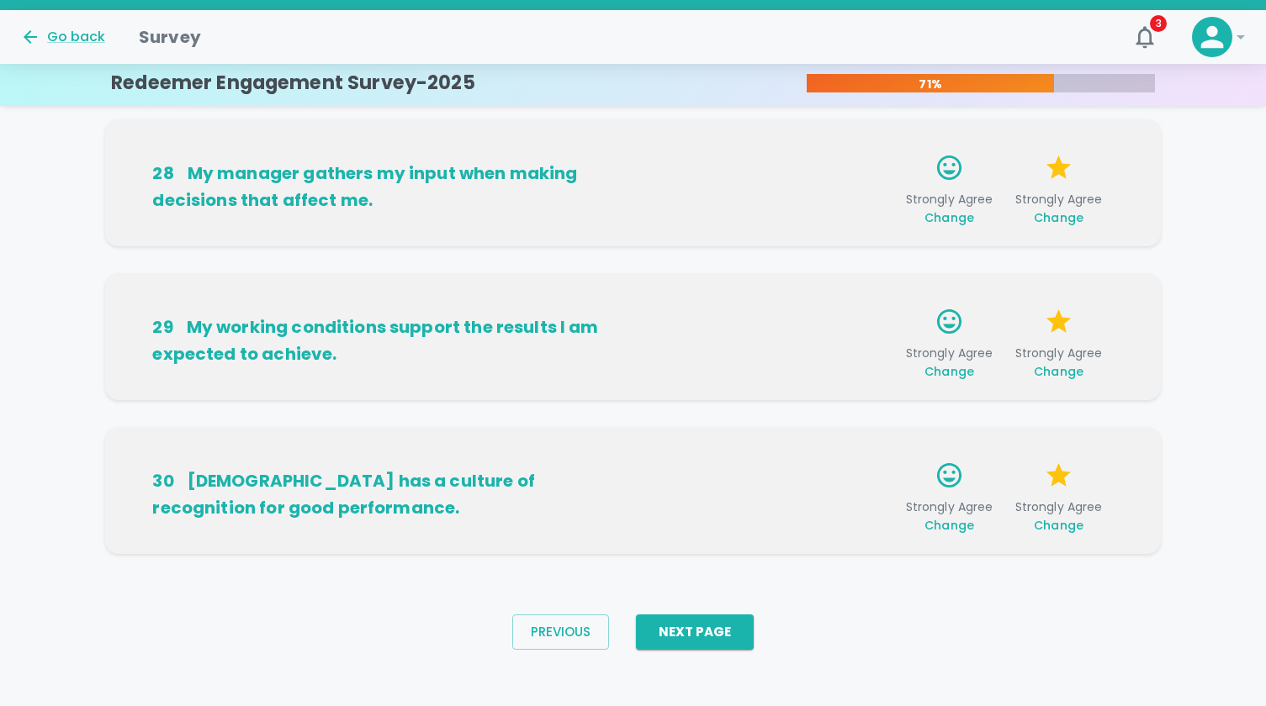
scroll to position [1102, 0]
click at [728, 631] on button "Next Page" at bounding box center [695, 631] width 118 height 35
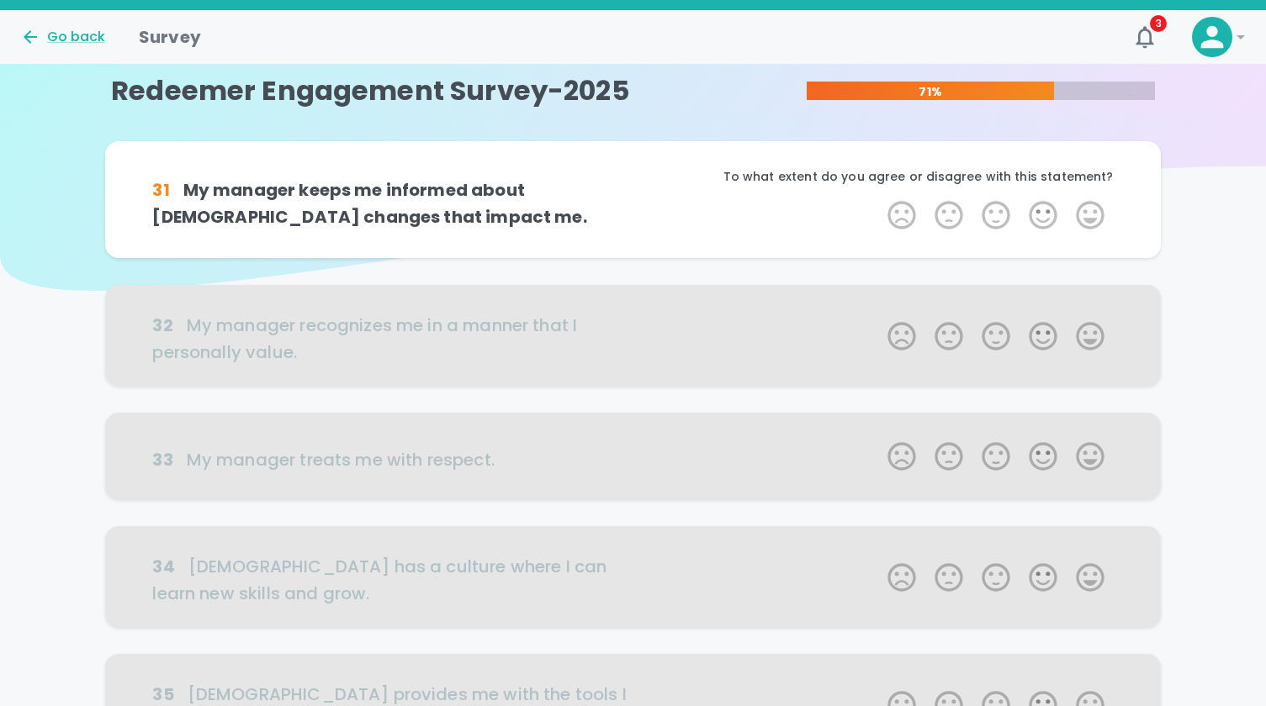
scroll to position [0, 0]
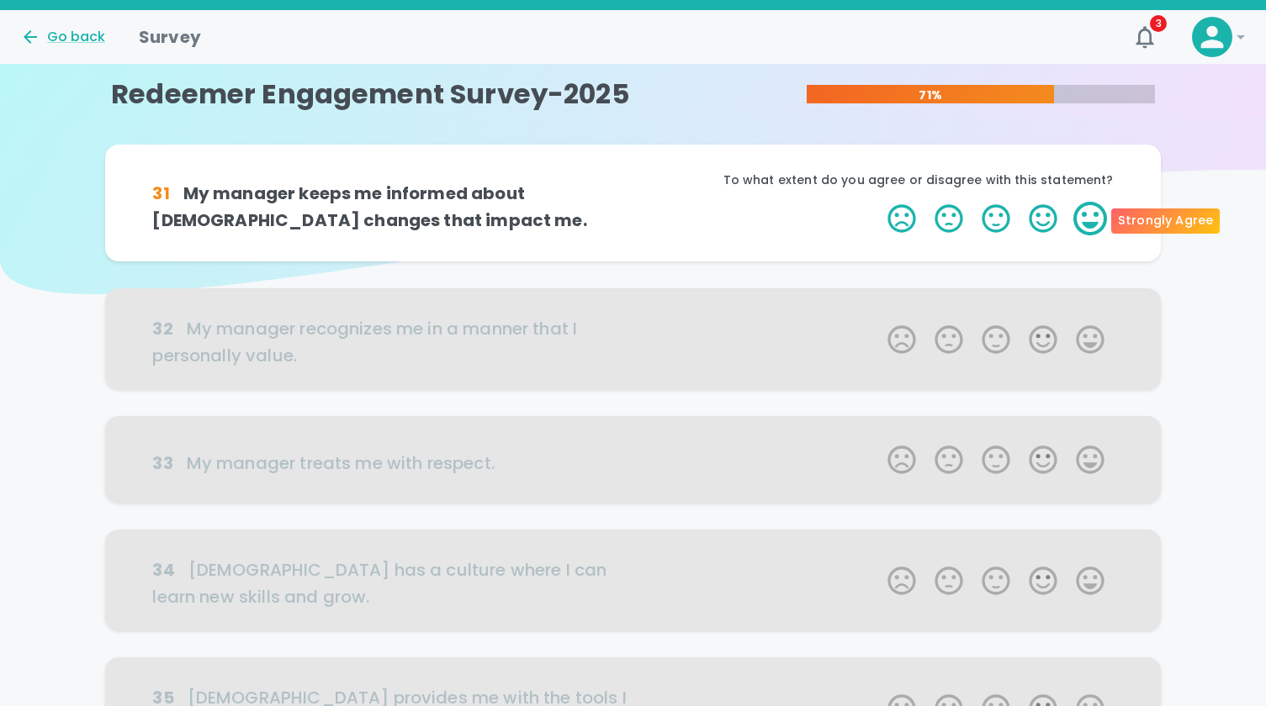
click at [1089, 226] on label "5 Stars" at bounding box center [1089, 219] width 47 height 34
click at [878, 202] on input "5 Stars" at bounding box center [877, 201] width 1 height 1
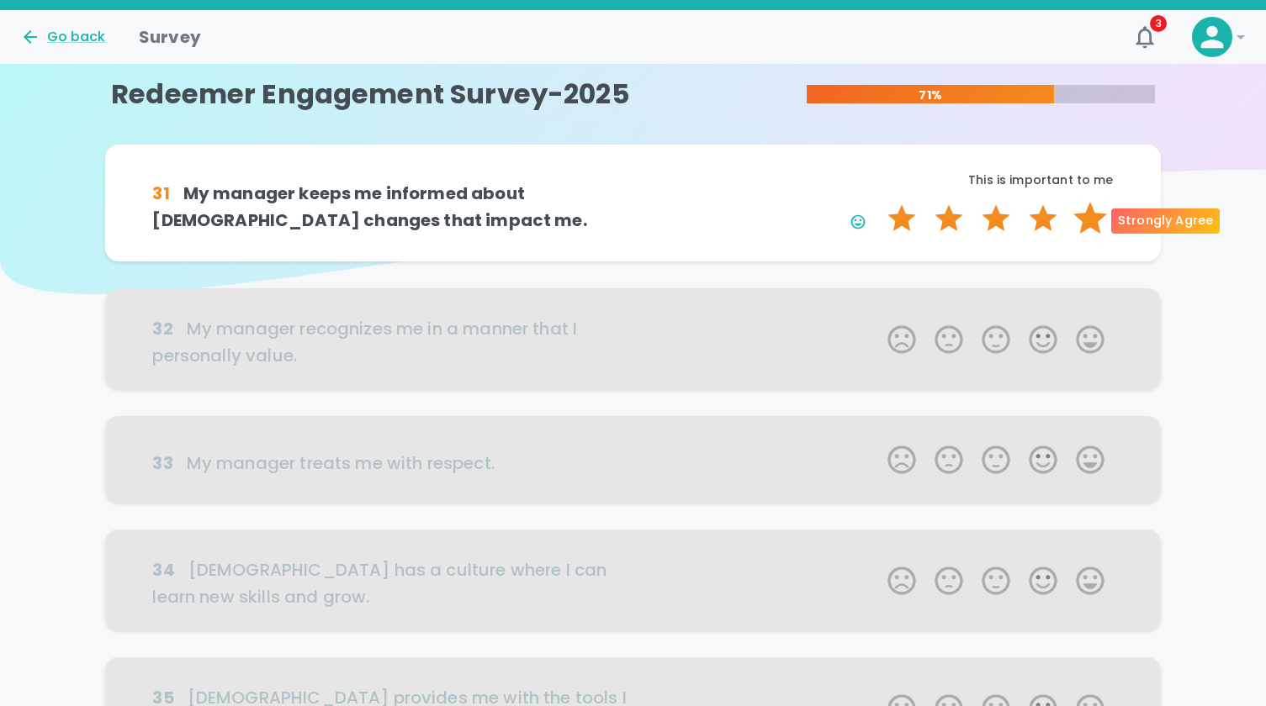
click at [1089, 226] on label "5 Stars" at bounding box center [1089, 219] width 47 height 34
click at [878, 202] on input "5 Stars" at bounding box center [877, 201] width 1 height 1
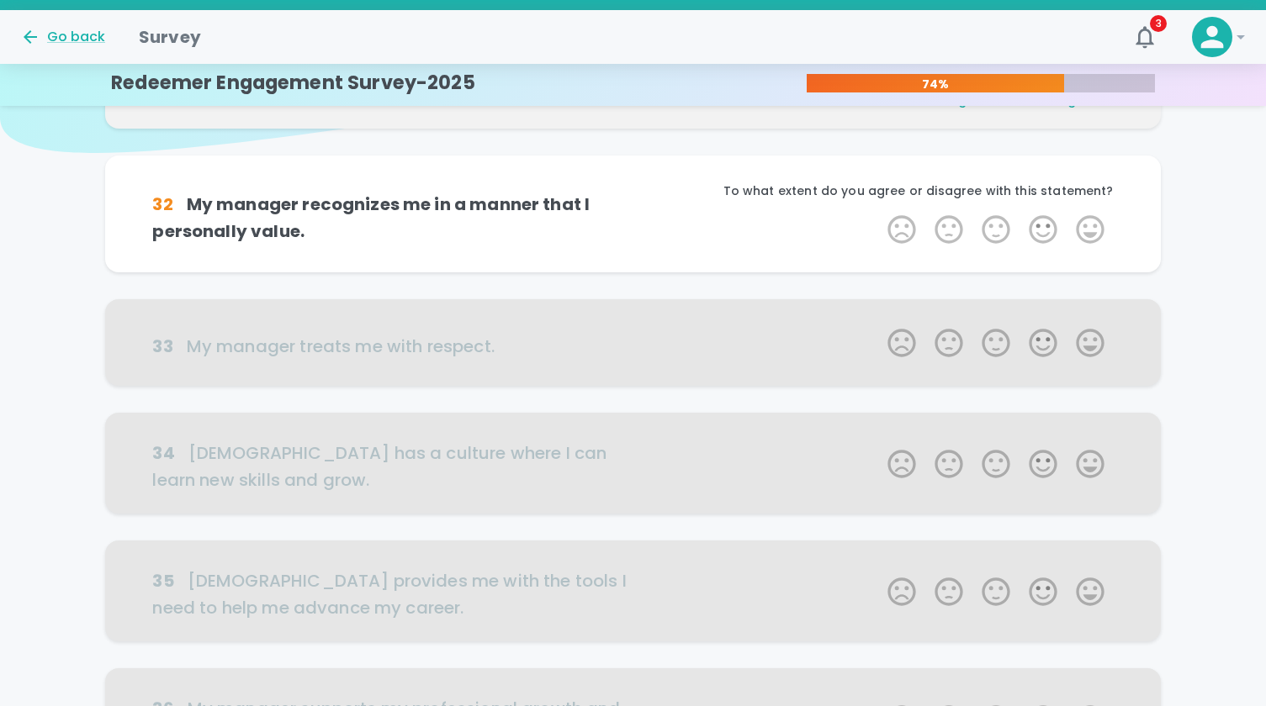
scroll to position [148, 0]
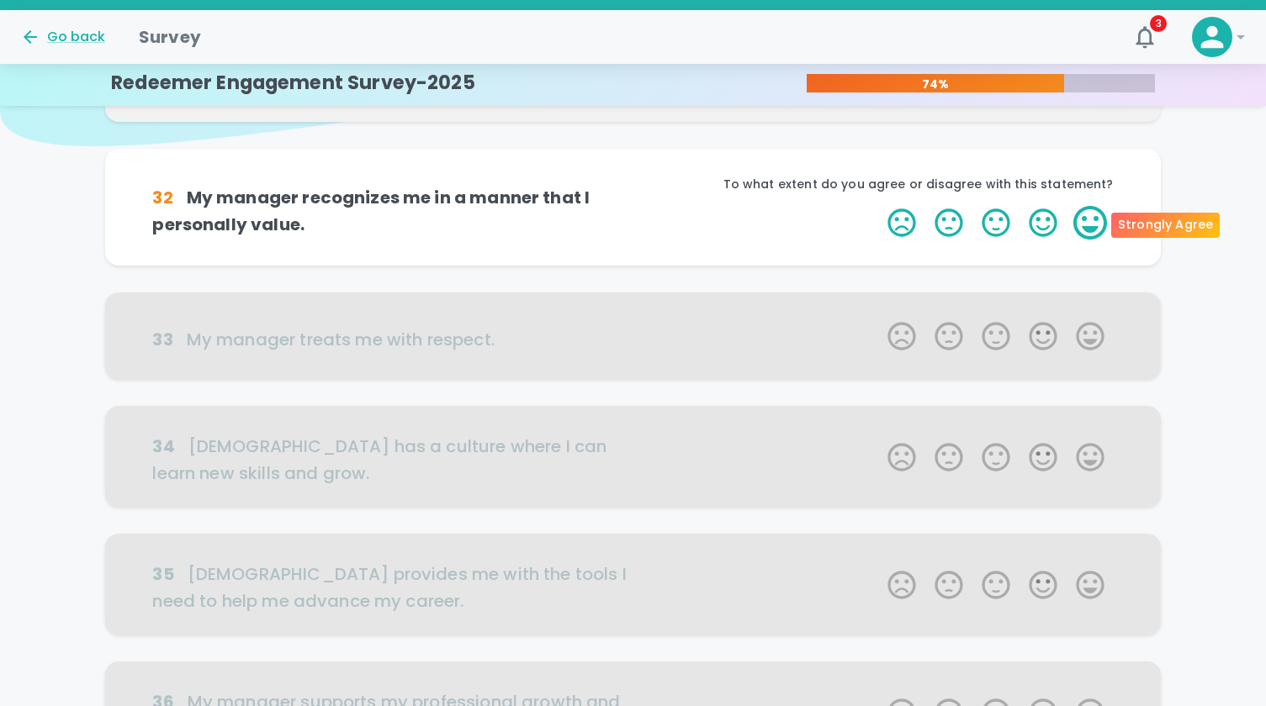
click at [1092, 225] on label "5 Stars" at bounding box center [1089, 223] width 47 height 34
click at [878, 206] on input "5 Stars" at bounding box center [877, 205] width 1 height 1
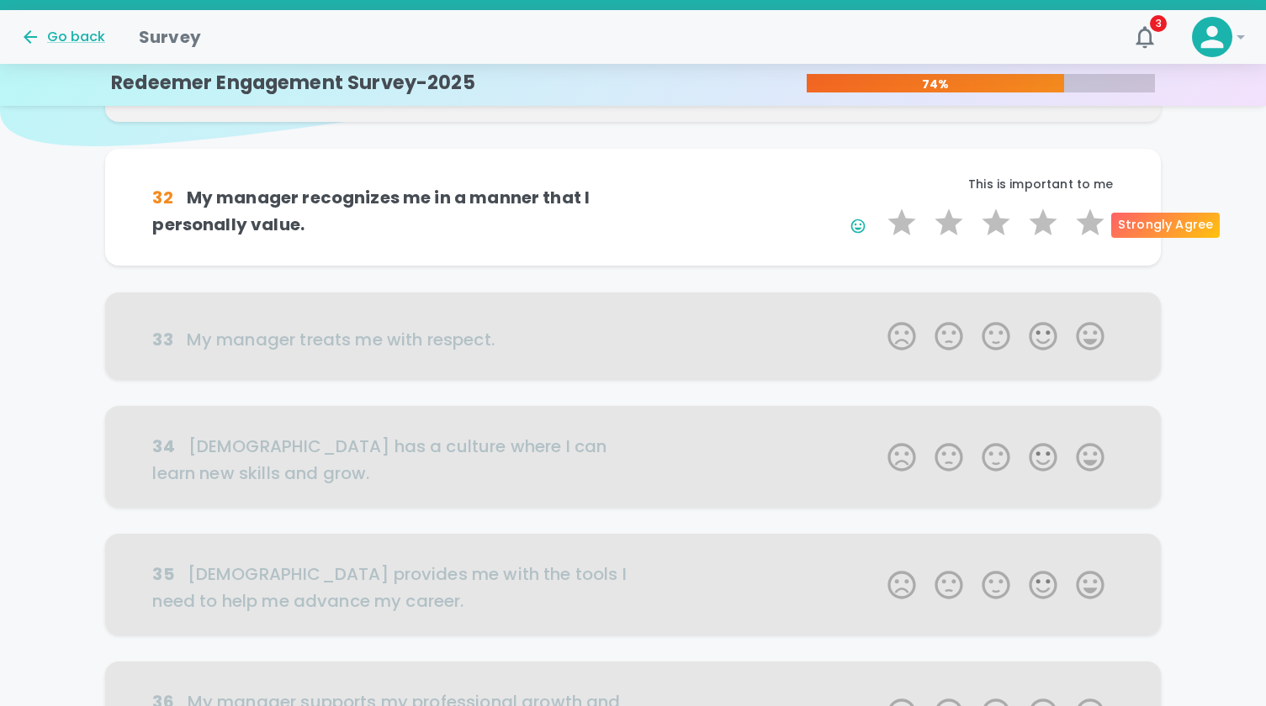
click at [1092, 225] on label "5 Stars" at bounding box center [1089, 223] width 47 height 34
click at [878, 206] on input "5 Stars" at bounding box center [877, 205] width 1 height 1
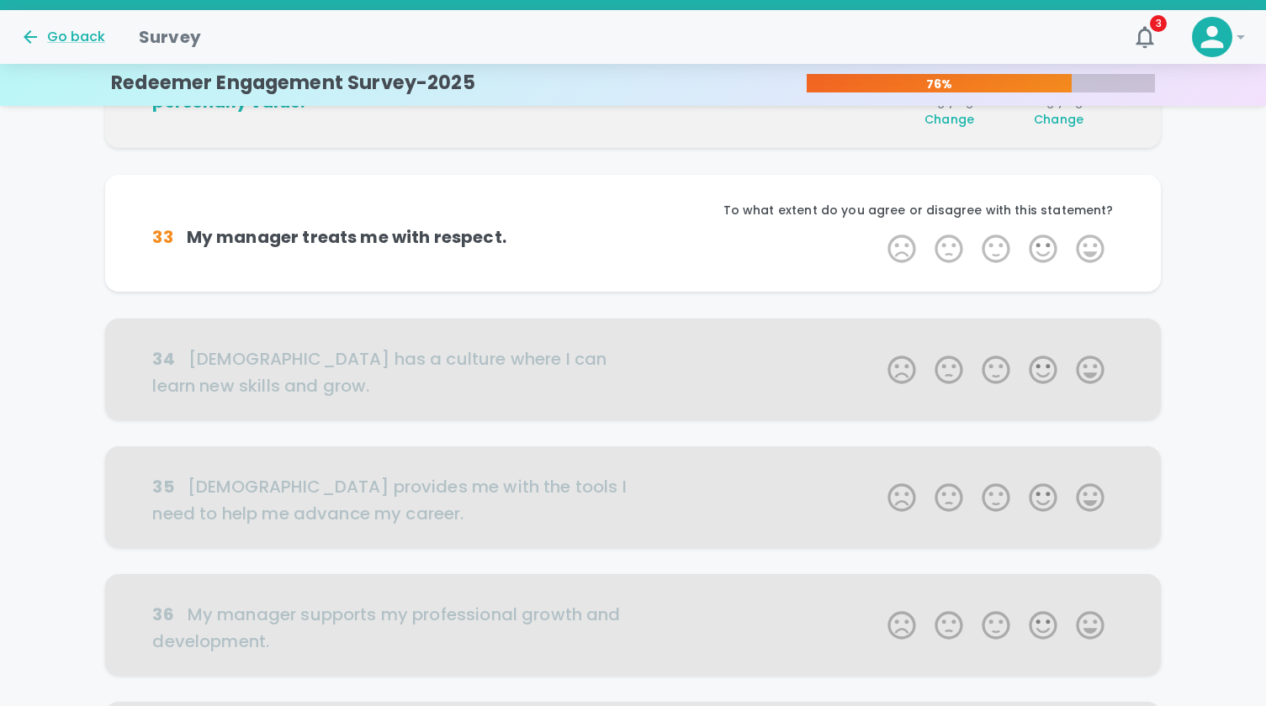
scroll to position [296, 0]
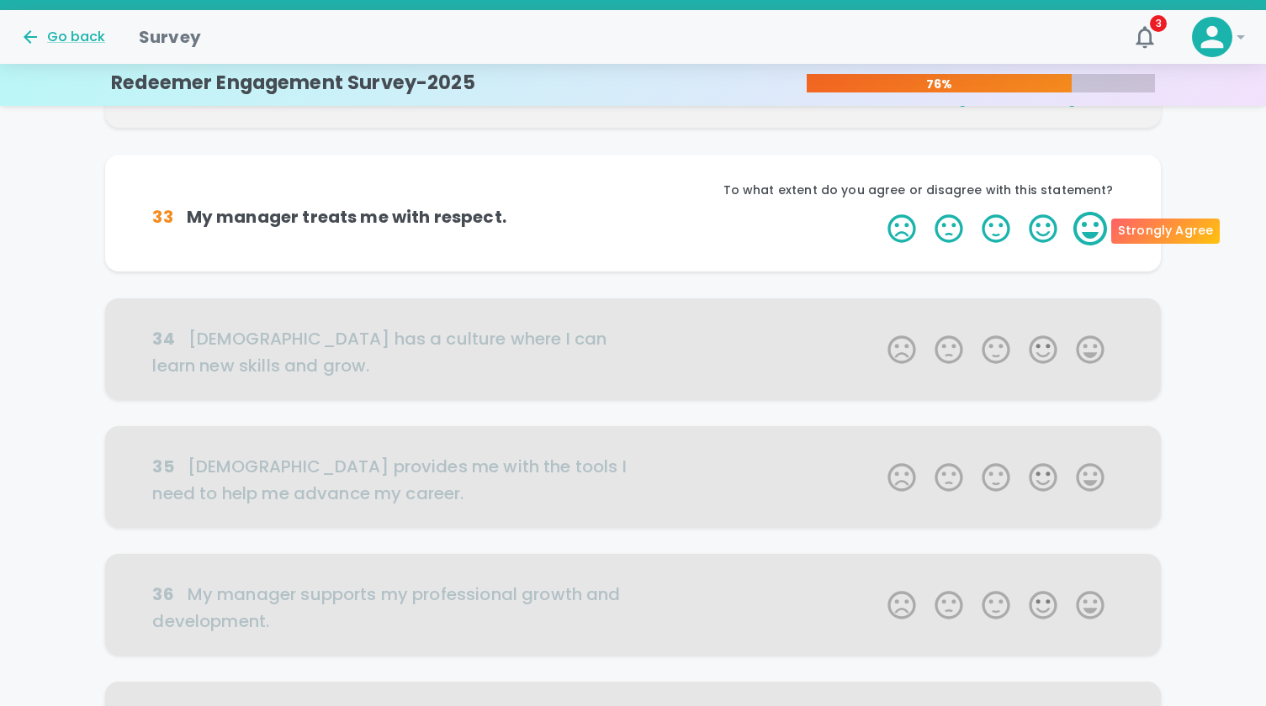
click at [1093, 230] on label "5 Stars" at bounding box center [1089, 229] width 47 height 34
click at [878, 212] on input "5 Stars" at bounding box center [877, 211] width 1 height 1
click at [1093, 230] on label "5 Stars" at bounding box center [1089, 229] width 47 height 34
click at [878, 212] on input "5 Stars" at bounding box center [877, 211] width 1 height 1
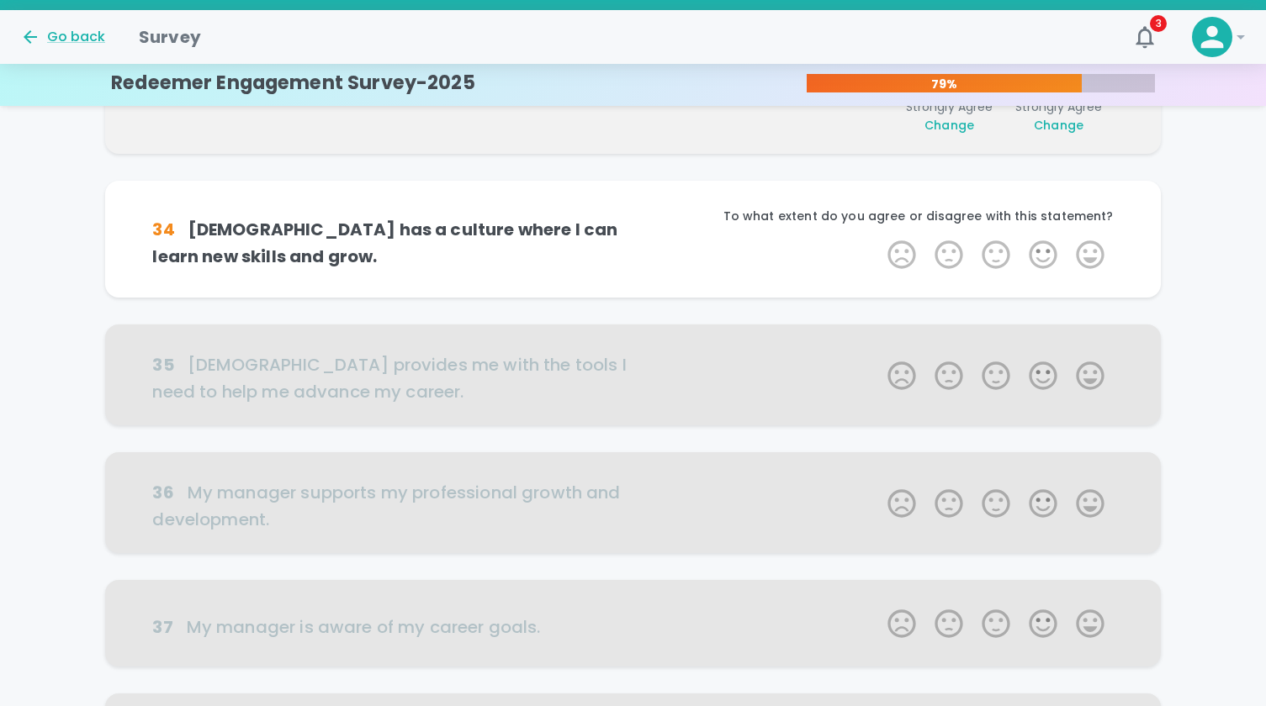
scroll to position [444, 0]
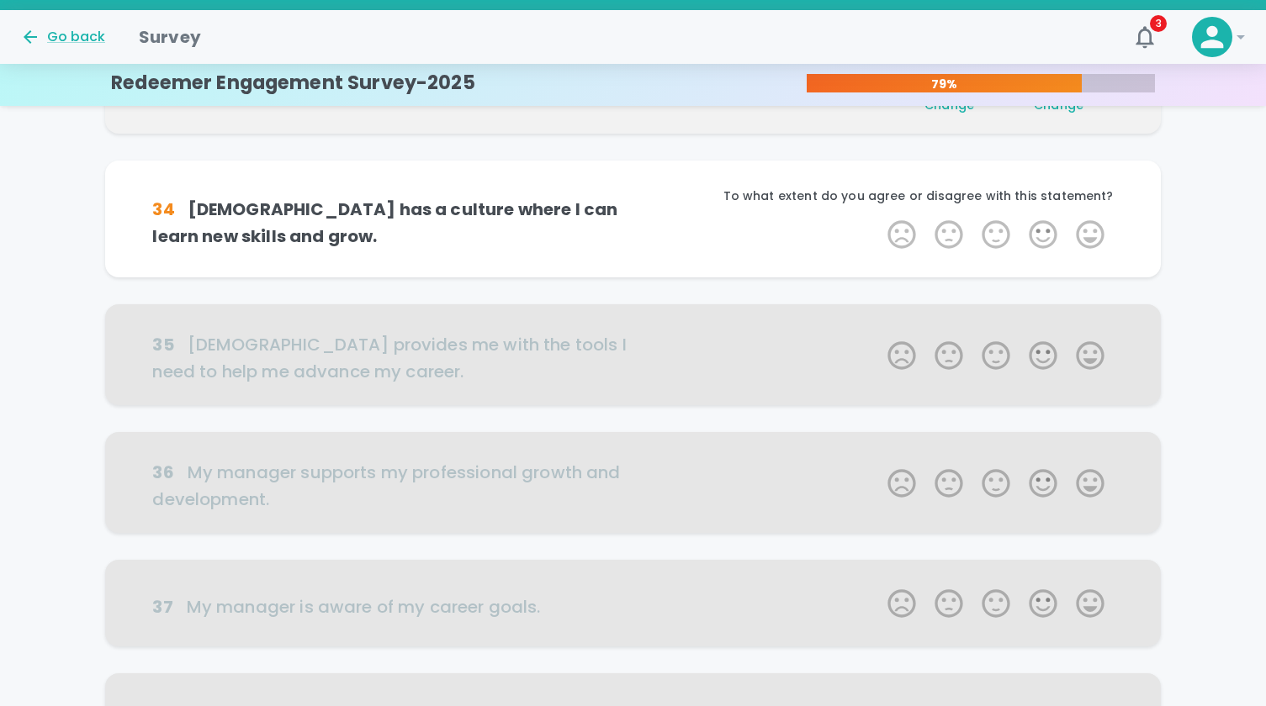
click at [1093, 230] on label "5 Stars" at bounding box center [1089, 235] width 47 height 34
click at [878, 218] on input "5 Stars" at bounding box center [877, 217] width 1 height 1
click at [1093, 230] on label "5 Stars" at bounding box center [1089, 235] width 47 height 34
click at [878, 218] on input "5 Stars" at bounding box center [877, 217] width 1 height 1
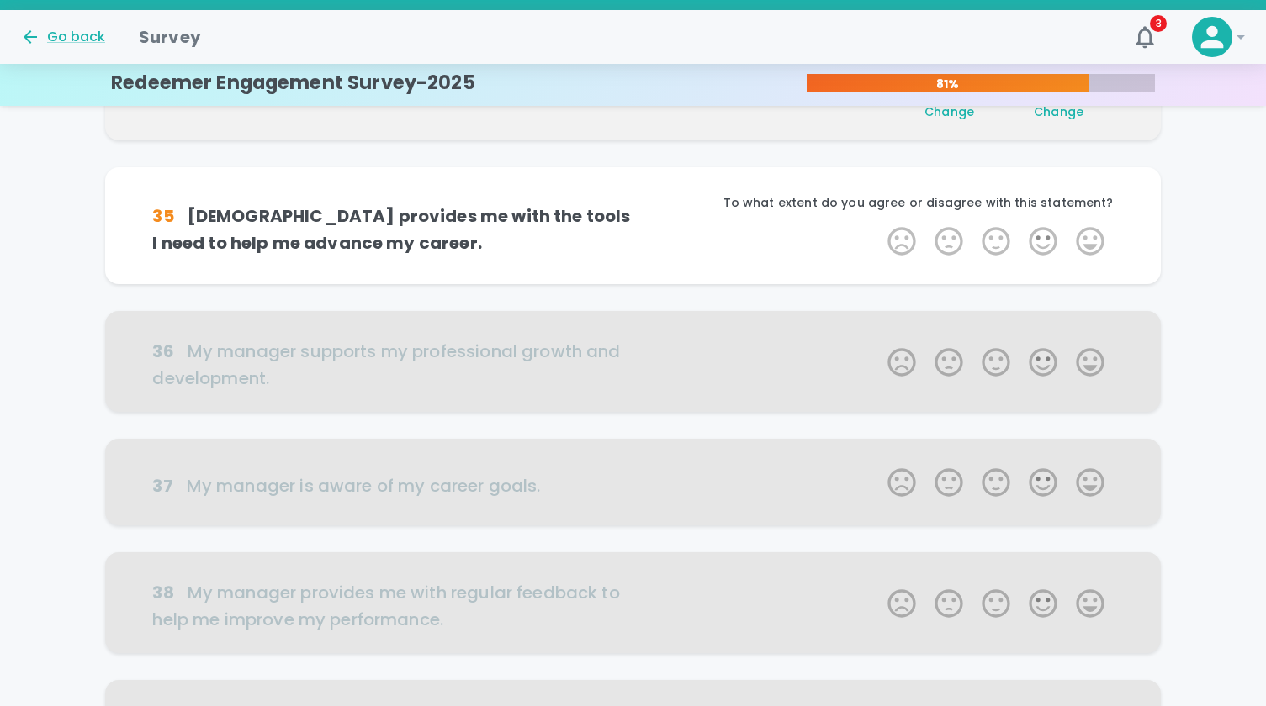
scroll to position [592, 0]
click at [1094, 235] on label "5 Stars" at bounding box center [1089, 241] width 47 height 34
click at [878, 224] on input "5 Stars" at bounding box center [877, 223] width 1 height 1
click at [1094, 235] on label "5 Stars" at bounding box center [1089, 241] width 47 height 34
click at [878, 224] on input "5 Stars" at bounding box center [877, 223] width 1 height 1
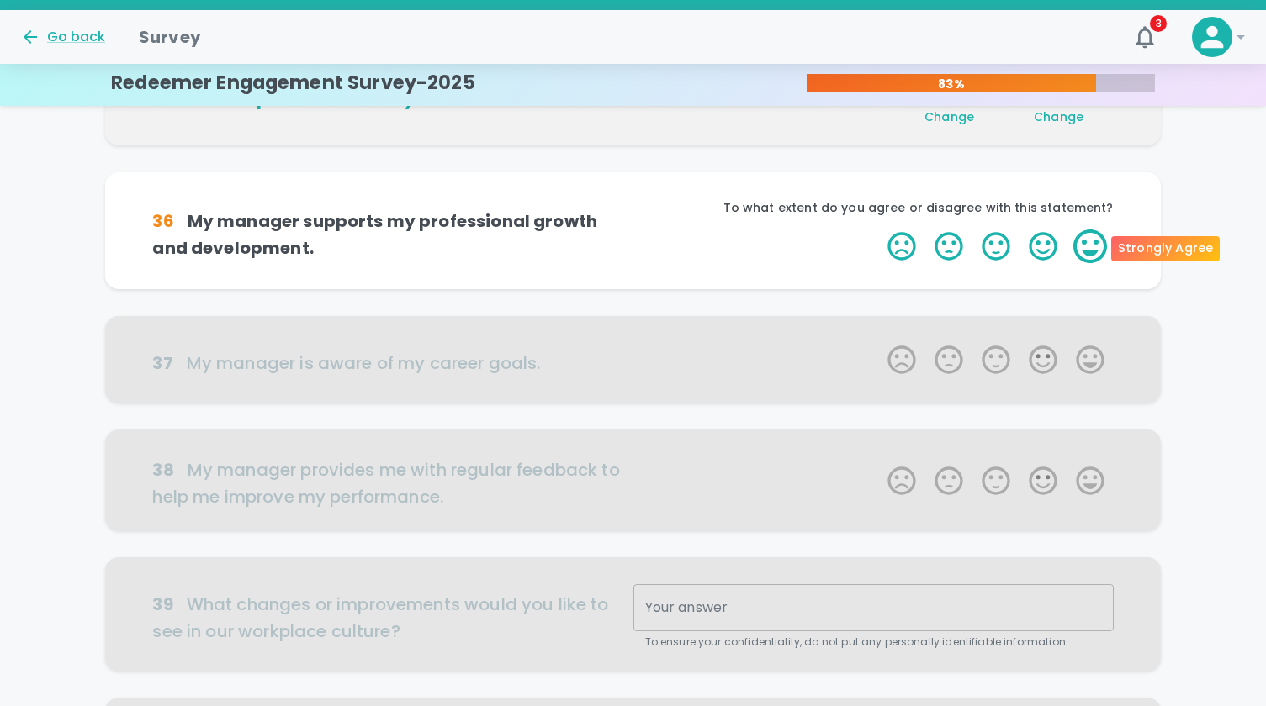
click at [1094, 235] on label "5 Stars" at bounding box center [1089, 247] width 47 height 34
click at [878, 230] on input "5 Stars" at bounding box center [877, 229] width 1 height 1
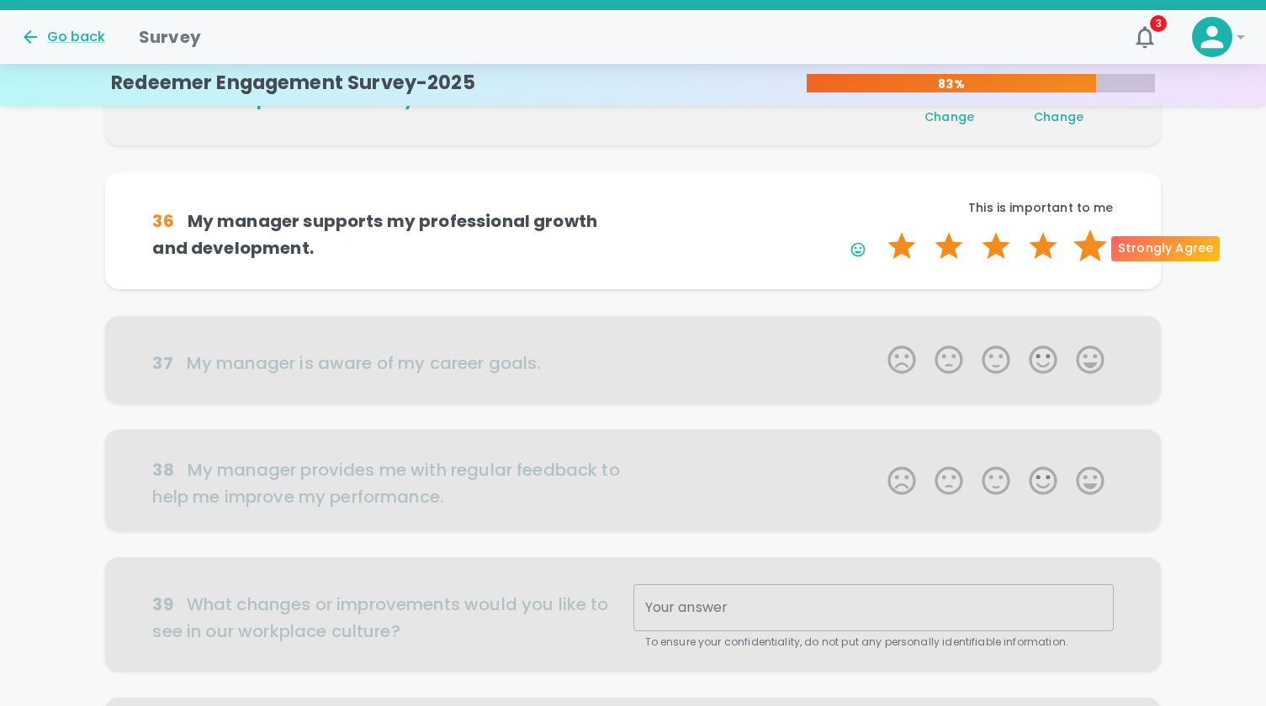
click at [1094, 236] on label "5 Stars" at bounding box center [1089, 247] width 47 height 34
click at [878, 230] on input "5 Stars" at bounding box center [877, 229] width 1 height 1
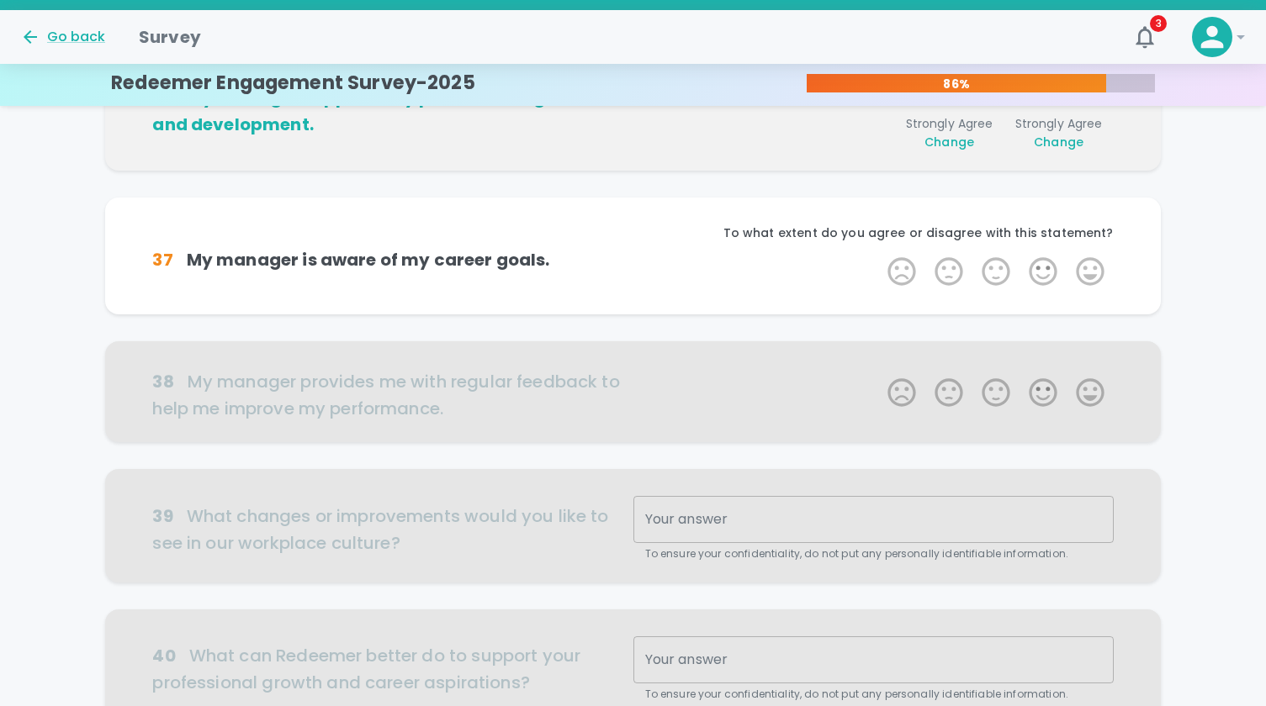
scroll to position [888, 0]
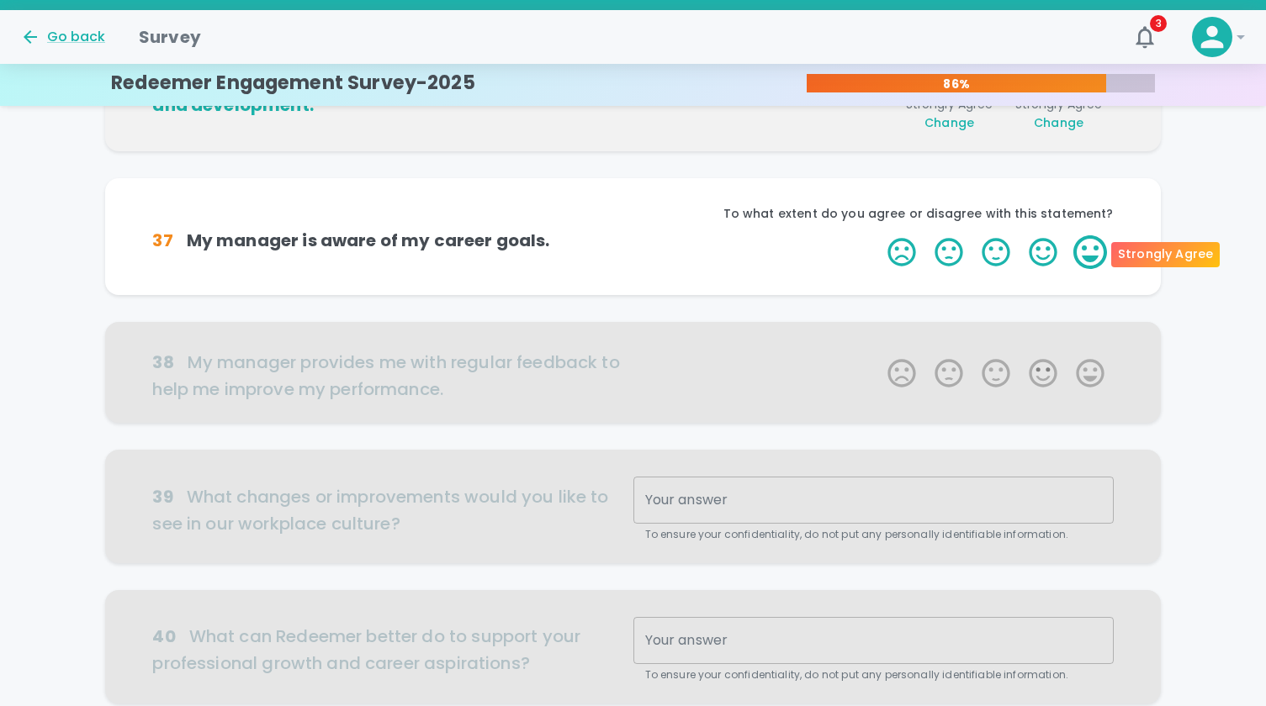
click at [1094, 239] on label "5 Stars" at bounding box center [1089, 252] width 47 height 34
click at [878, 235] on input "5 Stars" at bounding box center [877, 235] width 1 height 1
click at [1094, 239] on label "5 Stars" at bounding box center [1089, 252] width 47 height 34
click at [878, 235] on input "5 Stars" at bounding box center [877, 235] width 1 height 1
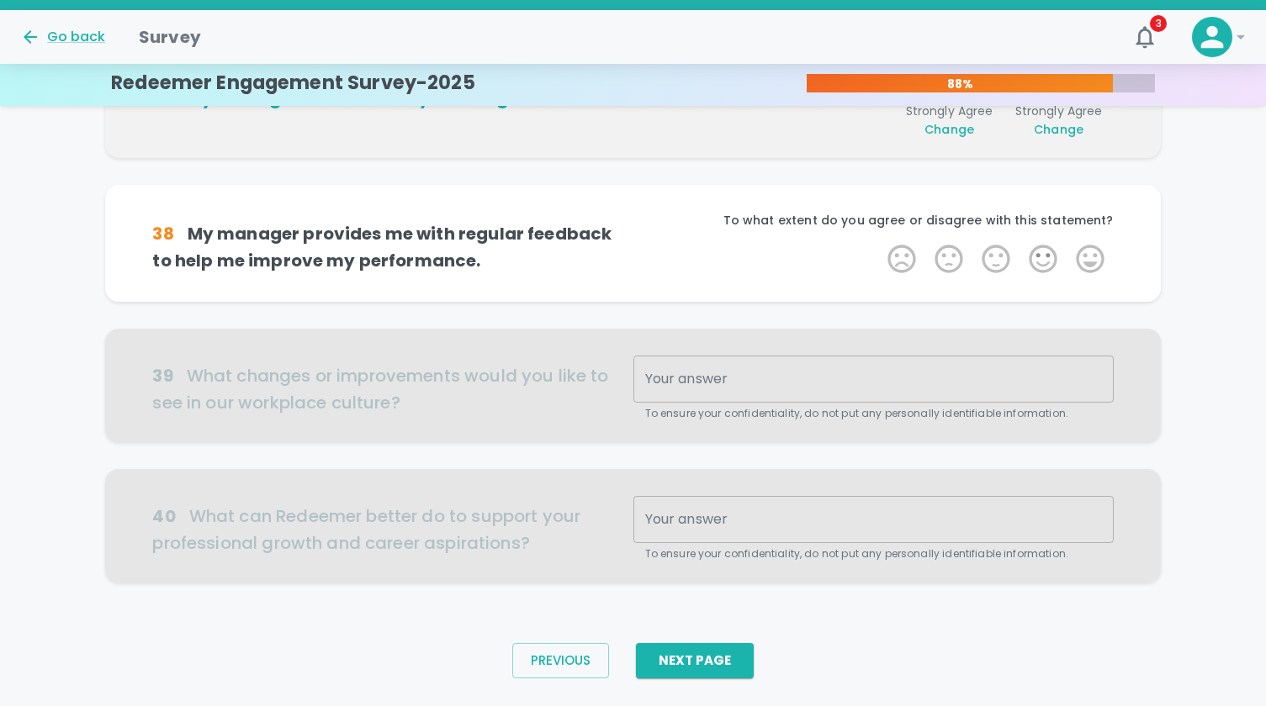
scroll to position [1036, 0]
click at [1095, 240] on div "To what extent do you agree or disagree with this statement?" at bounding box center [873, 226] width 480 height 30
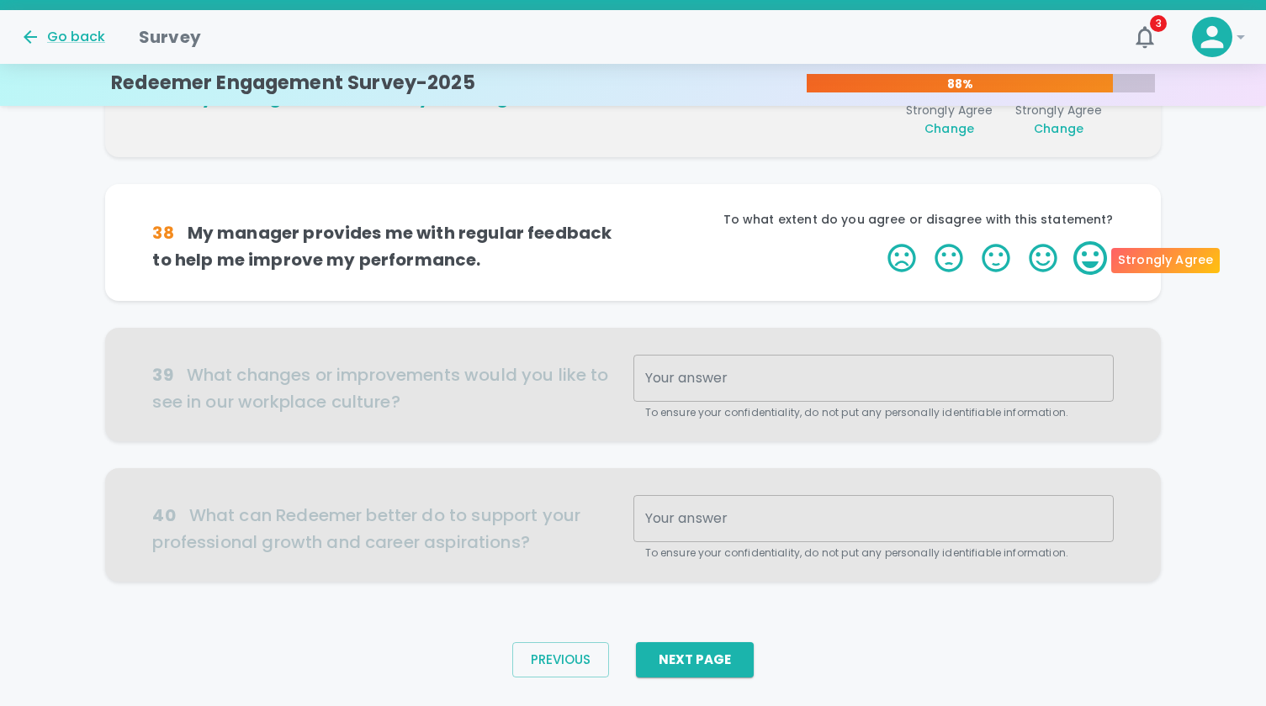
click at [1093, 257] on label "5 Stars" at bounding box center [1089, 258] width 47 height 34
click at [878, 241] on input "5 Stars" at bounding box center [877, 241] width 1 height 1
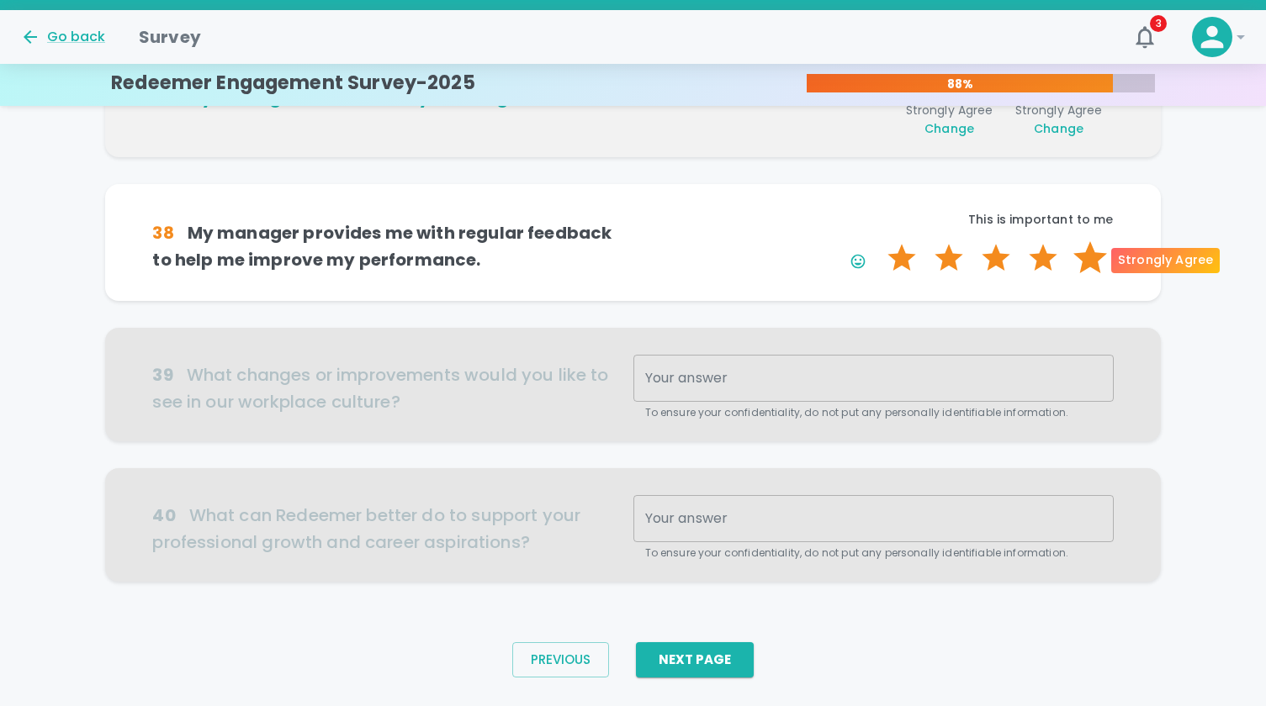
click at [1093, 257] on label "5 Stars" at bounding box center [1089, 258] width 47 height 34
click at [878, 241] on input "5 Stars" at bounding box center [877, 241] width 1 height 1
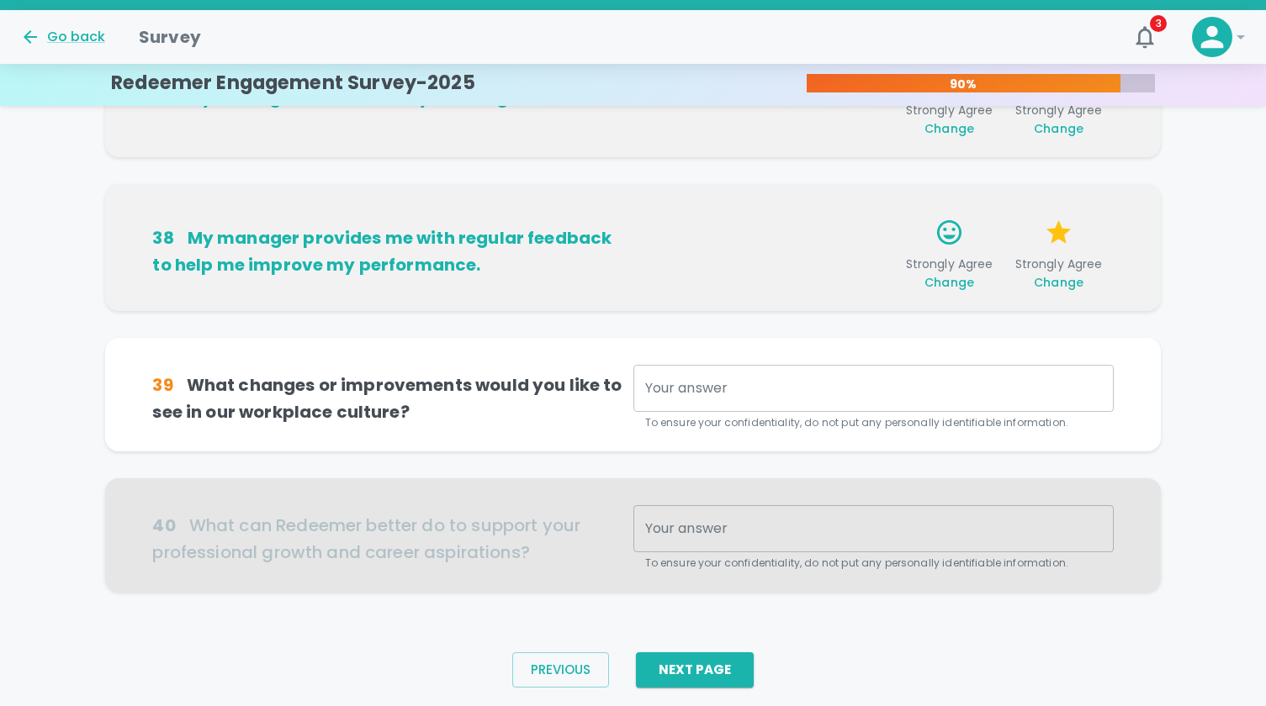
scroll to position [1074, 0]
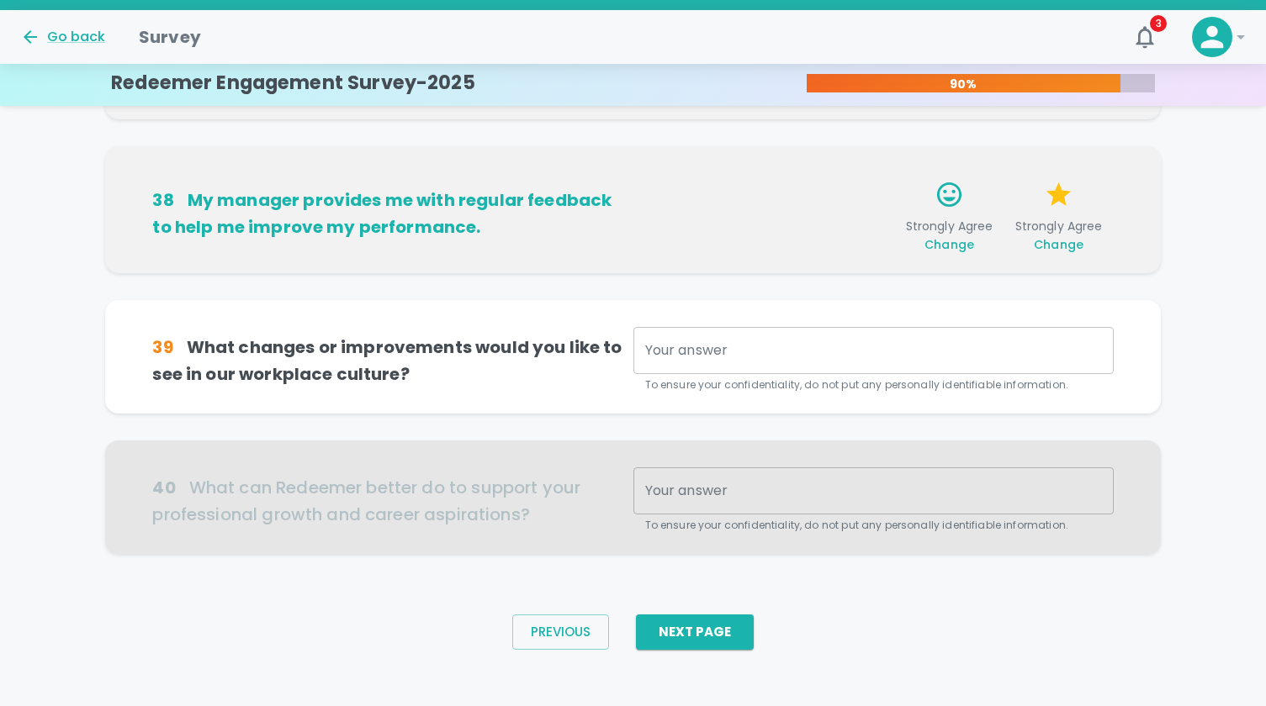
click at [914, 346] on textarea "Your answer" at bounding box center [873, 350] width 457 height 19
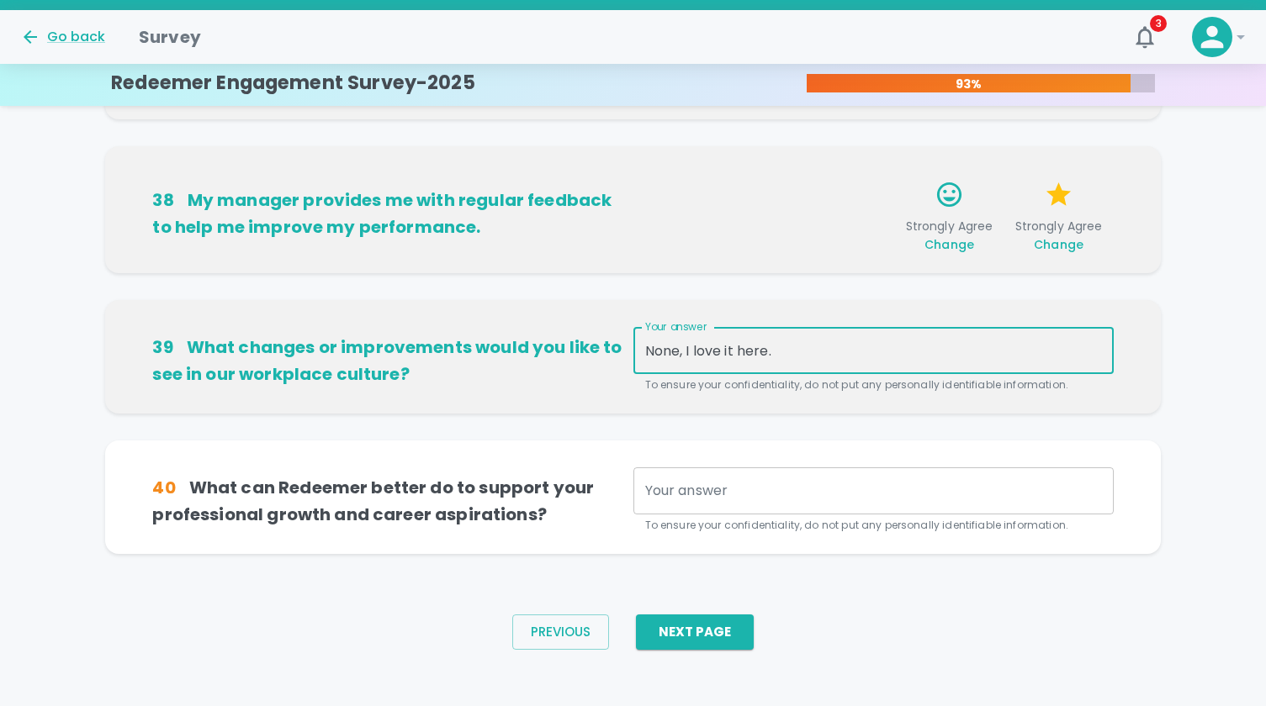
type textarea "None, I love it here."
click at [706, 484] on textarea "Your answer" at bounding box center [873, 491] width 457 height 19
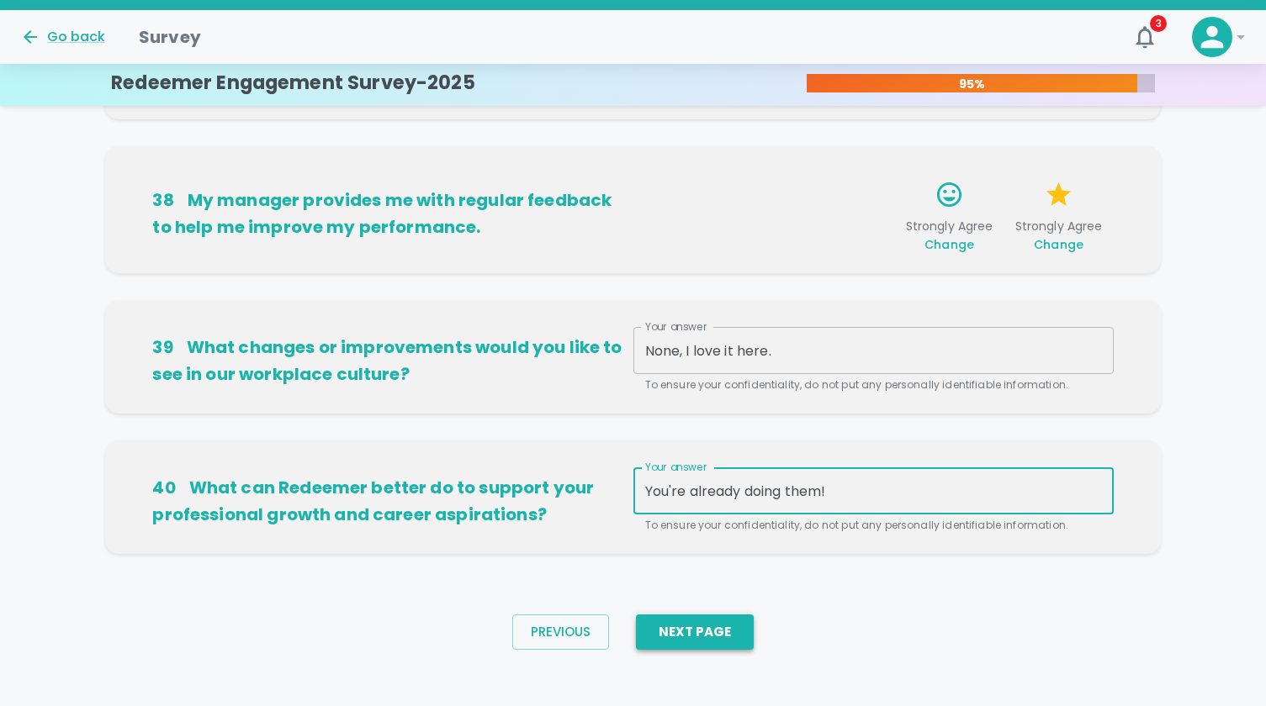
type textarea "You're already doing them!"
click at [665, 627] on button "Next Page" at bounding box center [695, 632] width 118 height 35
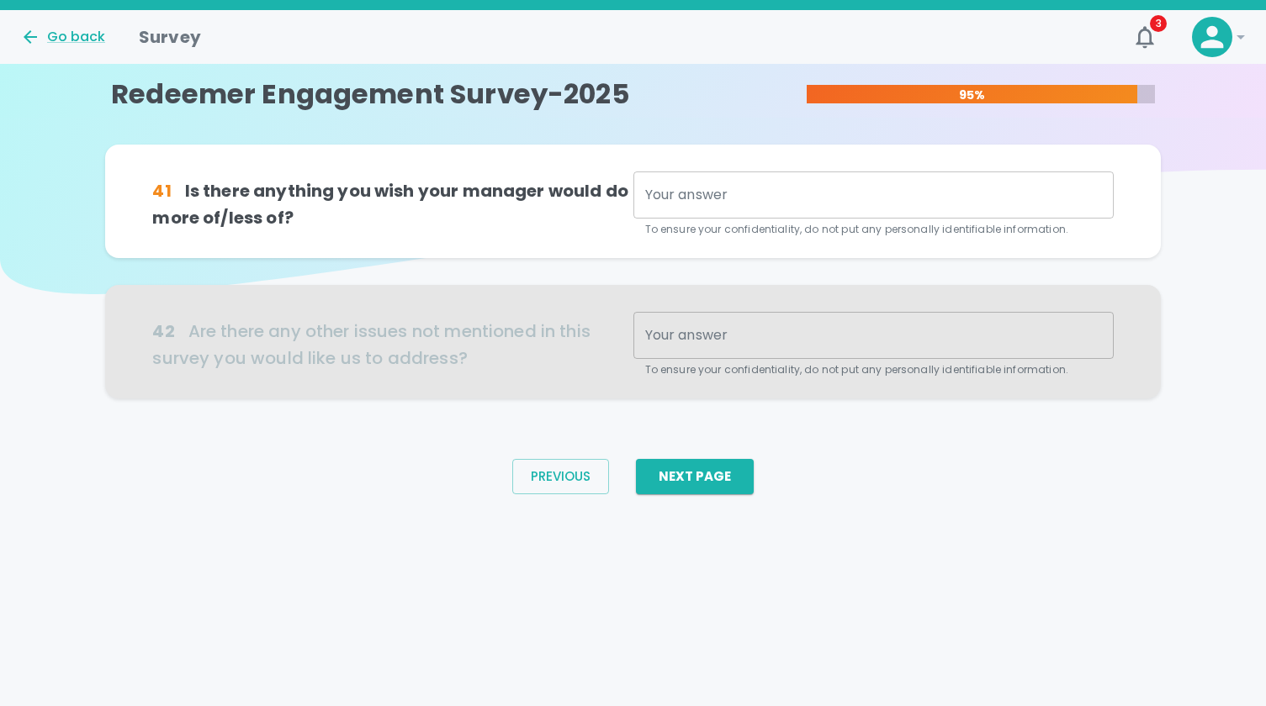
click at [732, 198] on textarea "Your answer" at bounding box center [873, 195] width 457 height 19
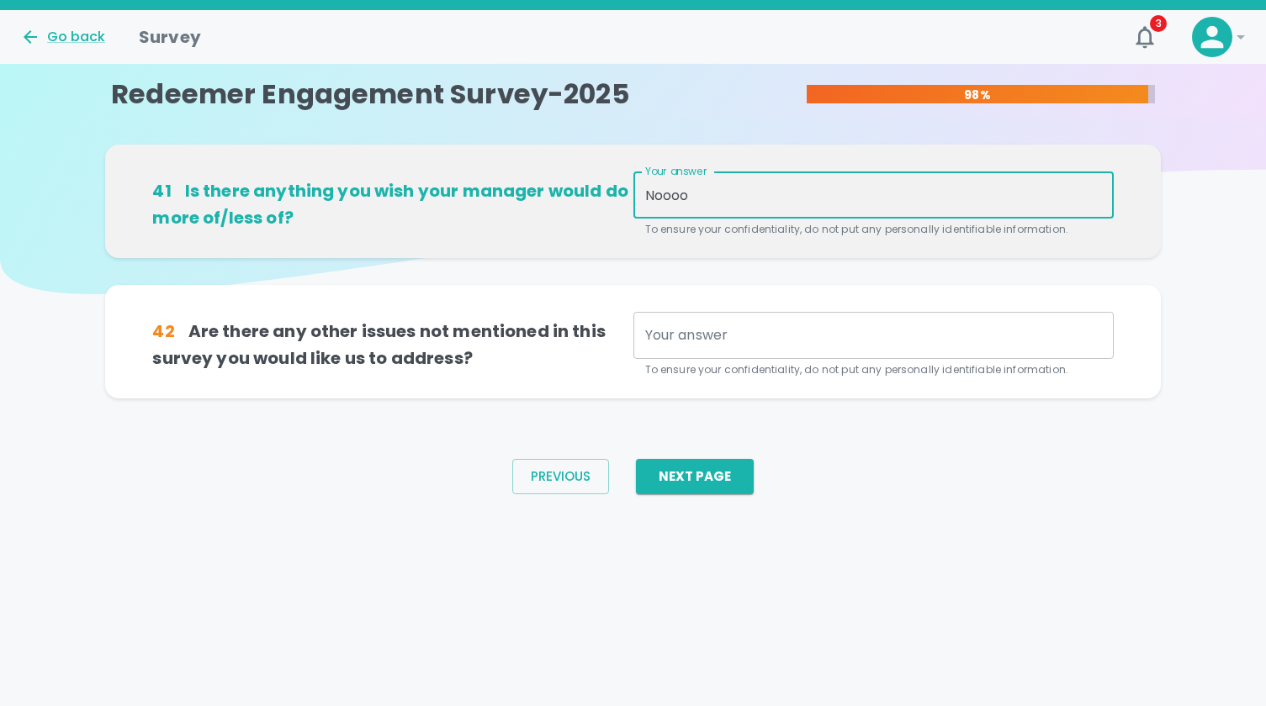
type textarea "Noooo"
click at [713, 332] on textarea "Your answer" at bounding box center [873, 334] width 457 height 19
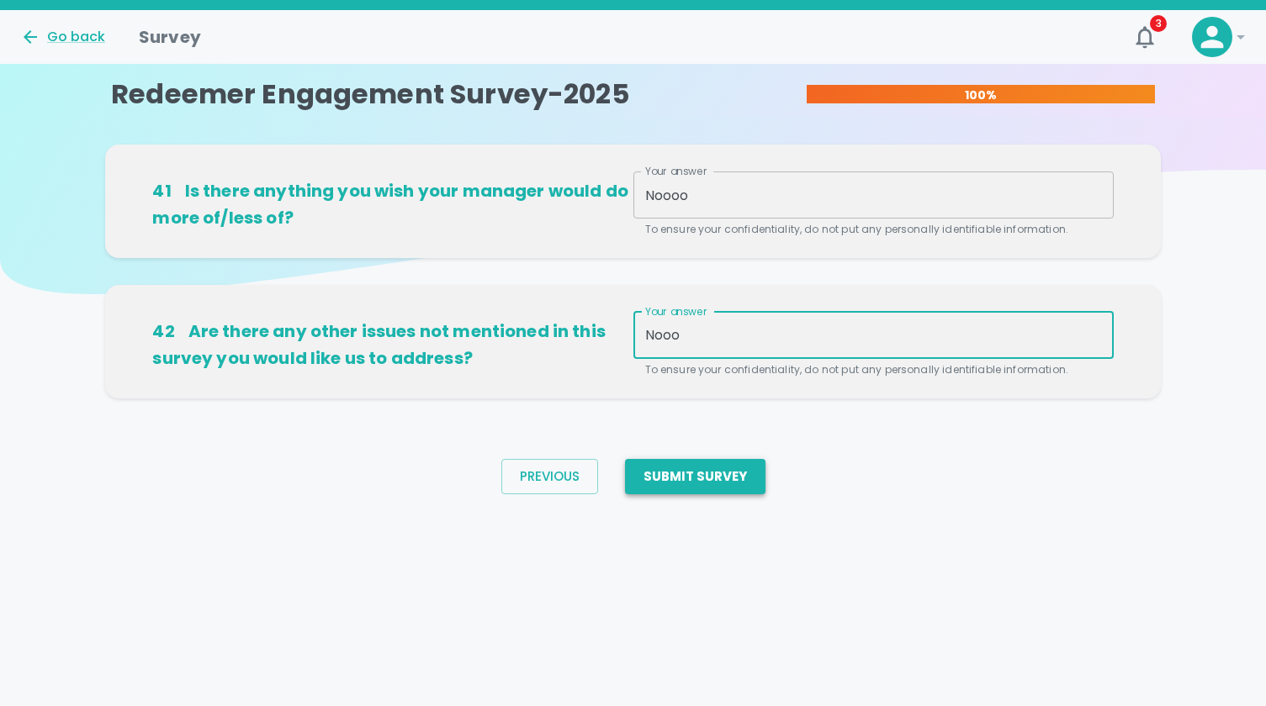
type textarea "Nooo"
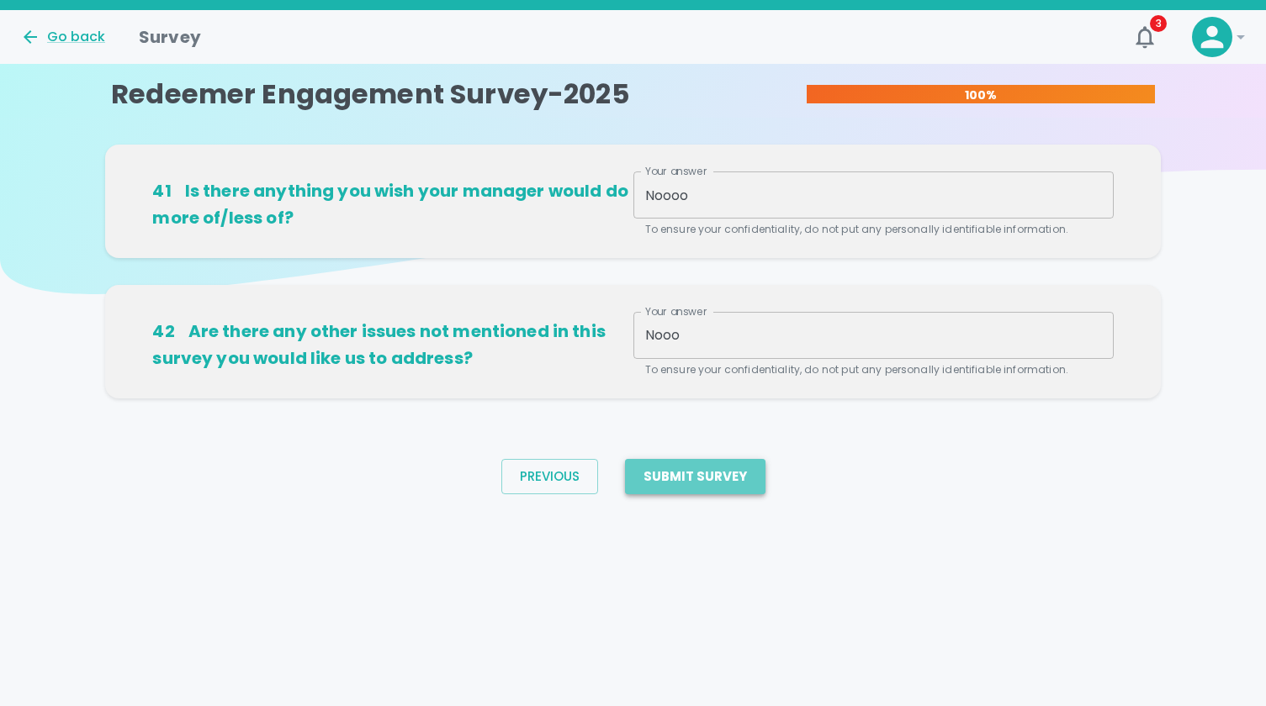
click at [701, 484] on button "Submit Survey" at bounding box center [695, 476] width 140 height 35
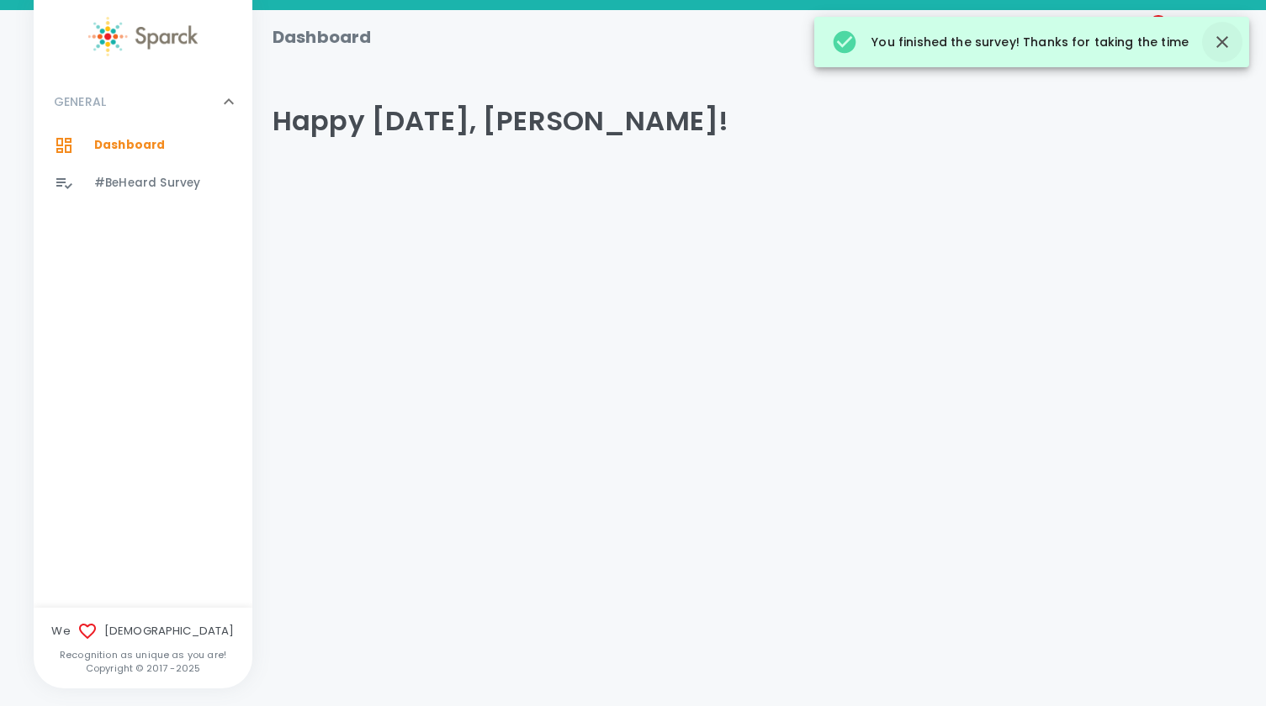
click at [1225, 46] on icon "button" at bounding box center [1222, 42] width 12 height 12
